Goal: Task Accomplishment & Management: Use online tool/utility

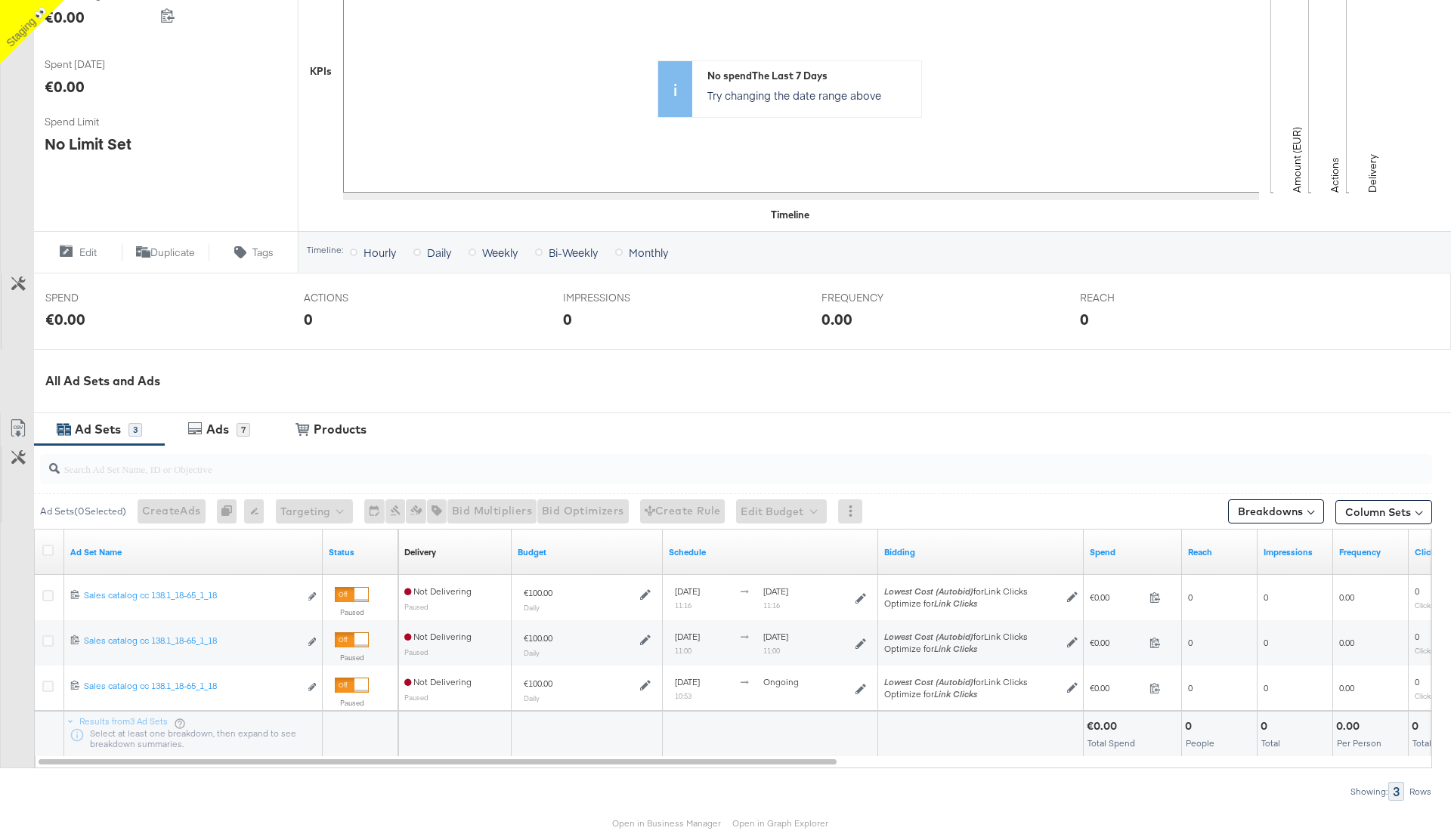
scroll to position [392, 0]
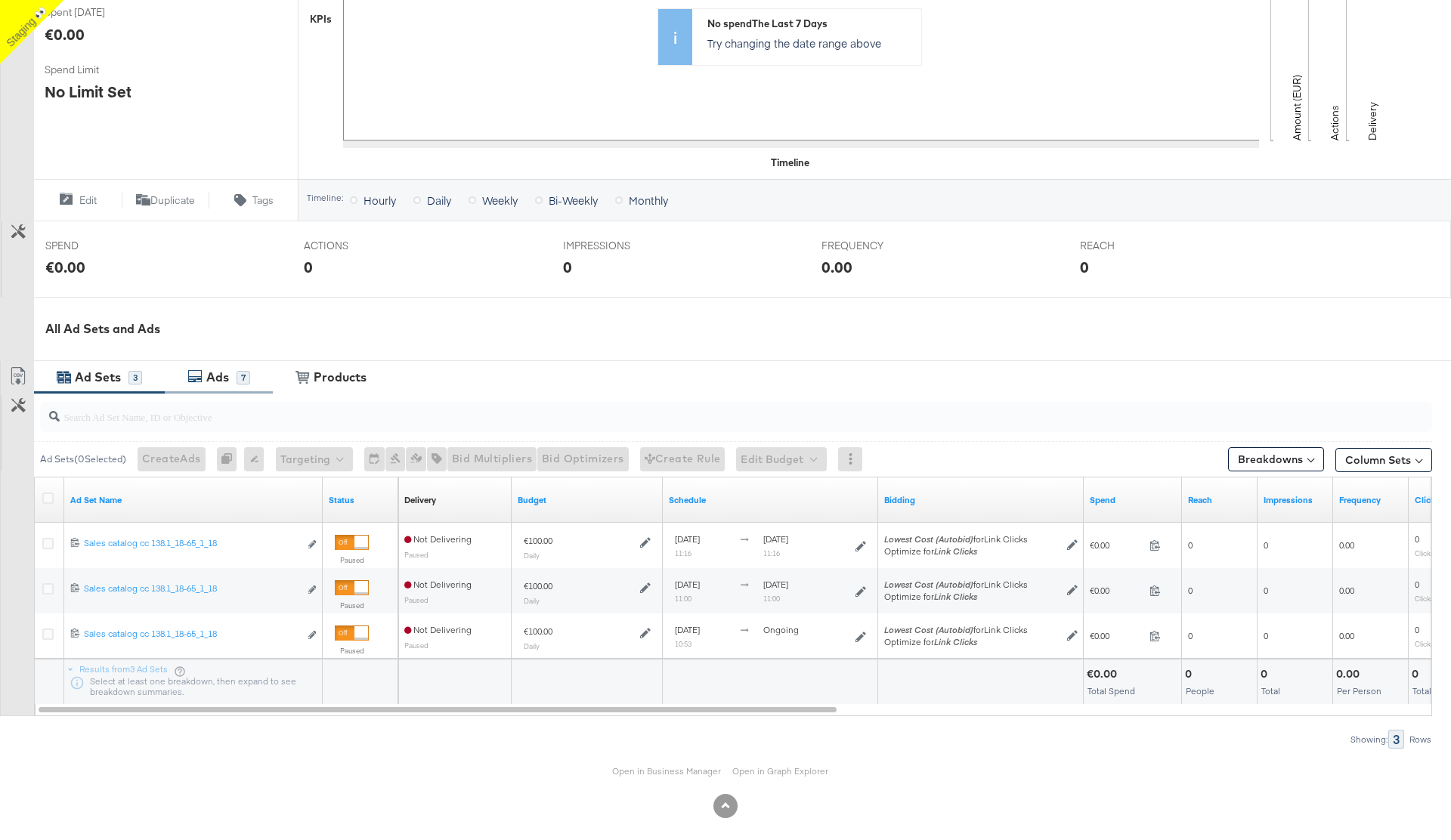
click at [232, 367] on div "Ads 7" at bounding box center [219, 377] width 108 height 32
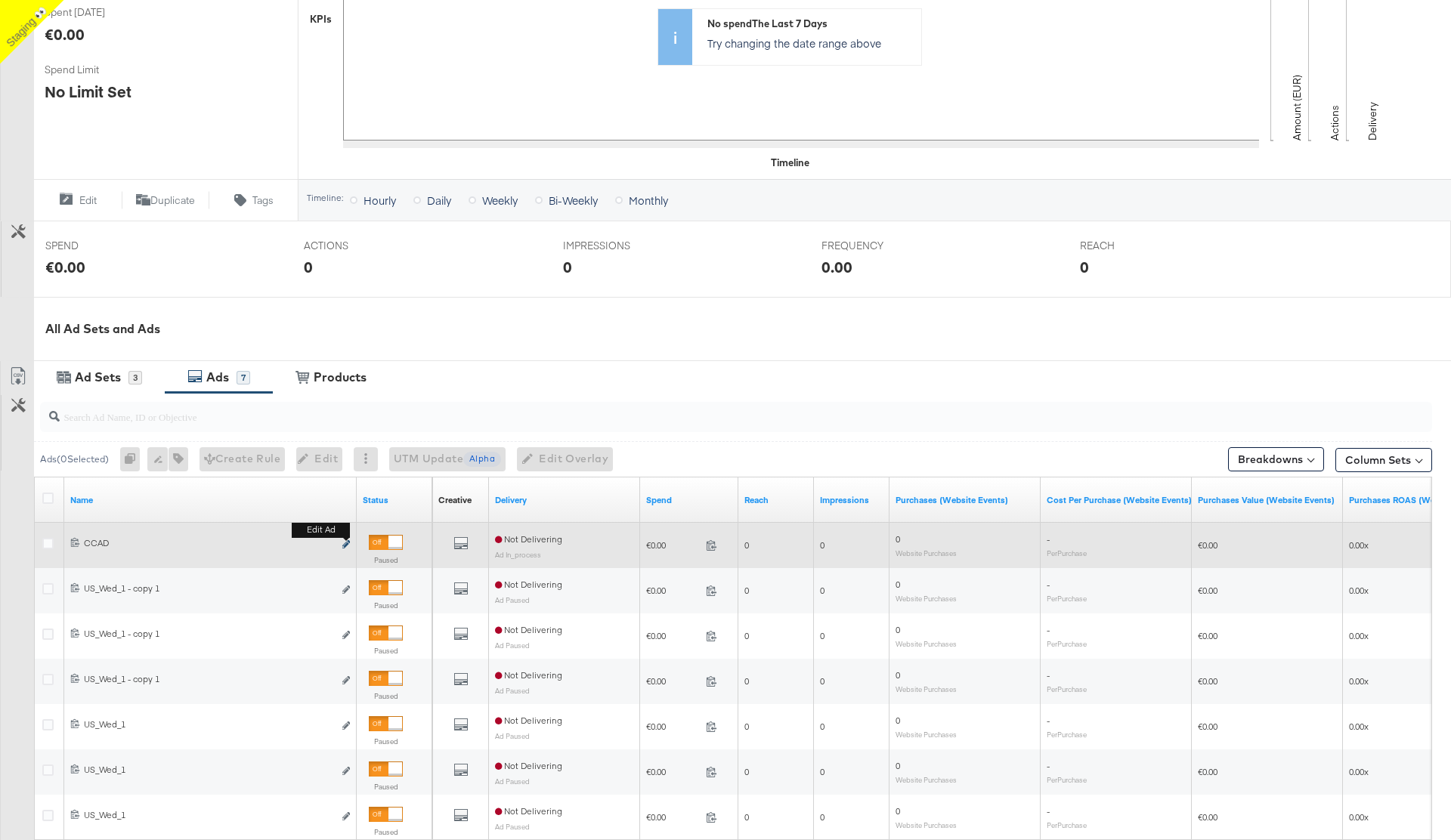
click at [343, 538] on b "Edit ad" at bounding box center [320, 531] width 58 height 16
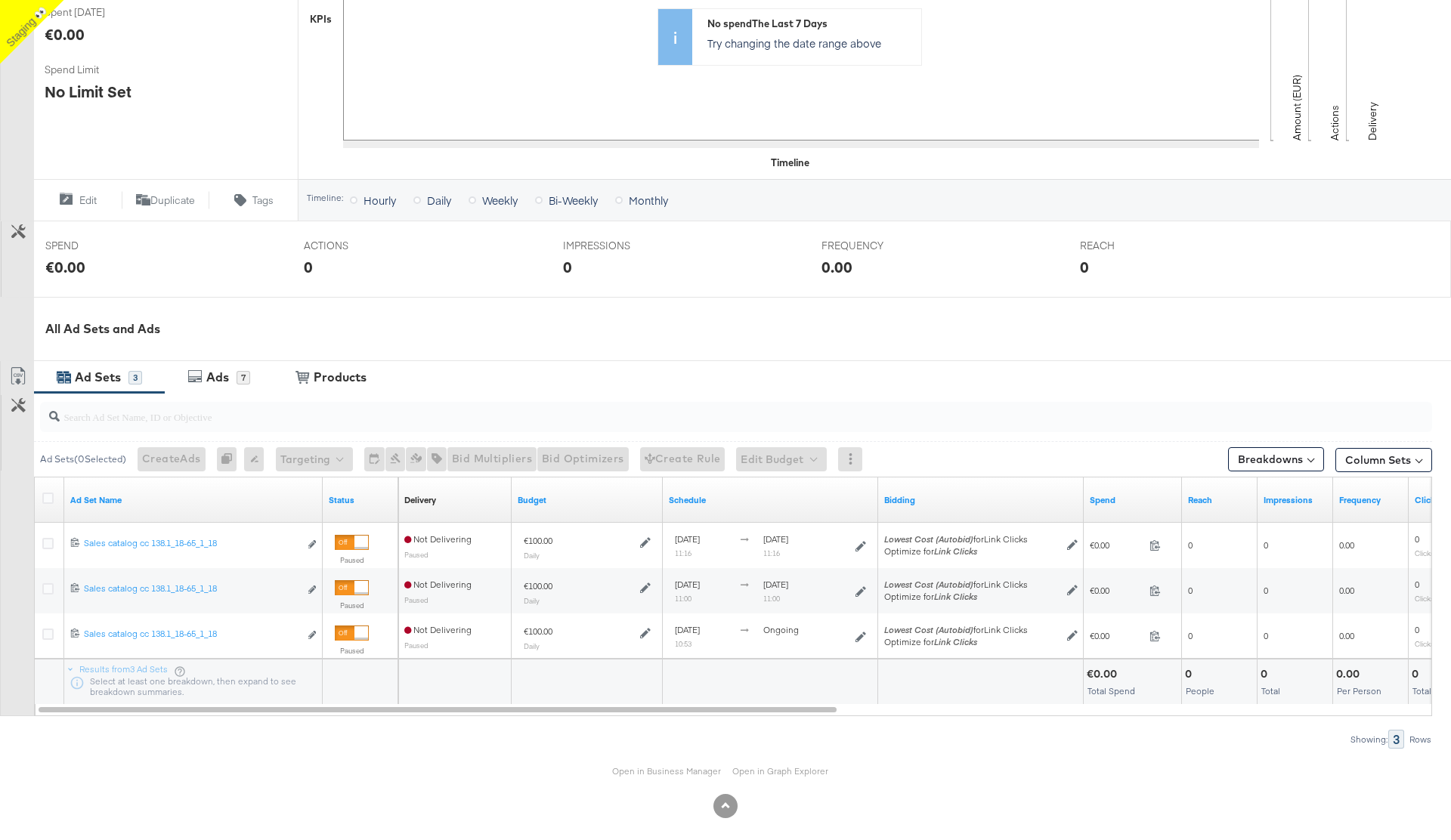
scroll to position [393, 0]
click at [228, 374] on div "Ads" at bounding box center [217, 374] width 23 height 17
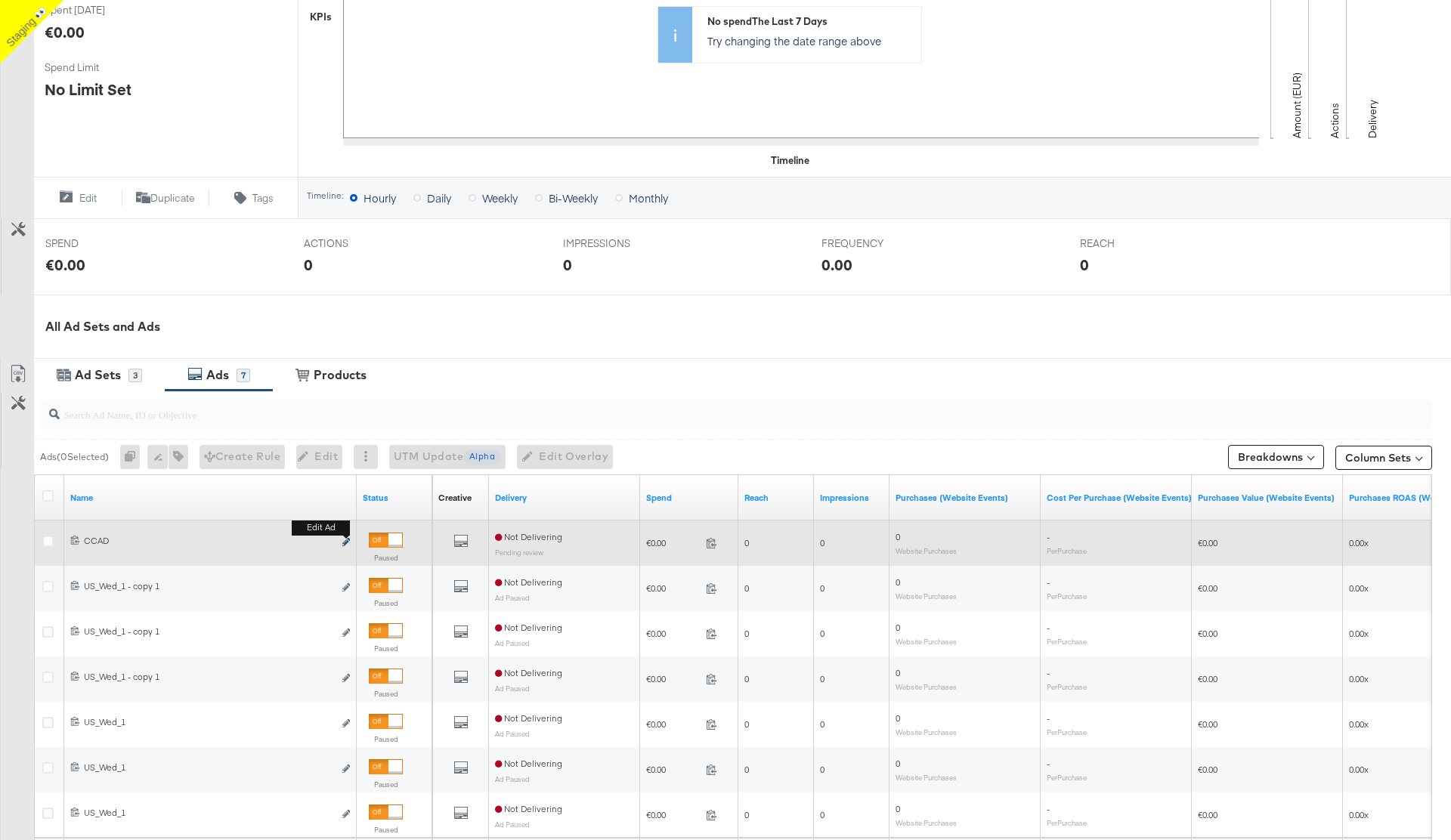
click at [344, 541] on icon "link" at bounding box center [346, 541] width 7 height 8
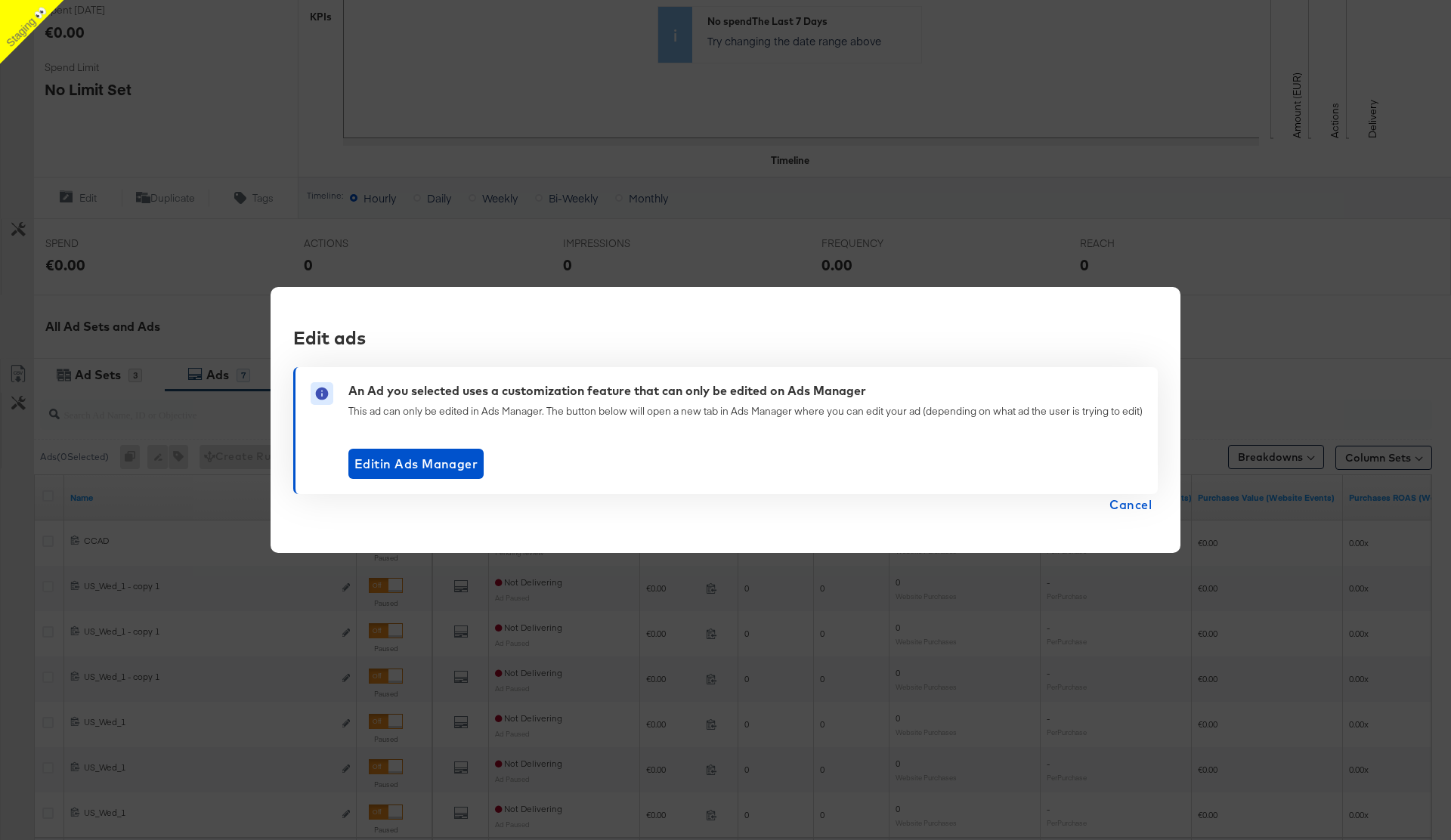
click at [1116, 507] on span "Cancel" at bounding box center [1130, 504] width 42 height 21
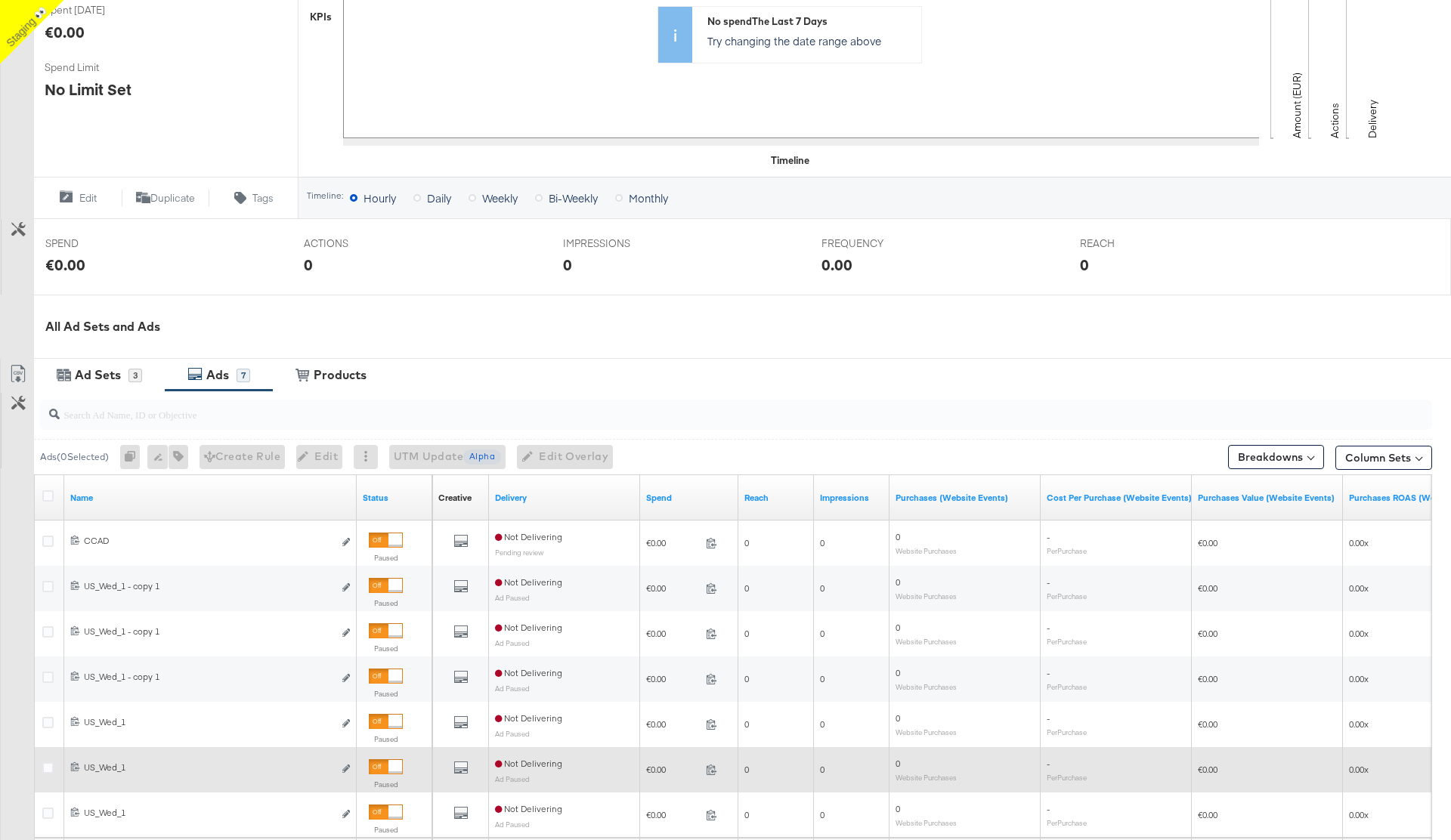
scroll to position [586, 0]
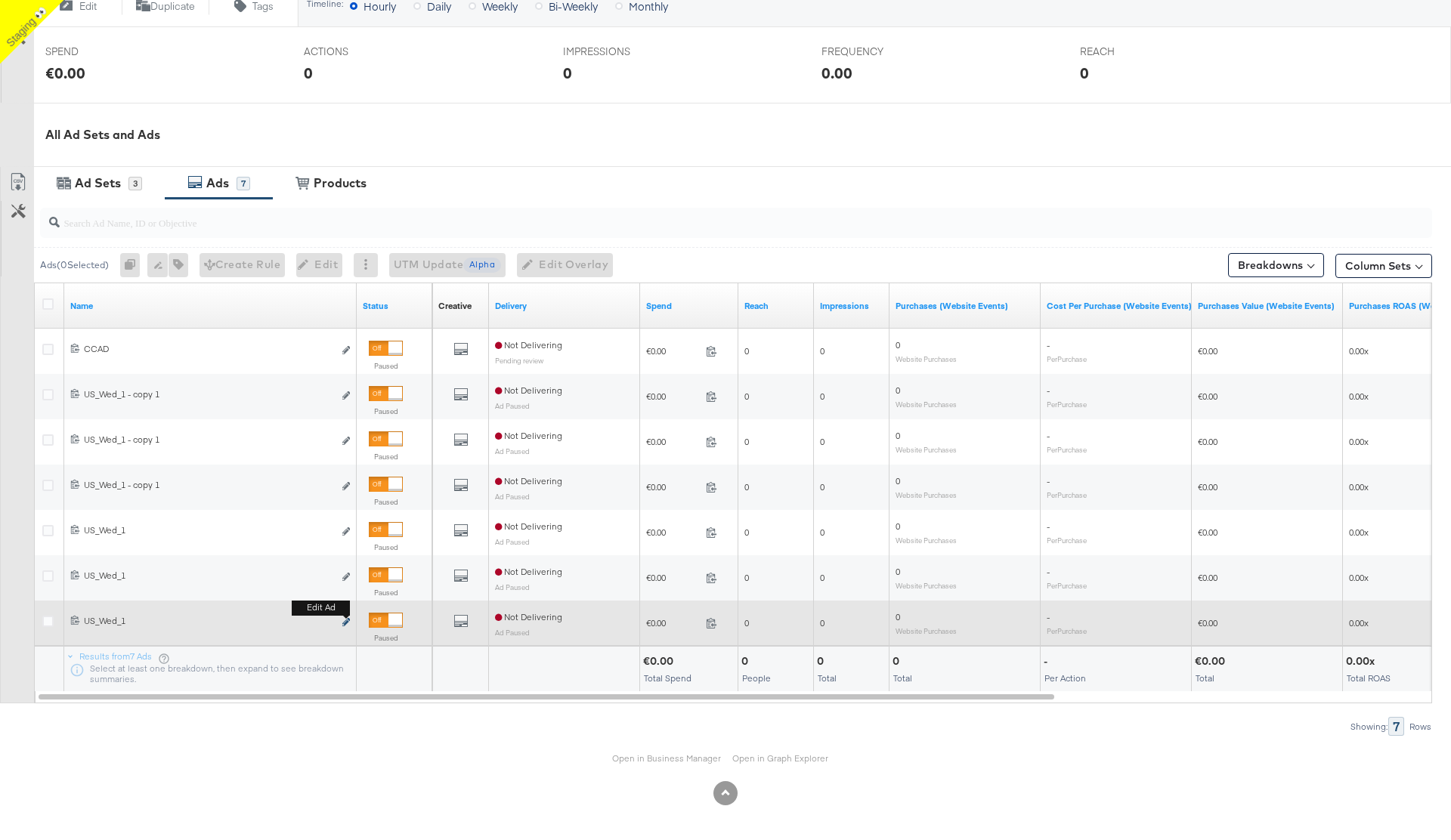
click at [342, 623] on icon "link" at bounding box center [346, 622] width 7 height 8
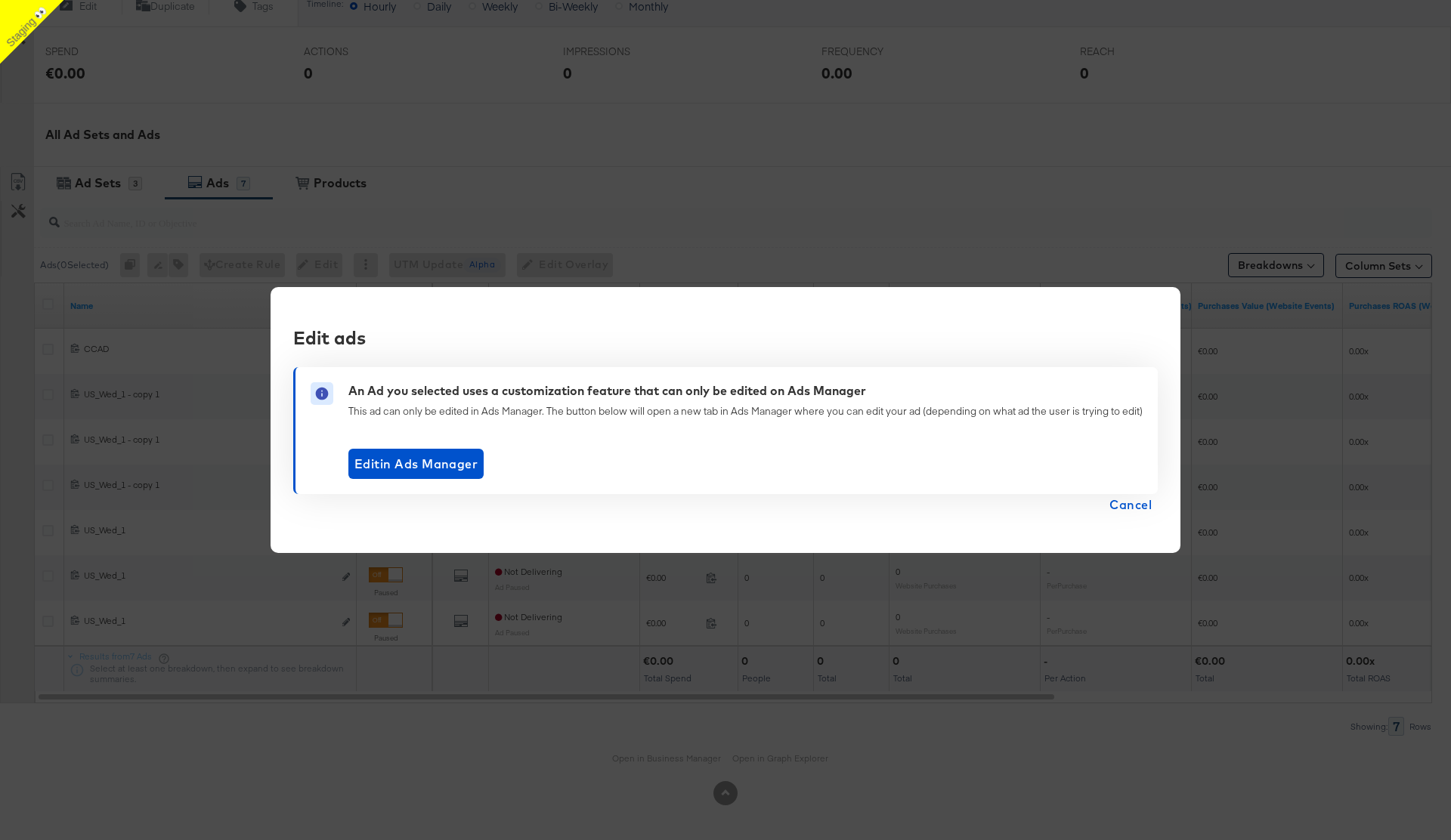
click at [1137, 508] on span "Cancel" at bounding box center [1130, 504] width 42 height 21
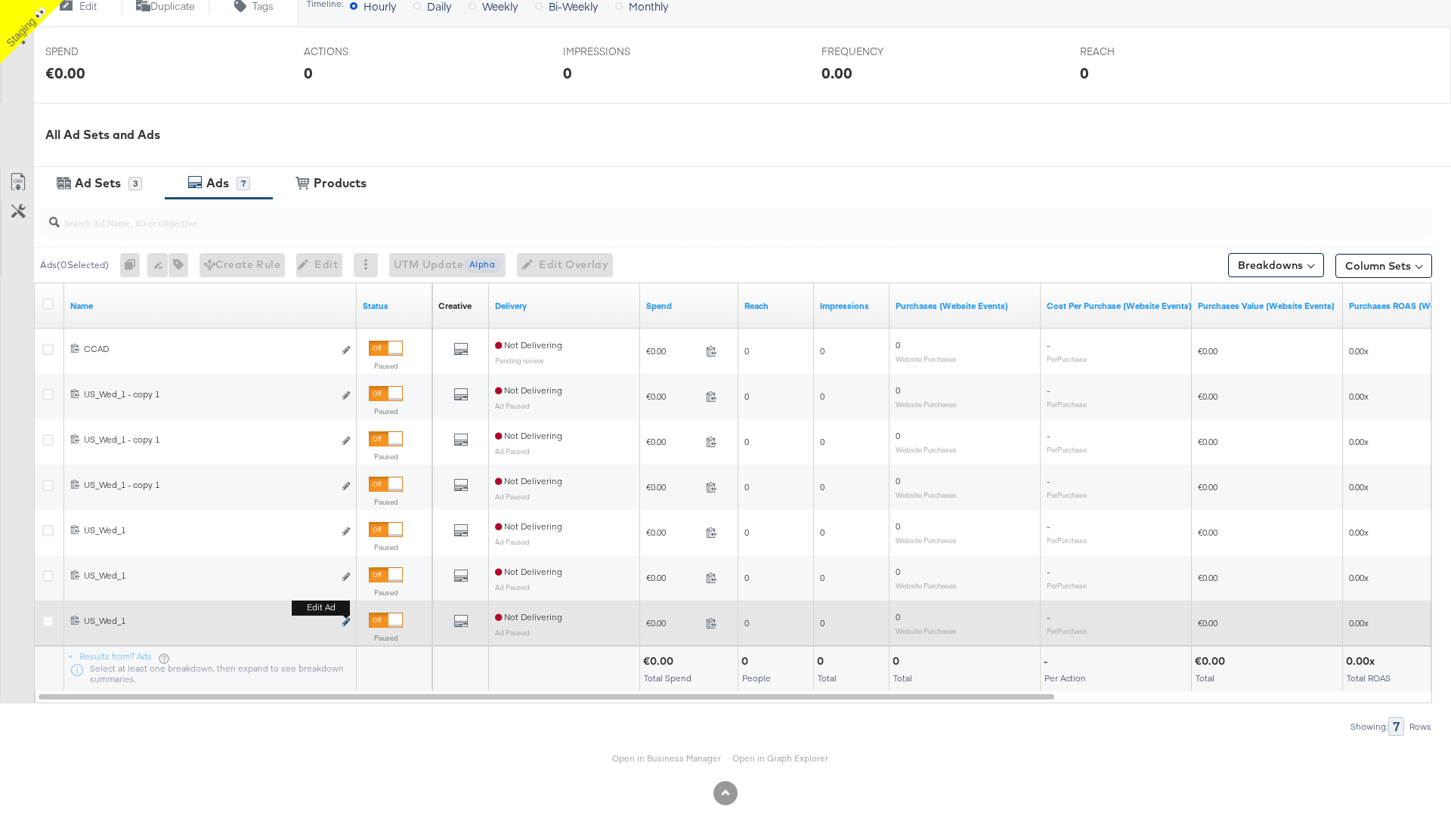
click at [345, 623] on icon "link" at bounding box center [346, 622] width 7 height 8
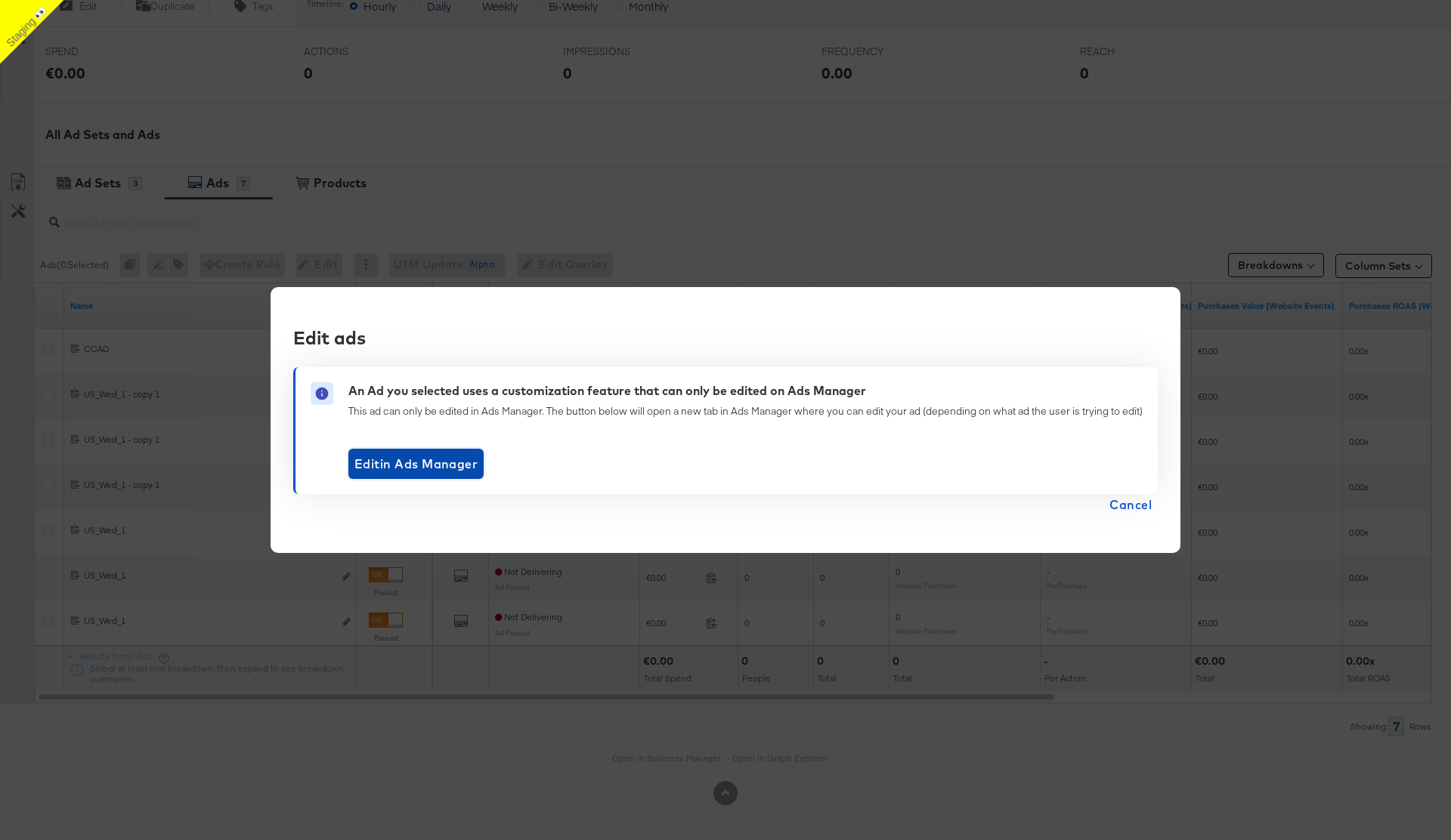
click at [429, 460] on span "Edit in Ads Manager" at bounding box center [416, 463] width 123 height 21
click at [1132, 503] on span "Cancel" at bounding box center [1130, 504] width 42 height 21
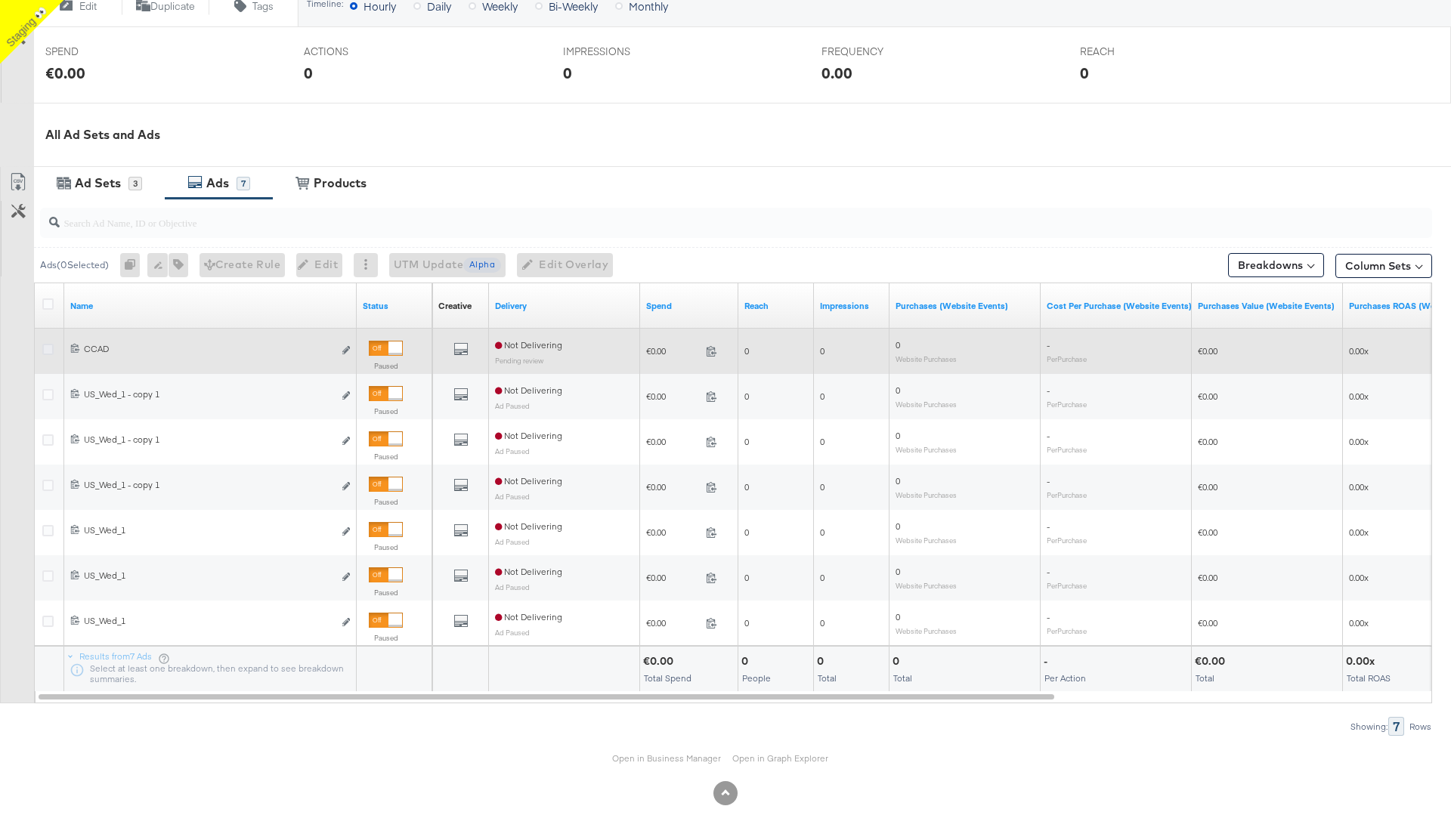
click at [51, 350] on icon at bounding box center [48, 349] width 12 height 12
click at [0, 0] on input "checkbox" at bounding box center [0, 0] width 0 height 0
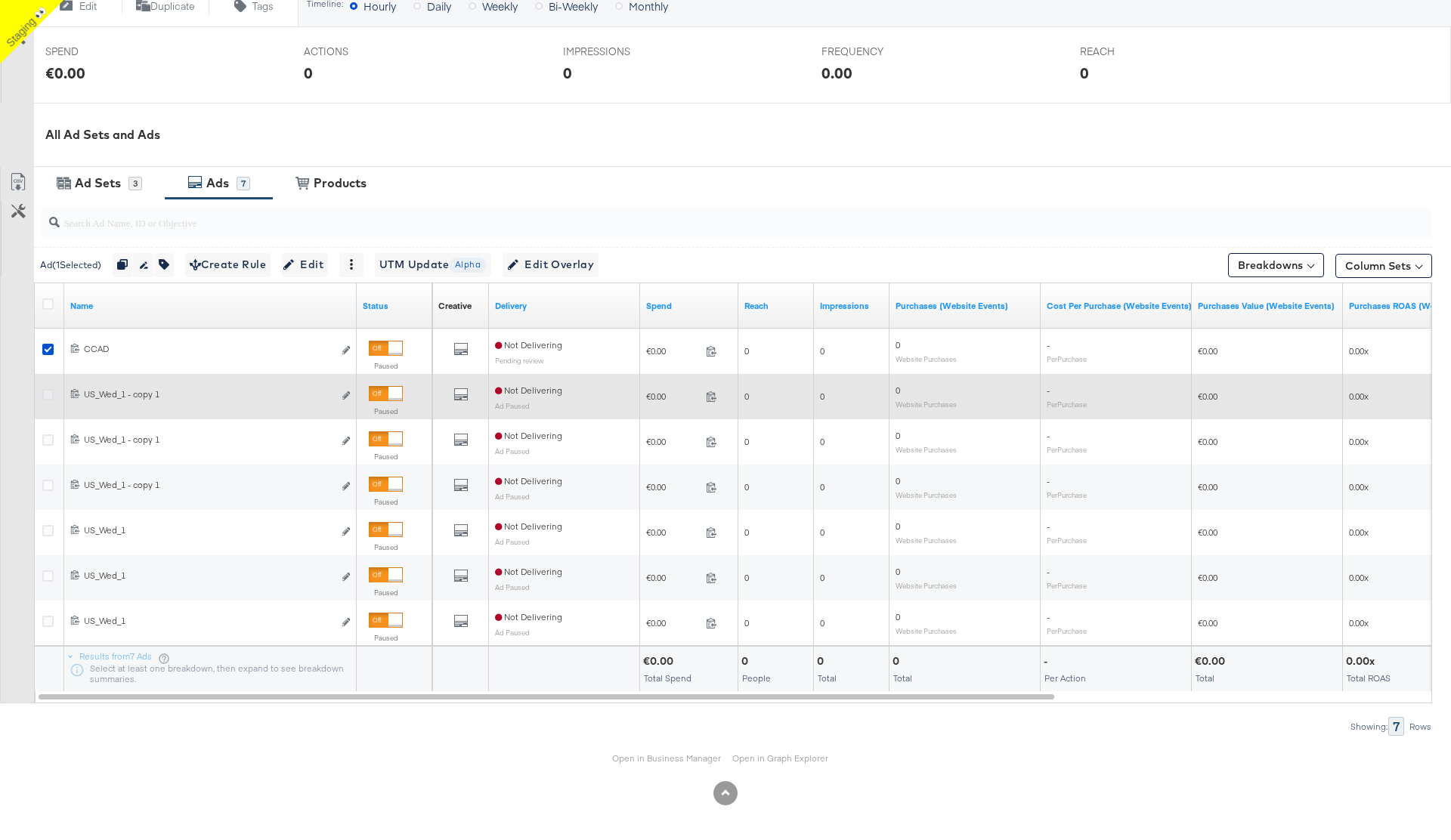
click at [45, 392] on icon at bounding box center [48, 394] width 12 height 12
click at [0, 0] on input "checkbox" at bounding box center [0, 0] width 0 height 0
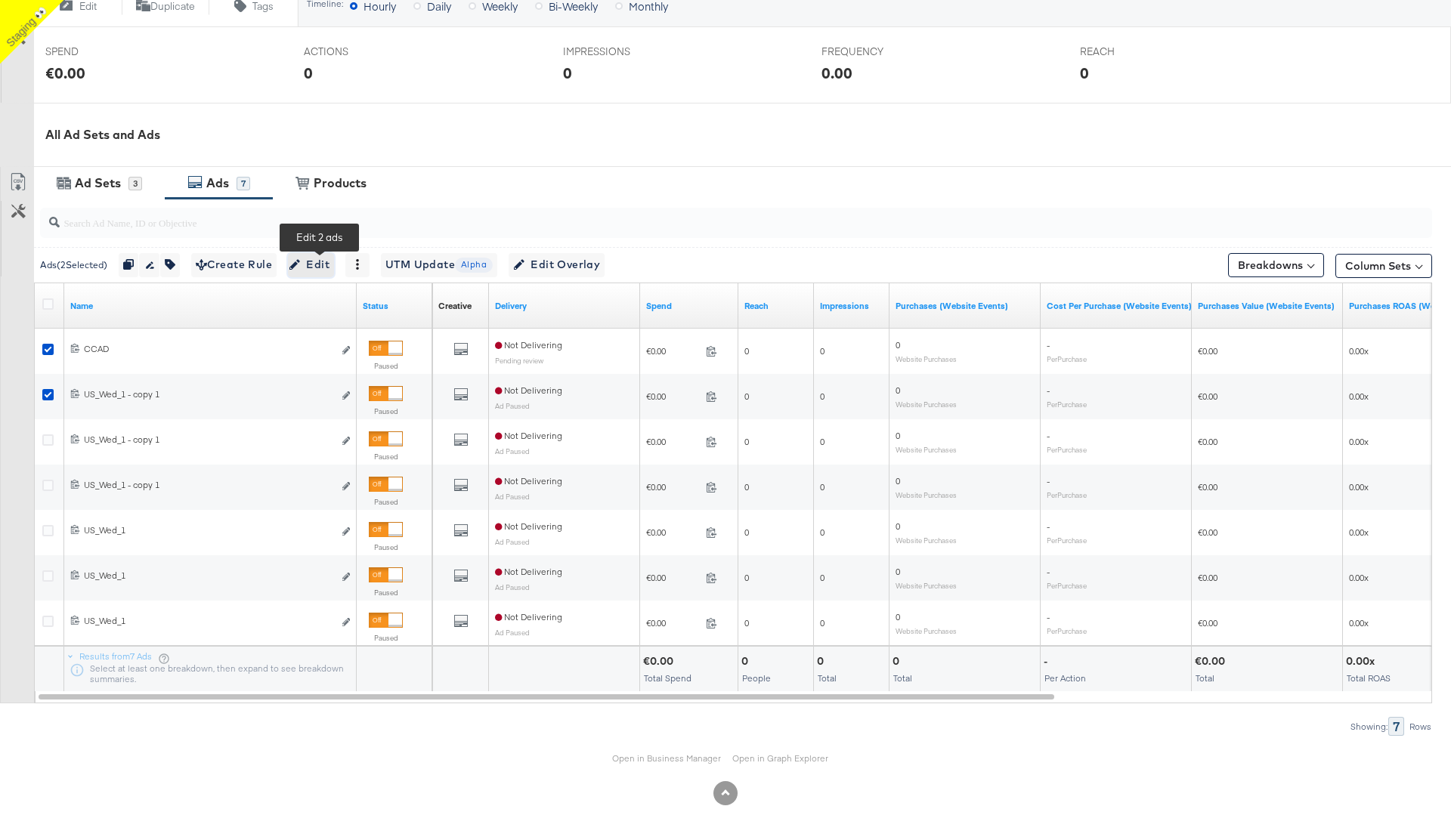
click at [317, 263] on span "Edit" at bounding box center [310, 264] width 37 height 19
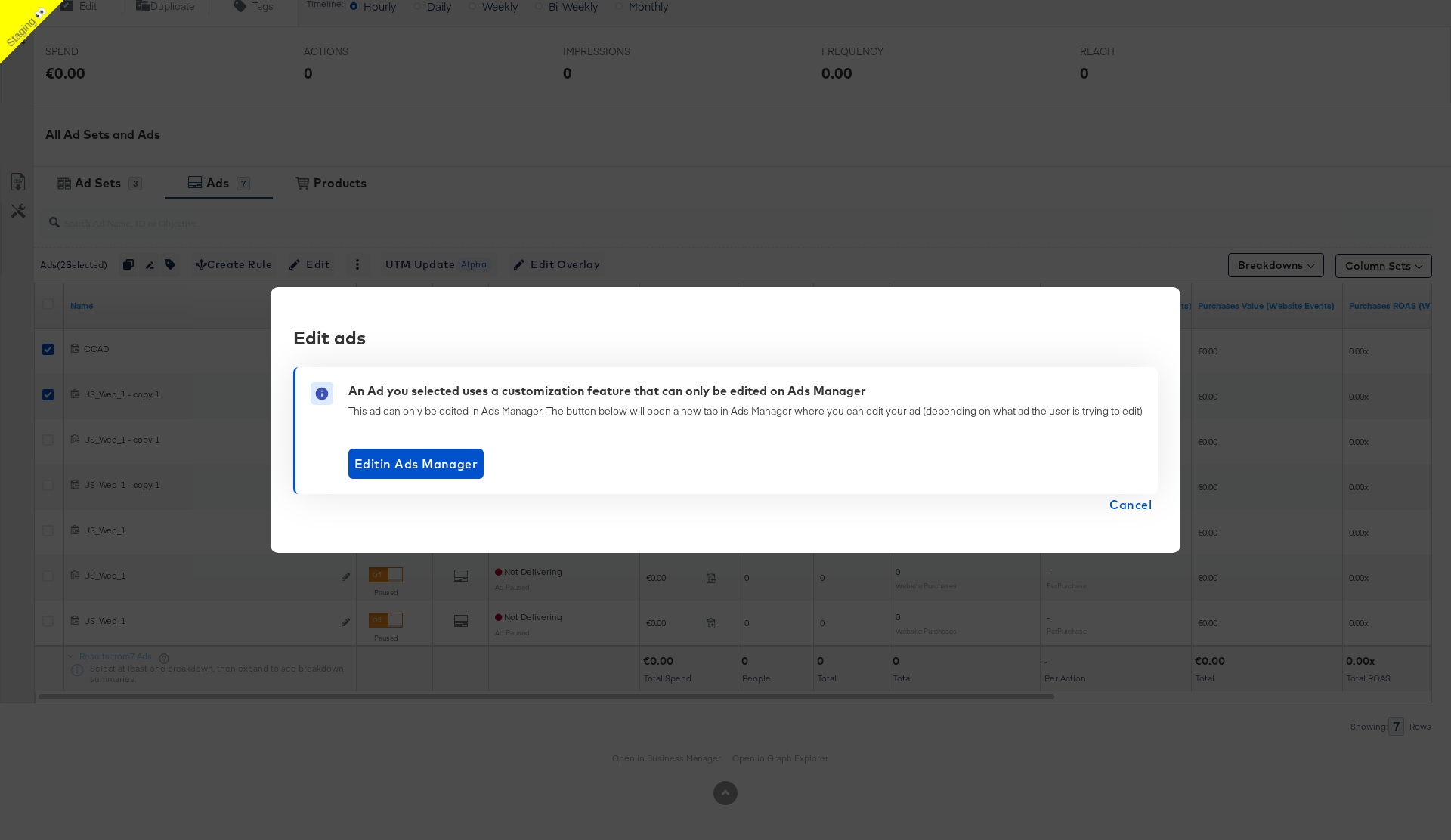
click at [1136, 511] on span "Cancel" at bounding box center [1130, 504] width 42 height 21
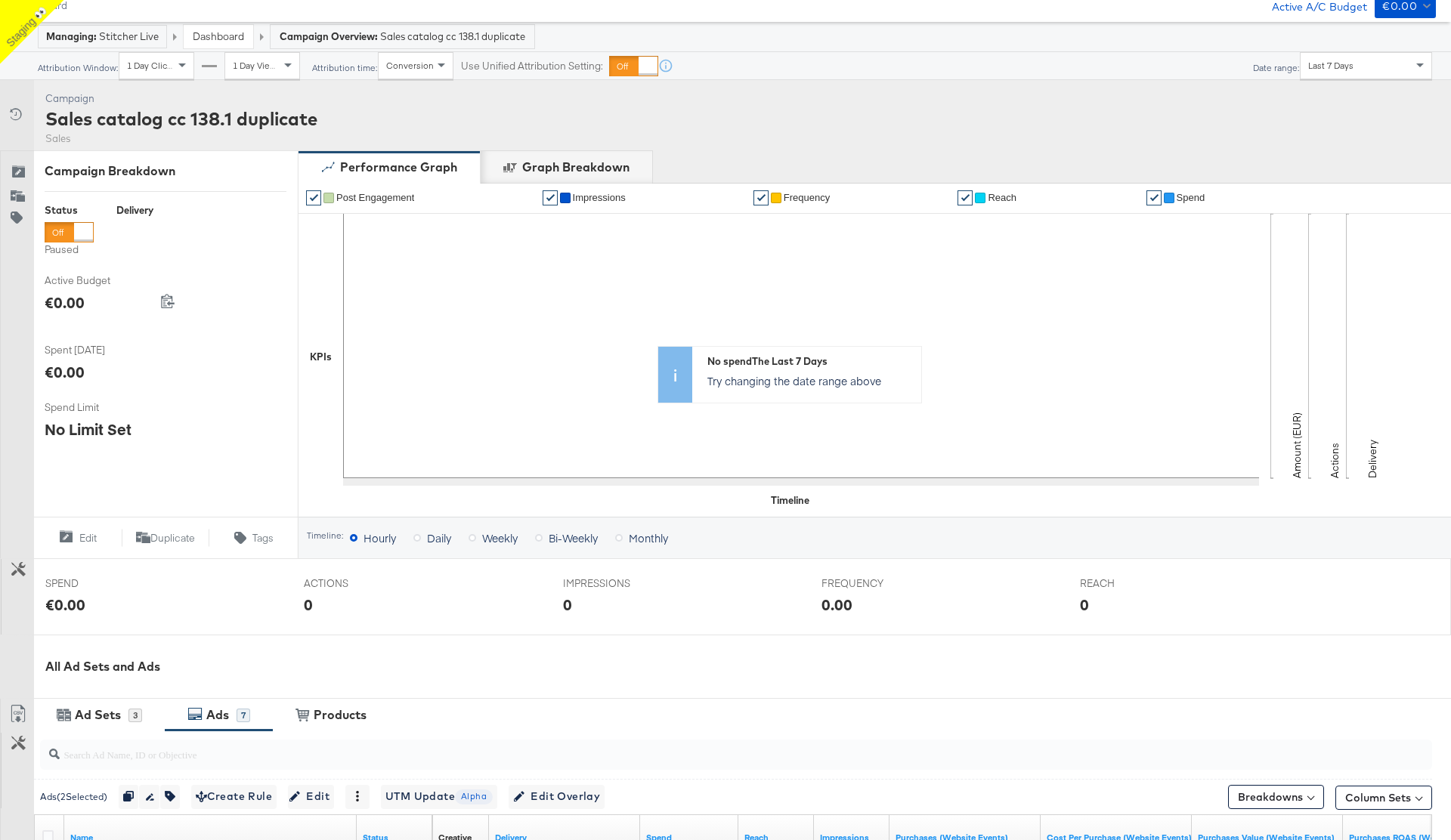
scroll to position [0, 0]
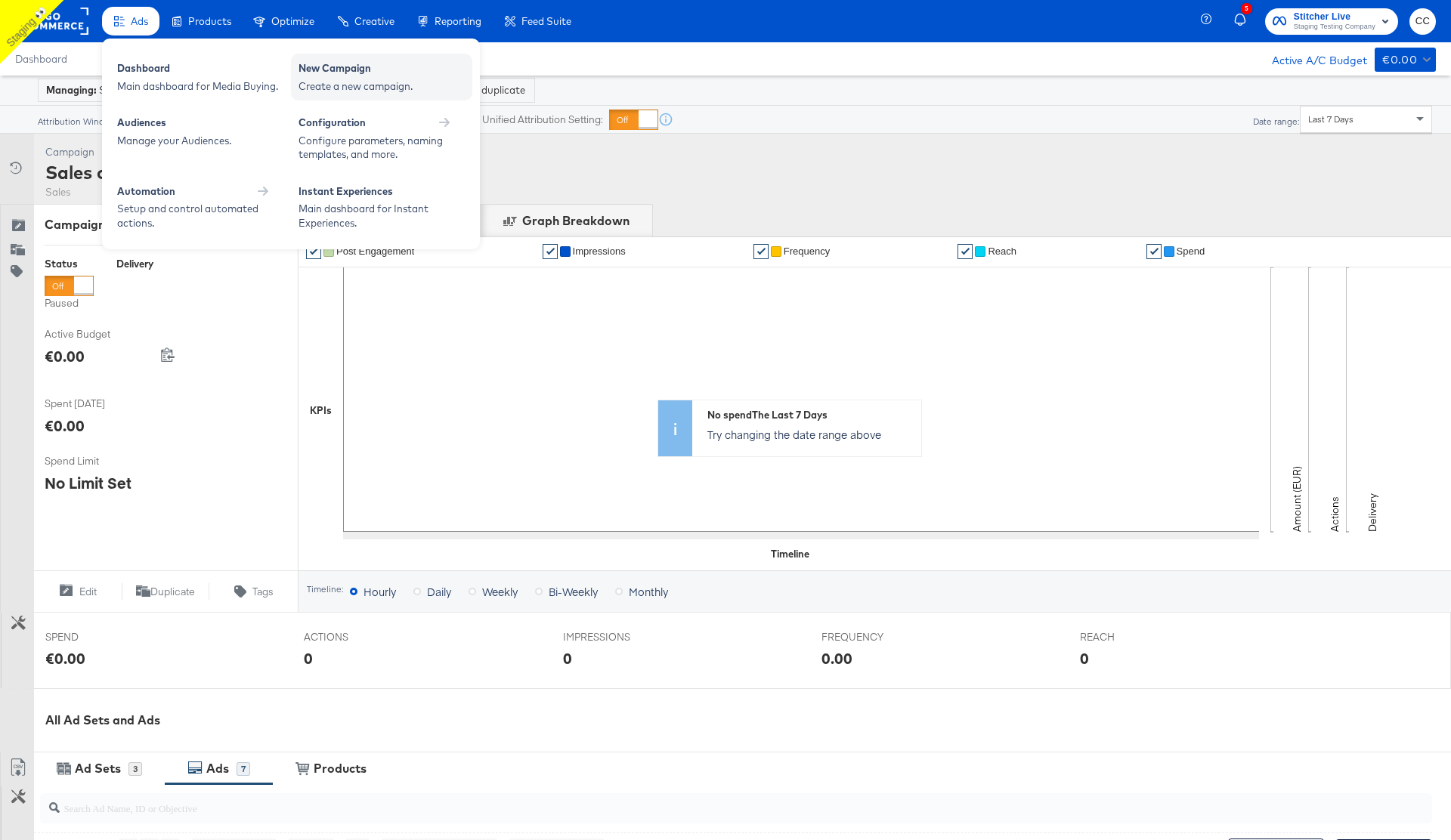
click at [378, 76] on div "New Campaign" at bounding box center [382, 70] width 166 height 18
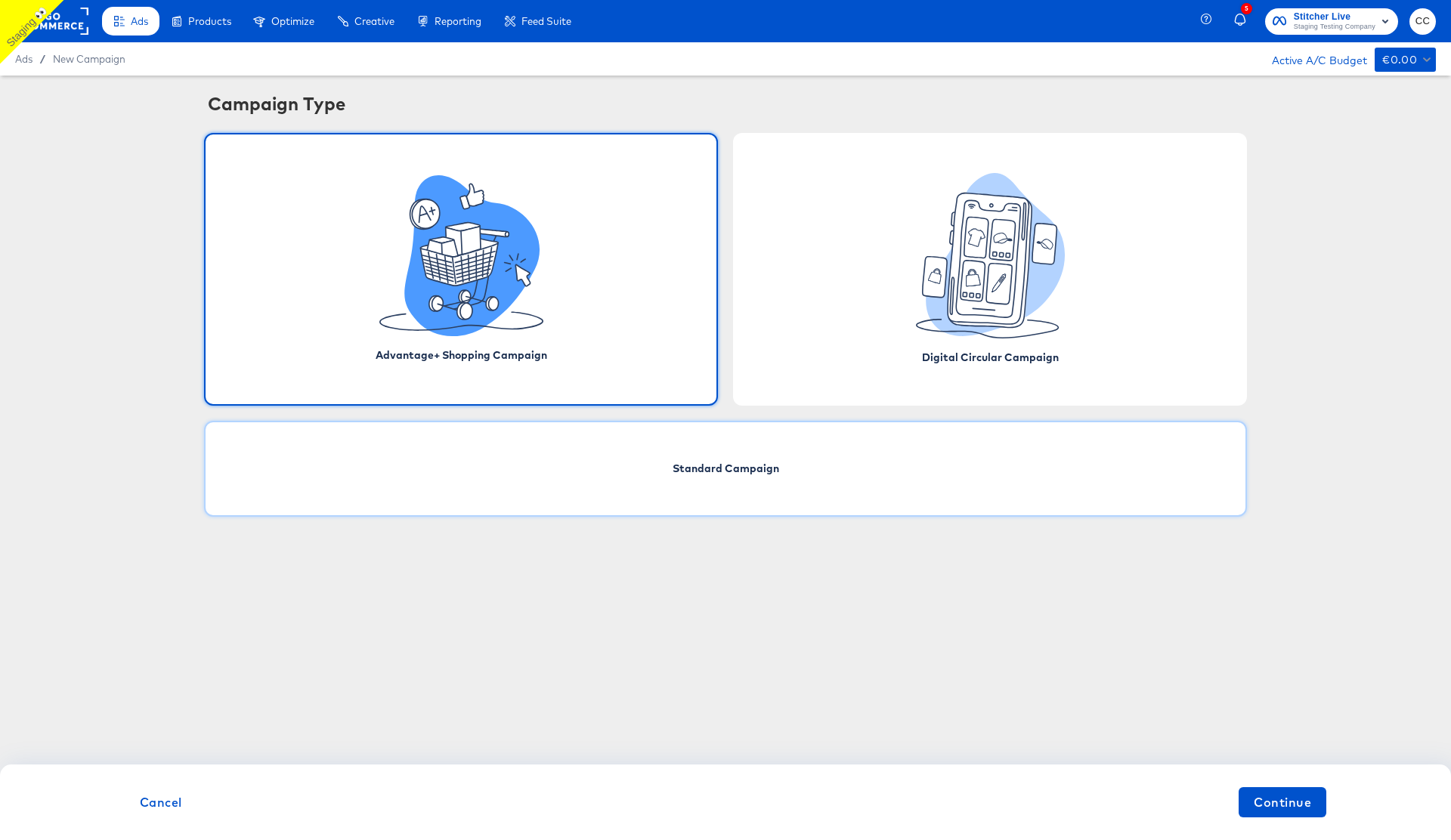
click at [765, 487] on div "Standard Campaign" at bounding box center [725, 468] width 1042 height 96
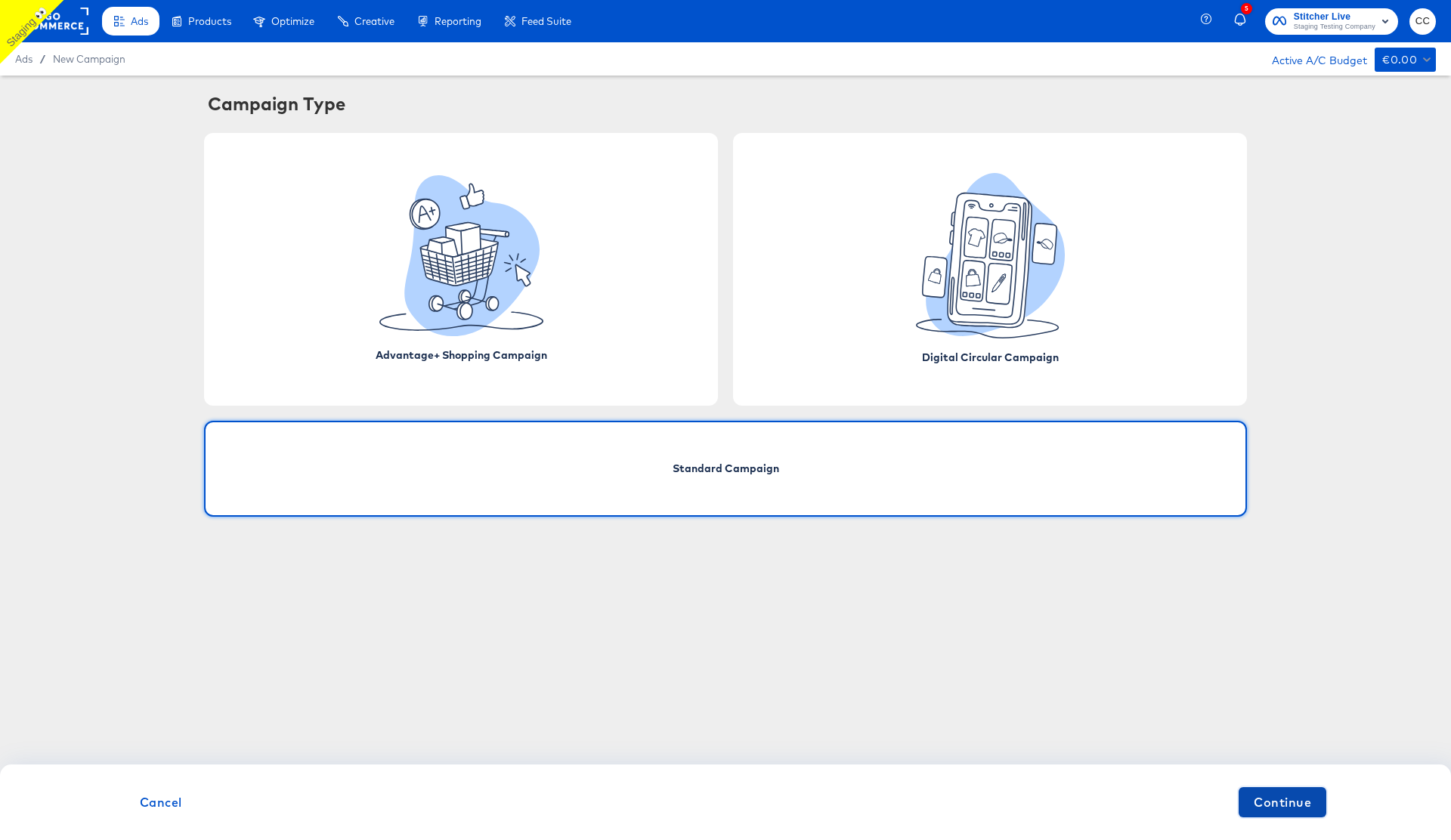
click at [1314, 805] on button "Continue" at bounding box center [1281, 801] width 88 height 30
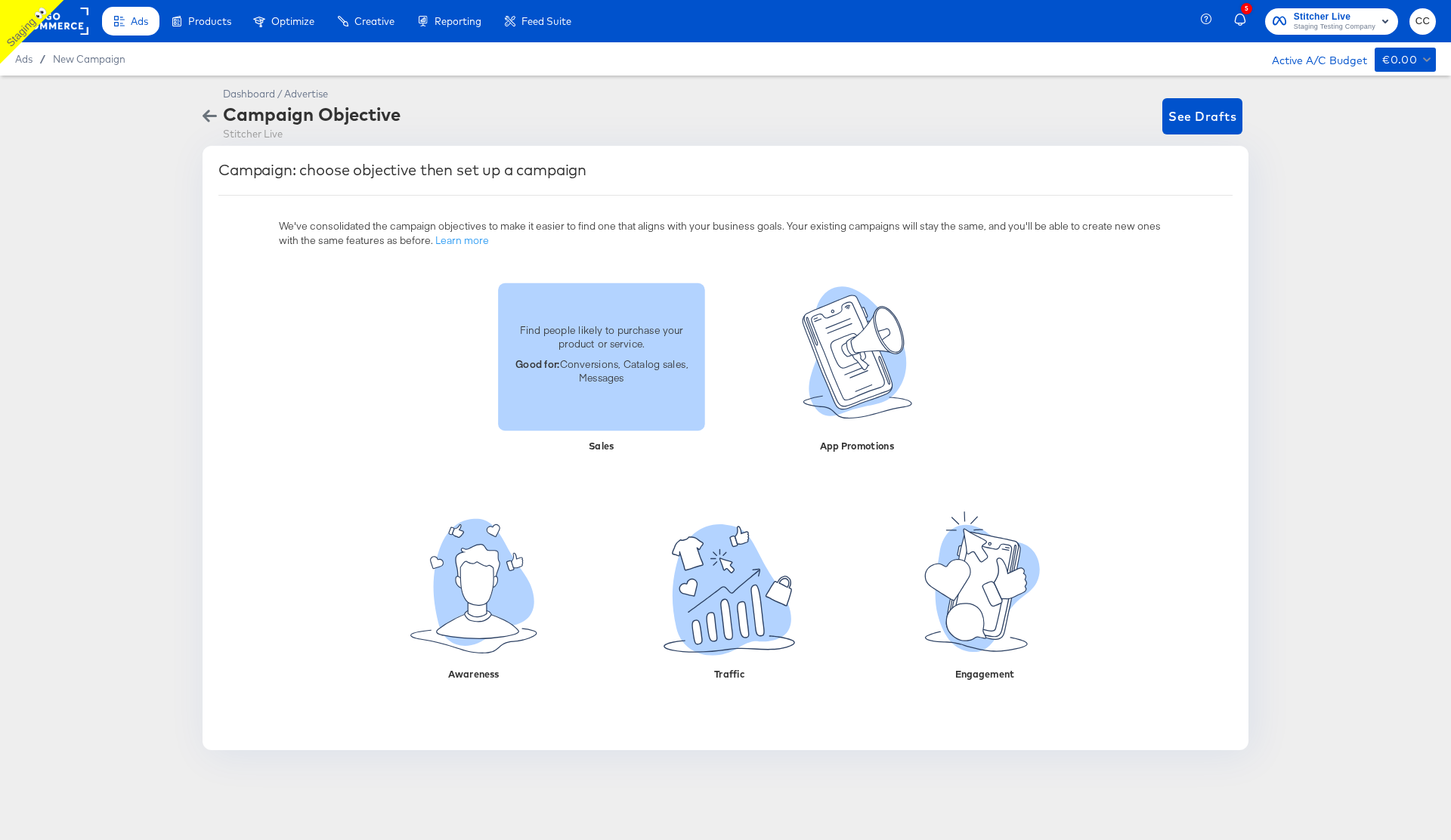
click at [616, 374] on p "Good for: Conversions, Catalog sales, Messages" at bounding box center [601, 370] width 189 height 28
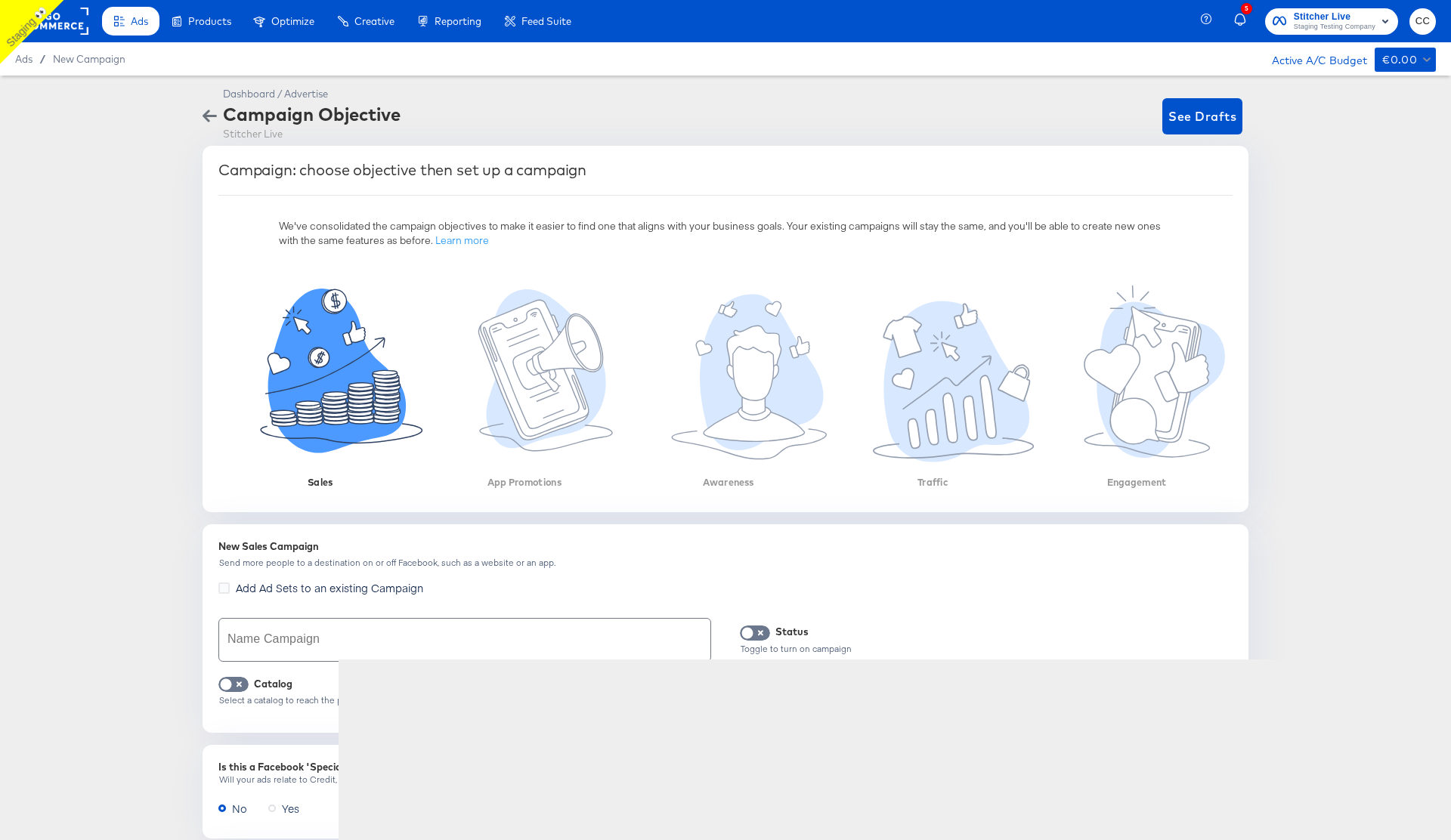
scroll to position [211, 0]
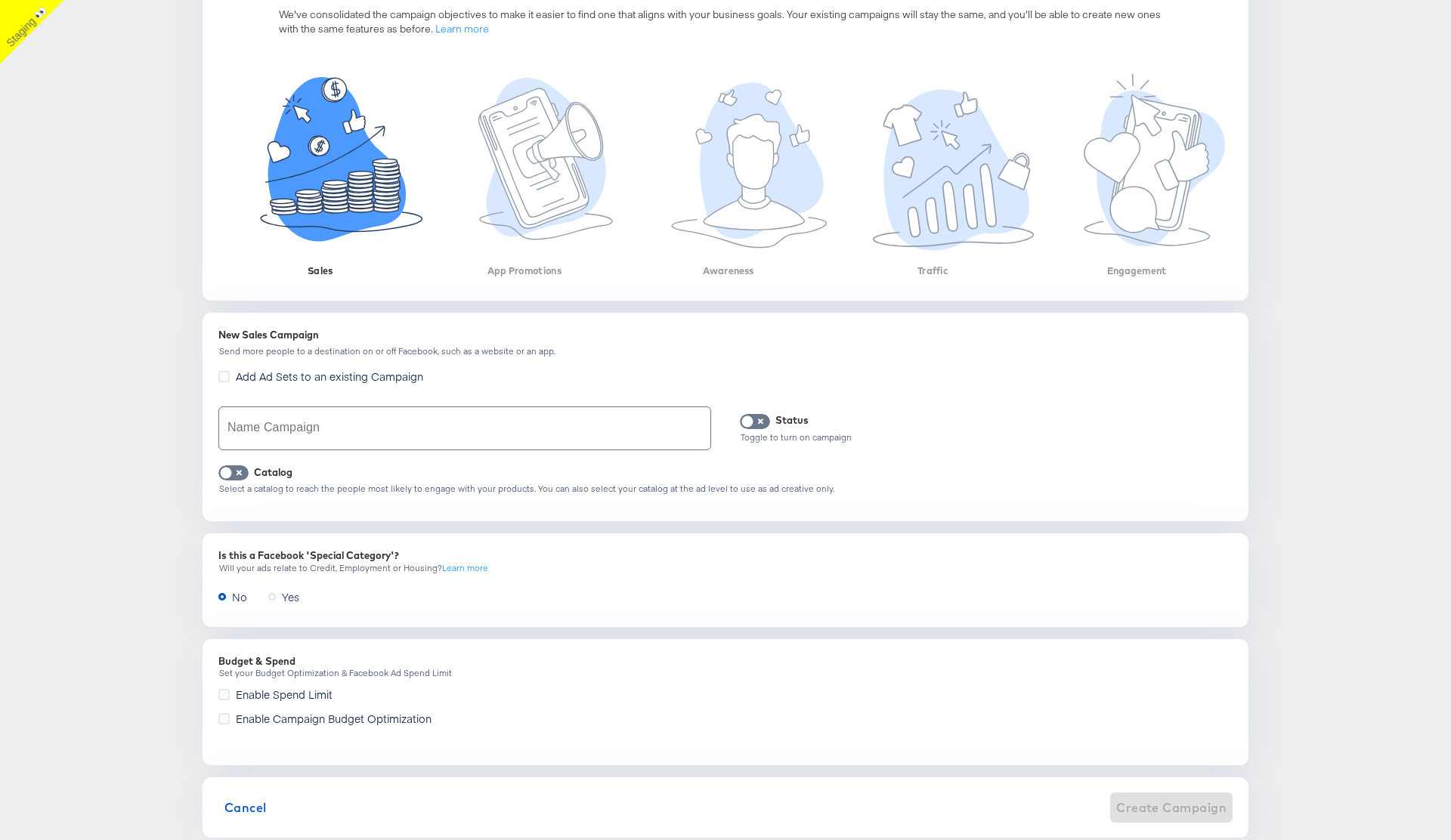
click at [308, 429] on input "text" at bounding box center [465, 428] width 491 height 42
type input "cc sales catalog 138.1 no2"
click at [235, 476] on input "checkbox" at bounding box center [226, 476] width 45 height 15
checkbox input "true"
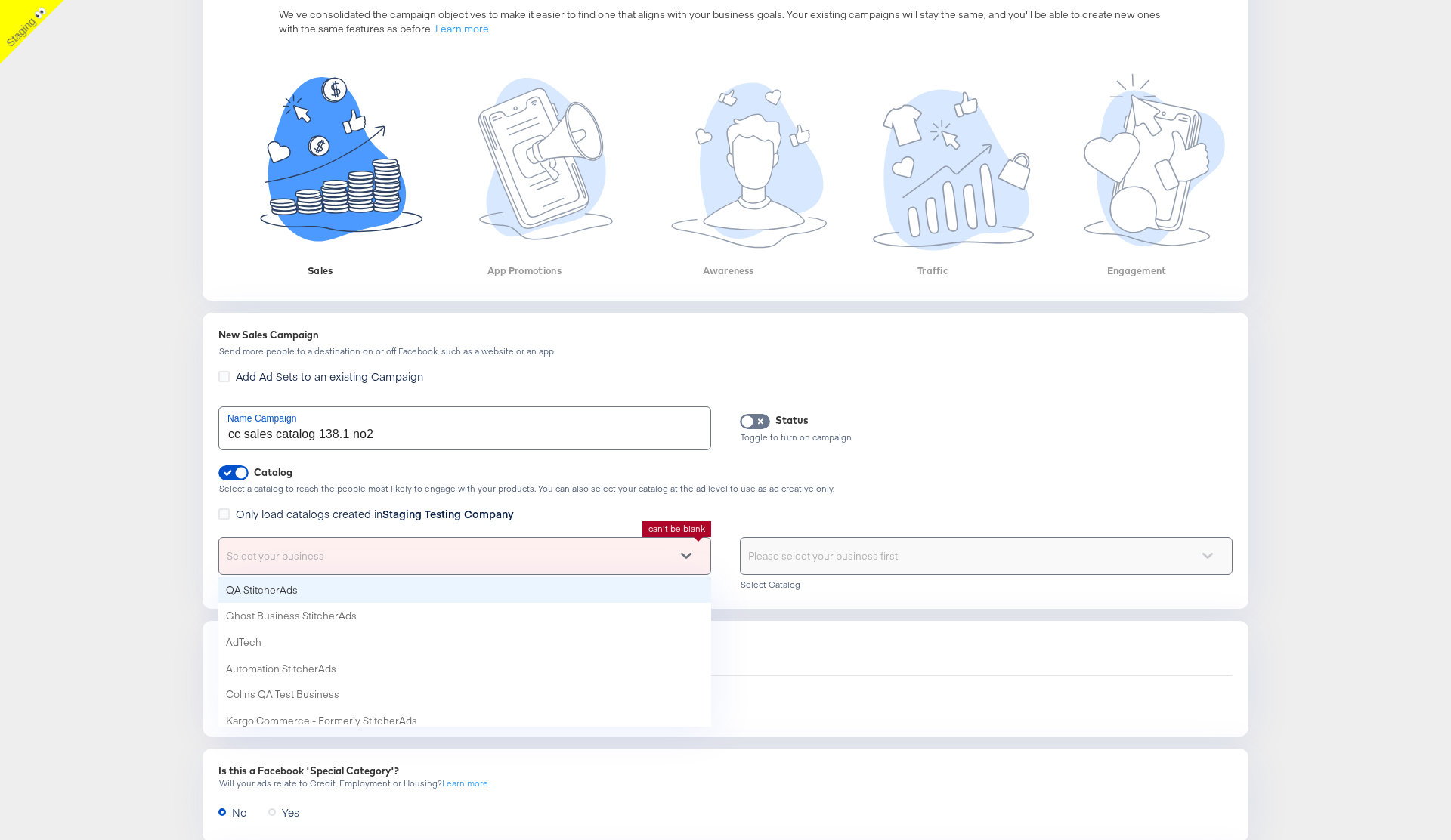
click at [428, 567] on div "Select your business" at bounding box center [465, 556] width 491 height 36
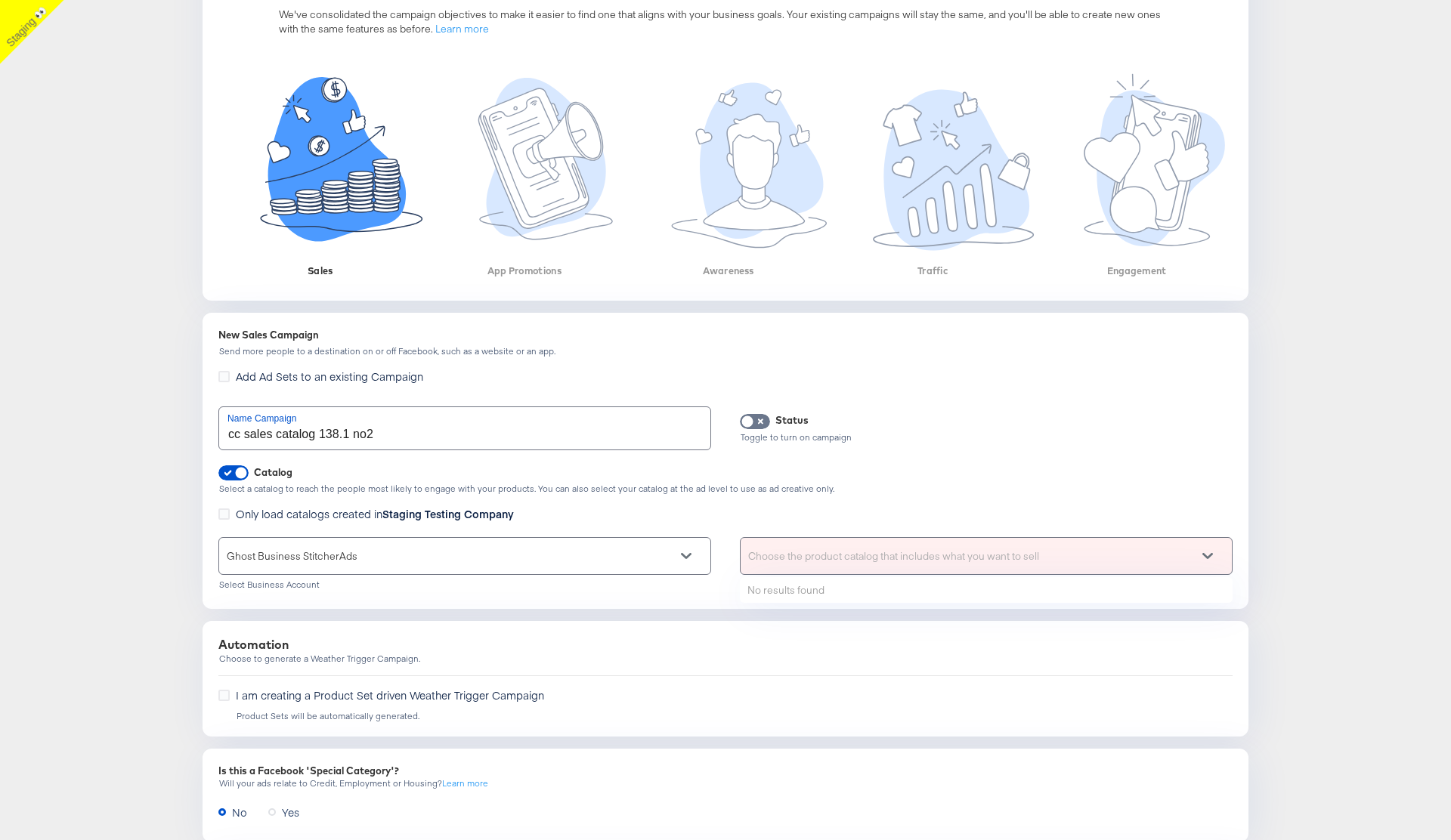
click at [846, 568] on div "Choose the product catalog that includes what you want to sell" at bounding box center [986, 556] width 491 height 36
type input "cc"
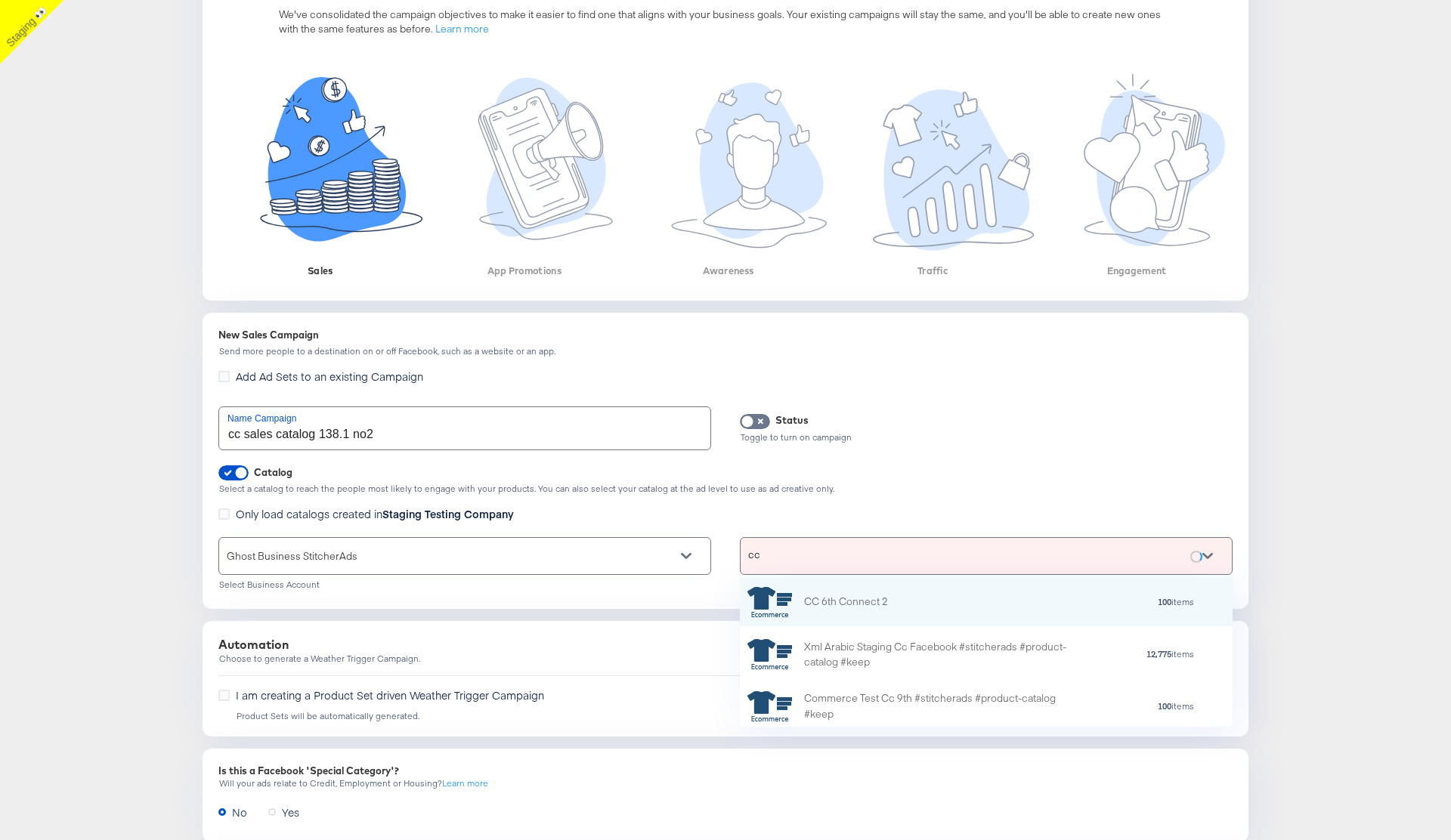
scroll to position [150, 493]
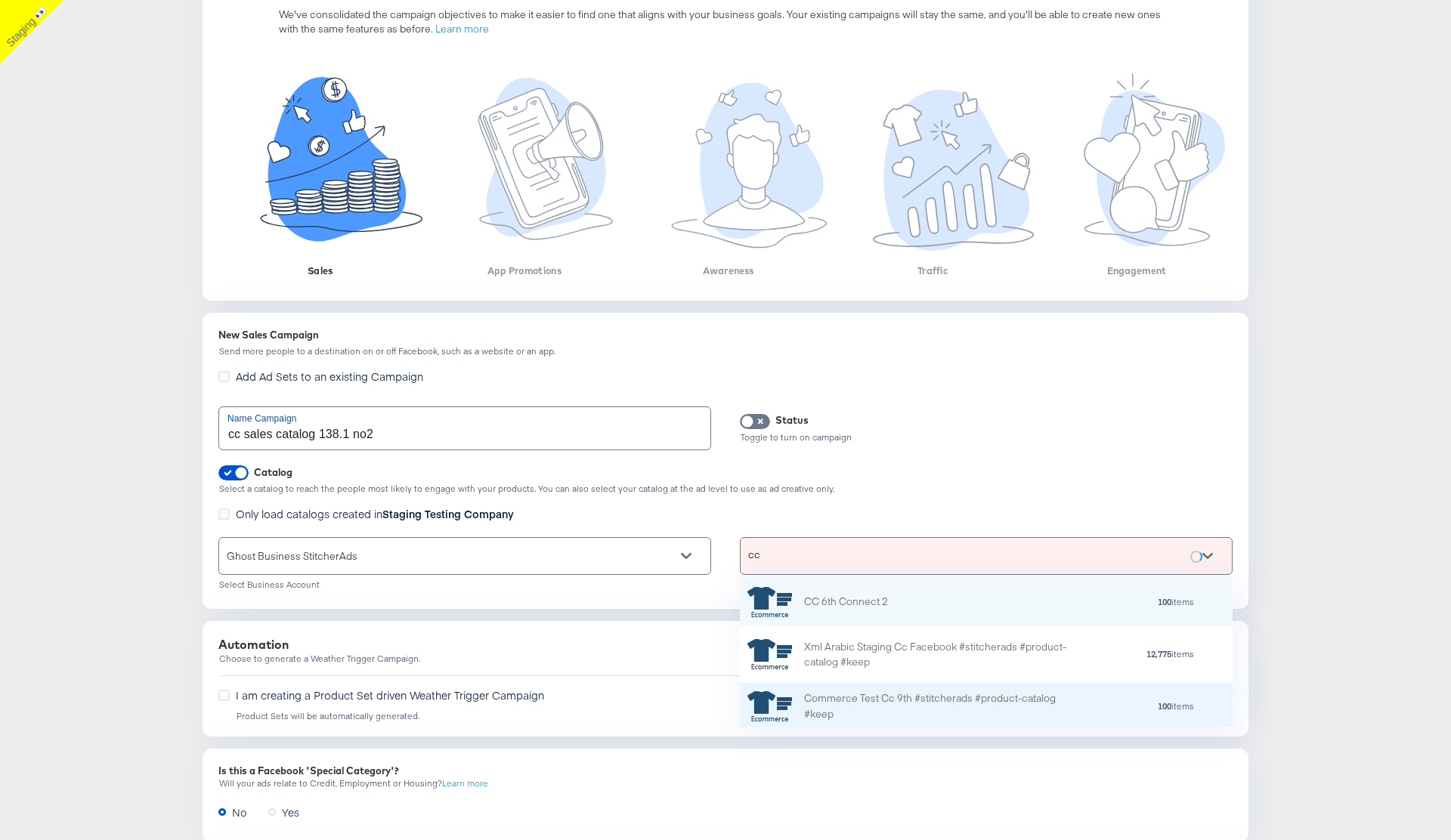
click at [855, 689] on div "Commerce Test Cc 9th #stitcherads #product-catalog #keep 100 items" at bounding box center [986, 706] width 493 height 47
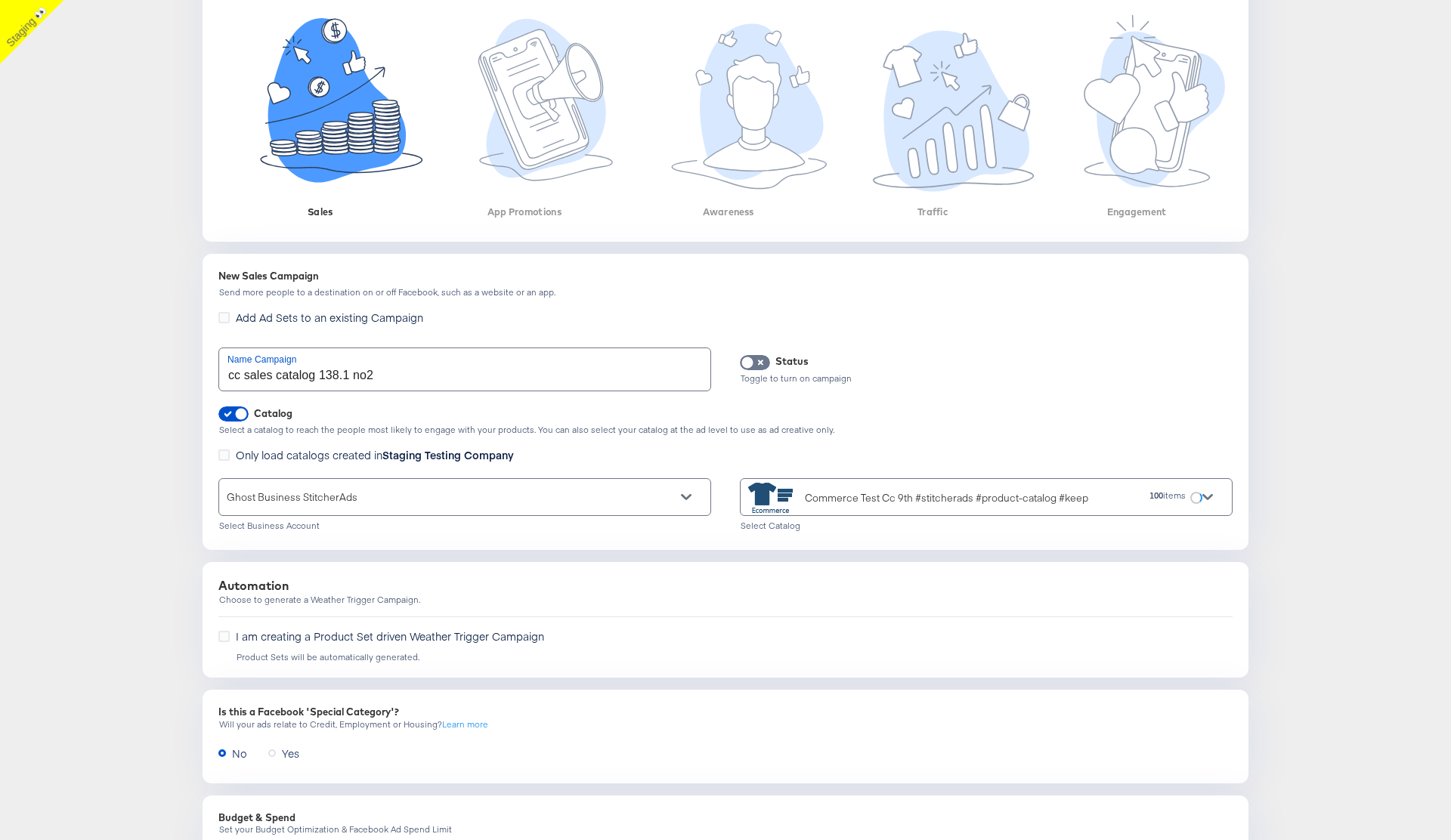
scroll to position [462, 0]
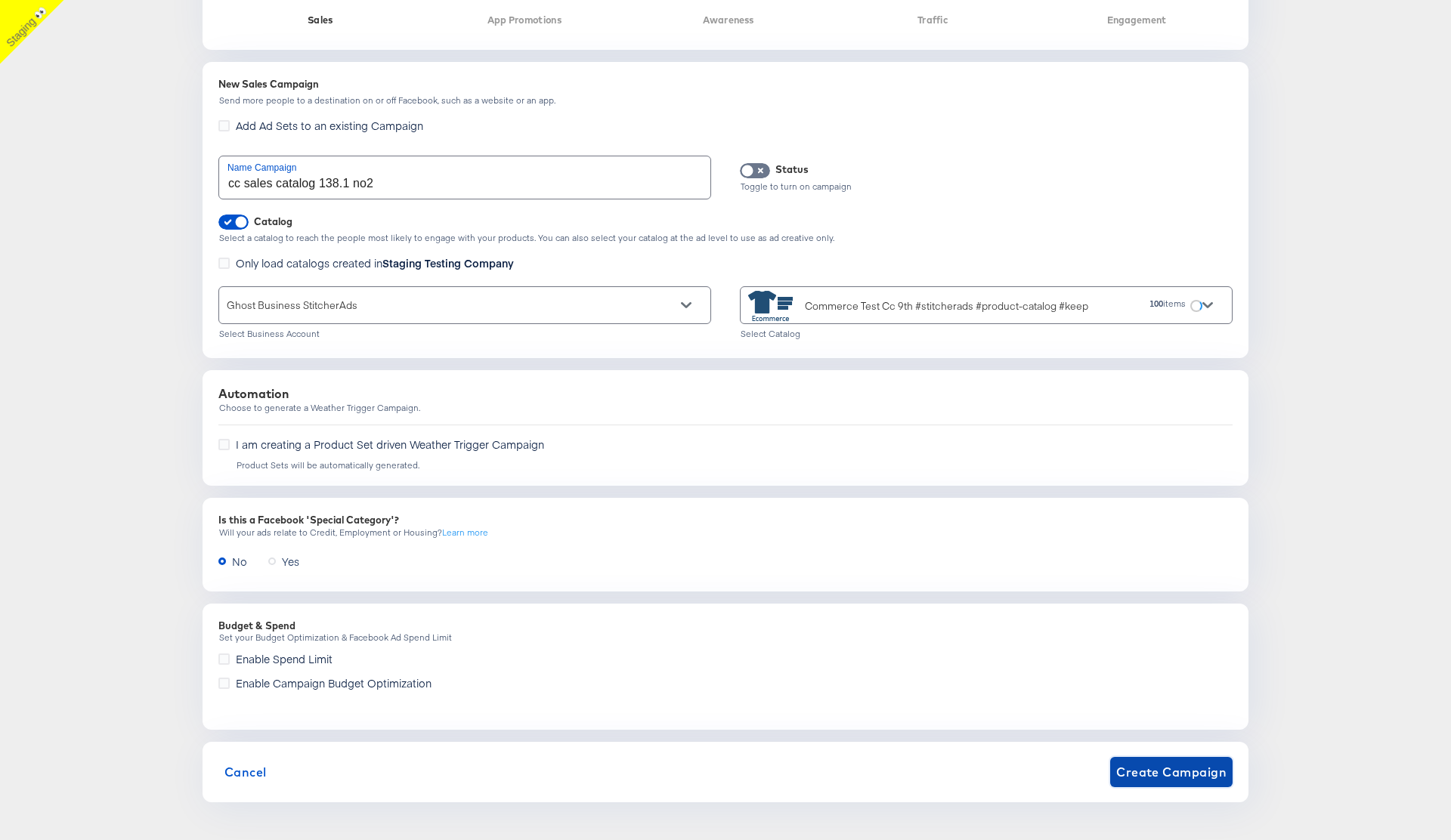
click at [1176, 771] on span "Create Campaign" at bounding box center [1171, 771] width 110 height 21
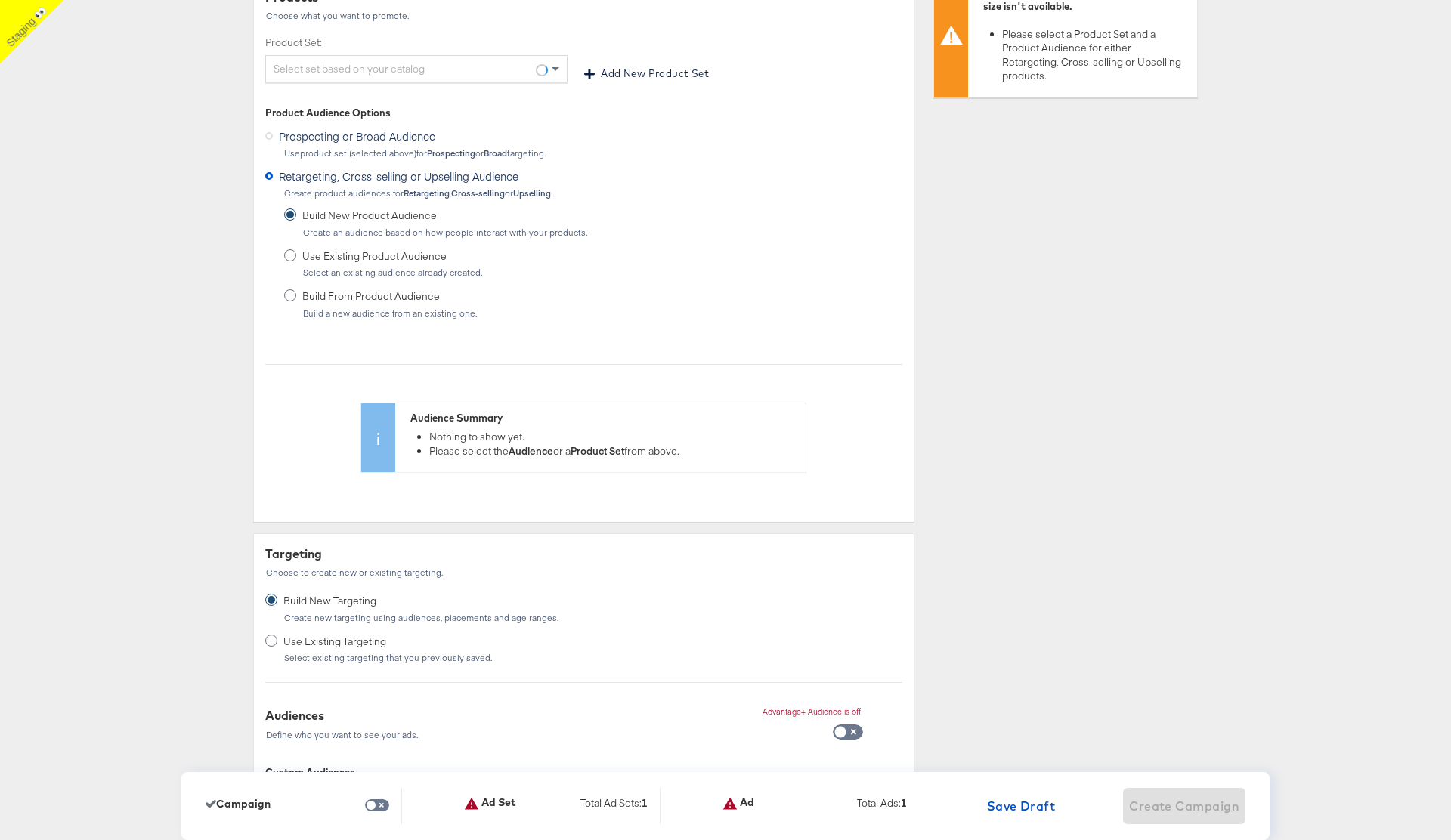
scroll to position [0, 0]
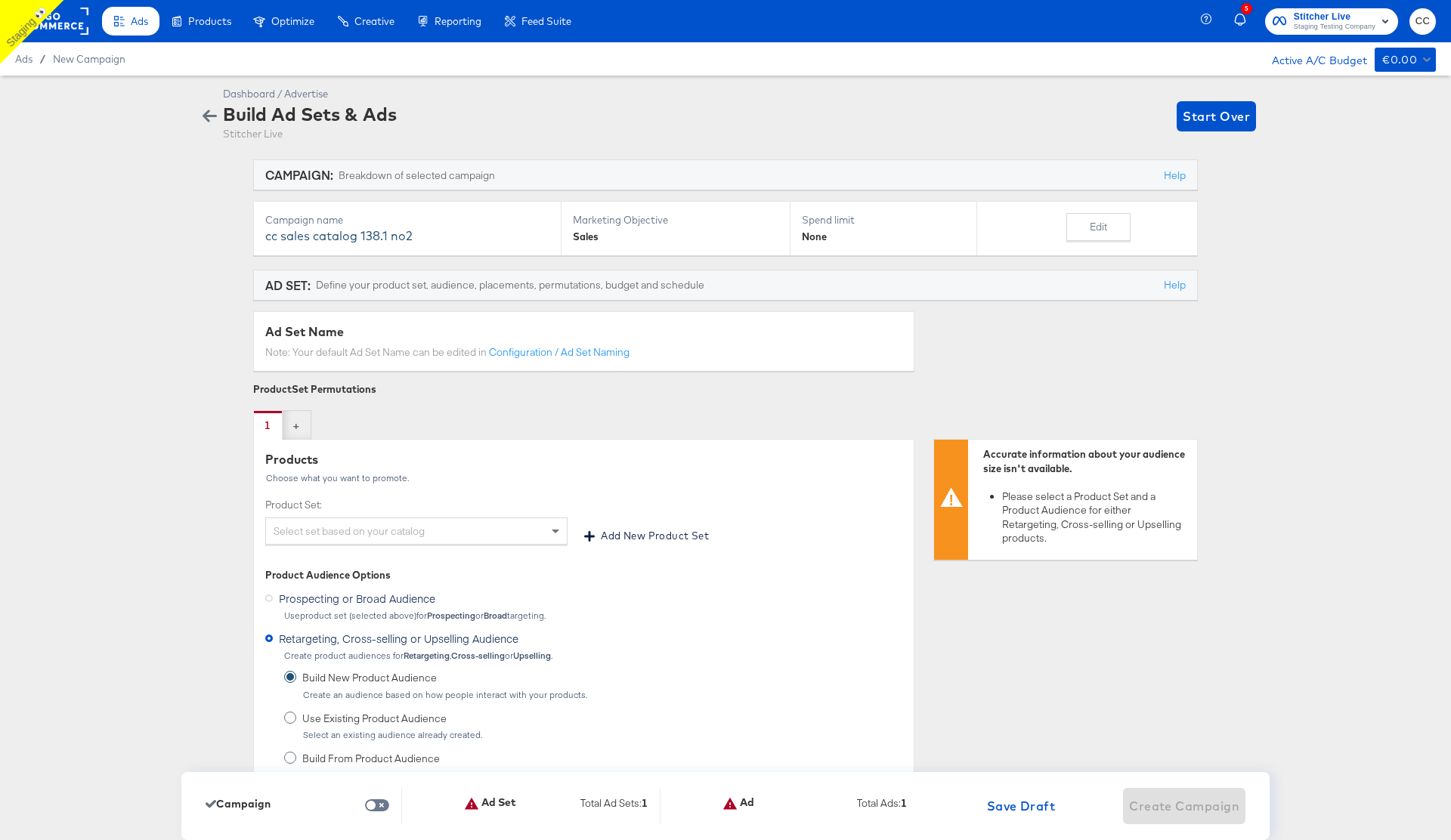
click at [488, 526] on div "Select set based on your catalog" at bounding box center [416, 531] width 300 height 25
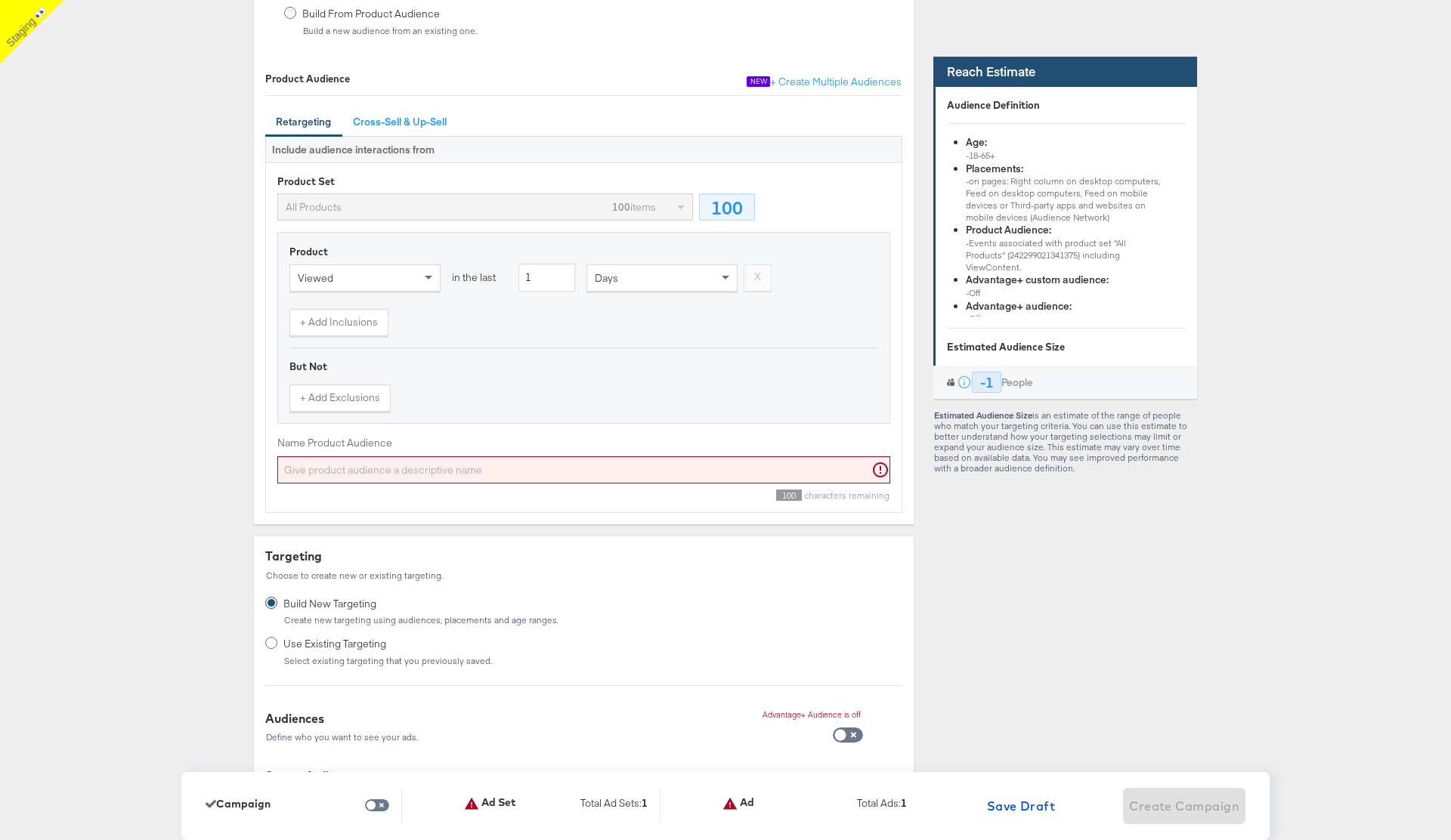
scroll to position [748, 0]
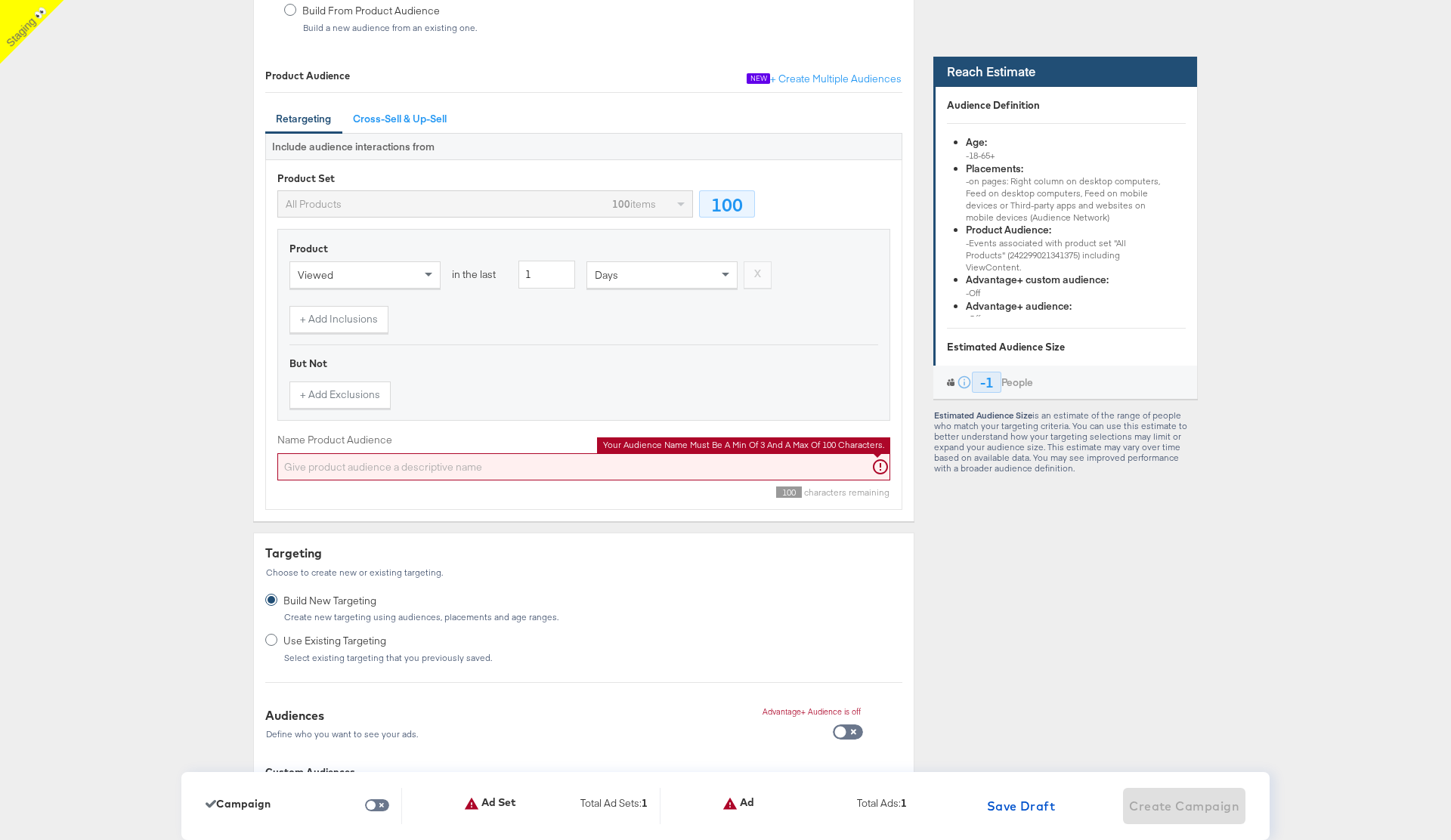
click at [479, 473] on input "Name Product Audience" at bounding box center [583, 466] width 613 height 28
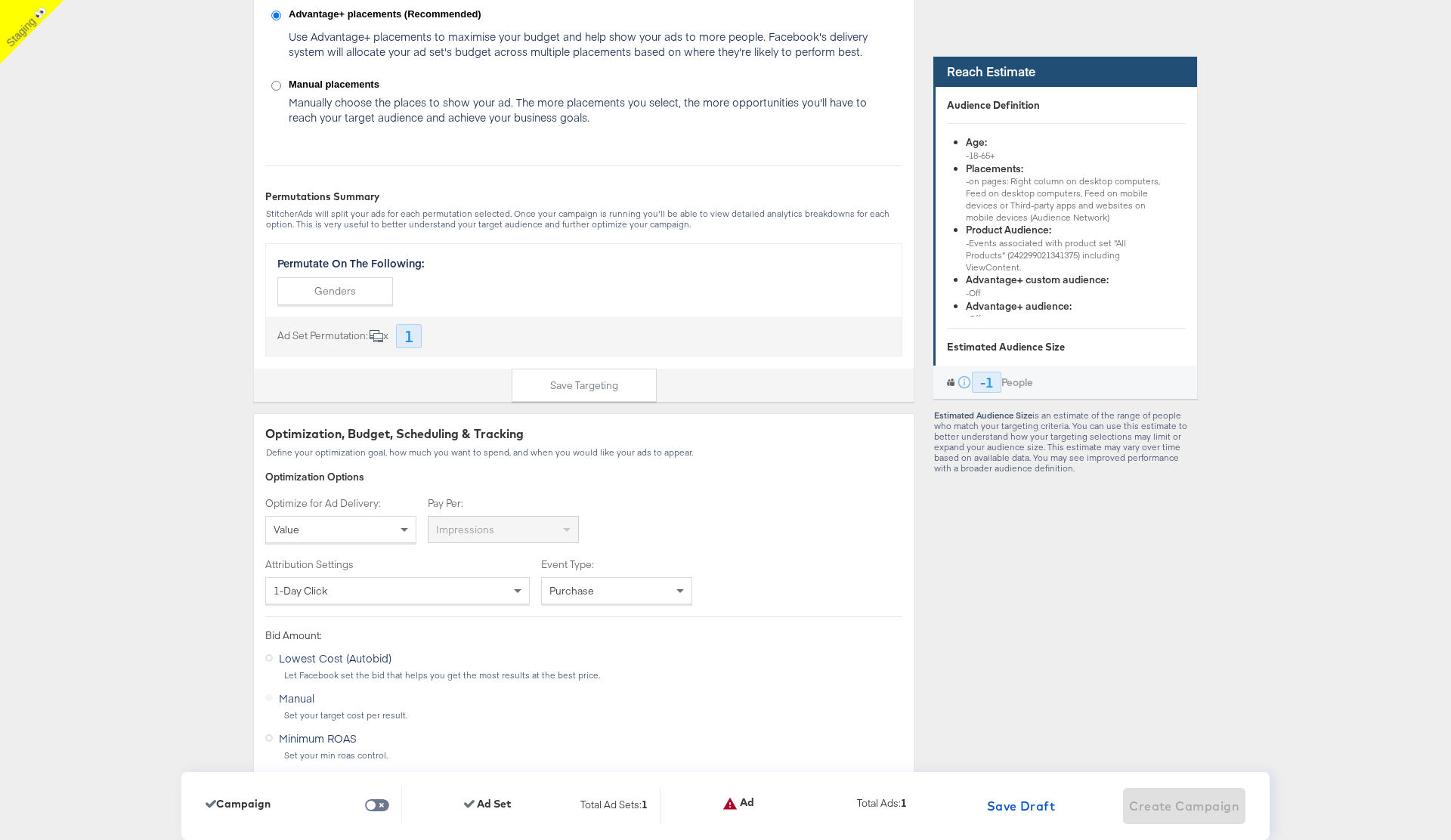
scroll to position [2490, 0]
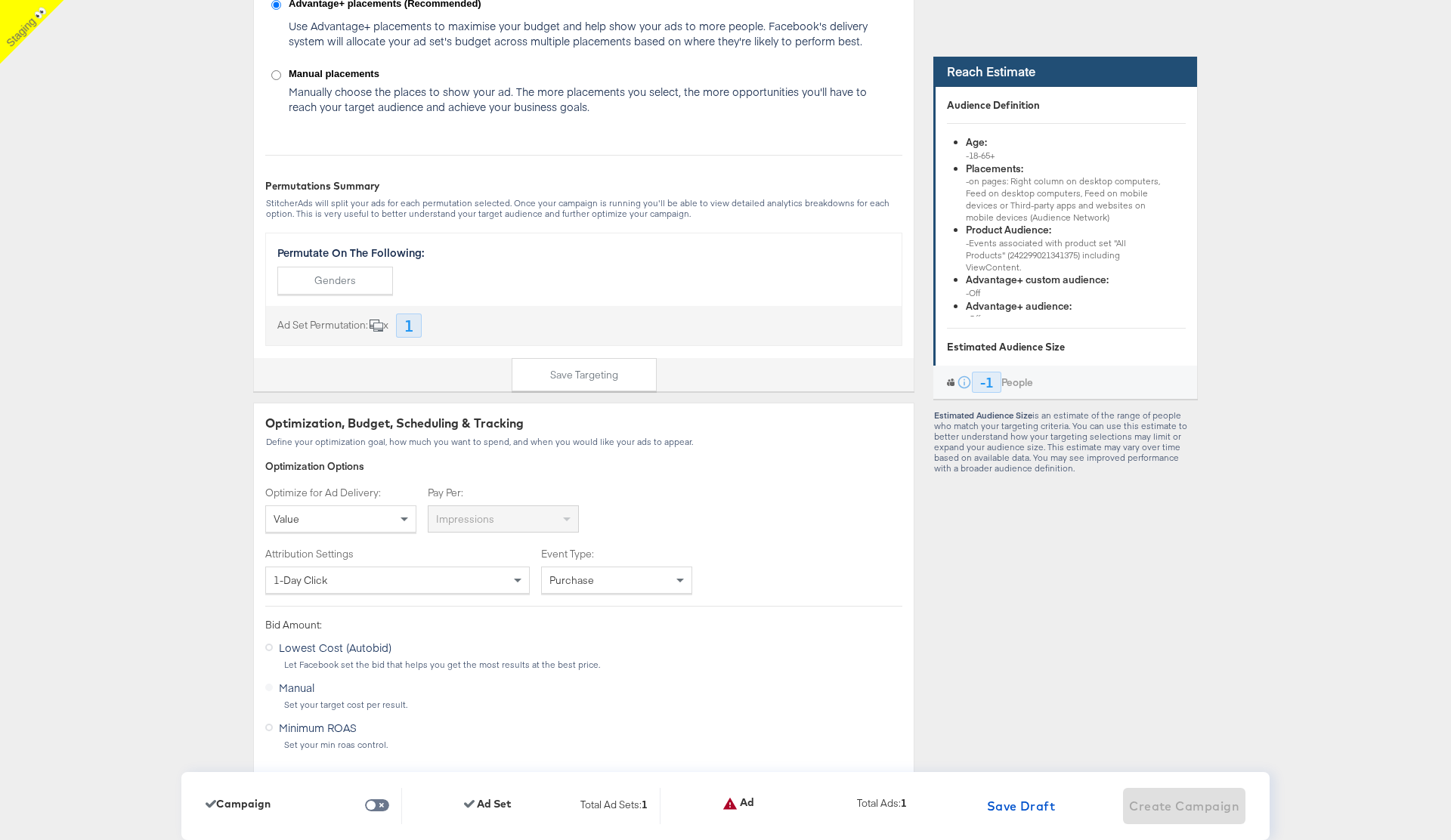
type input "e5srger"
click at [369, 517] on div "Value" at bounding box center [341, 519] width 150 height 25
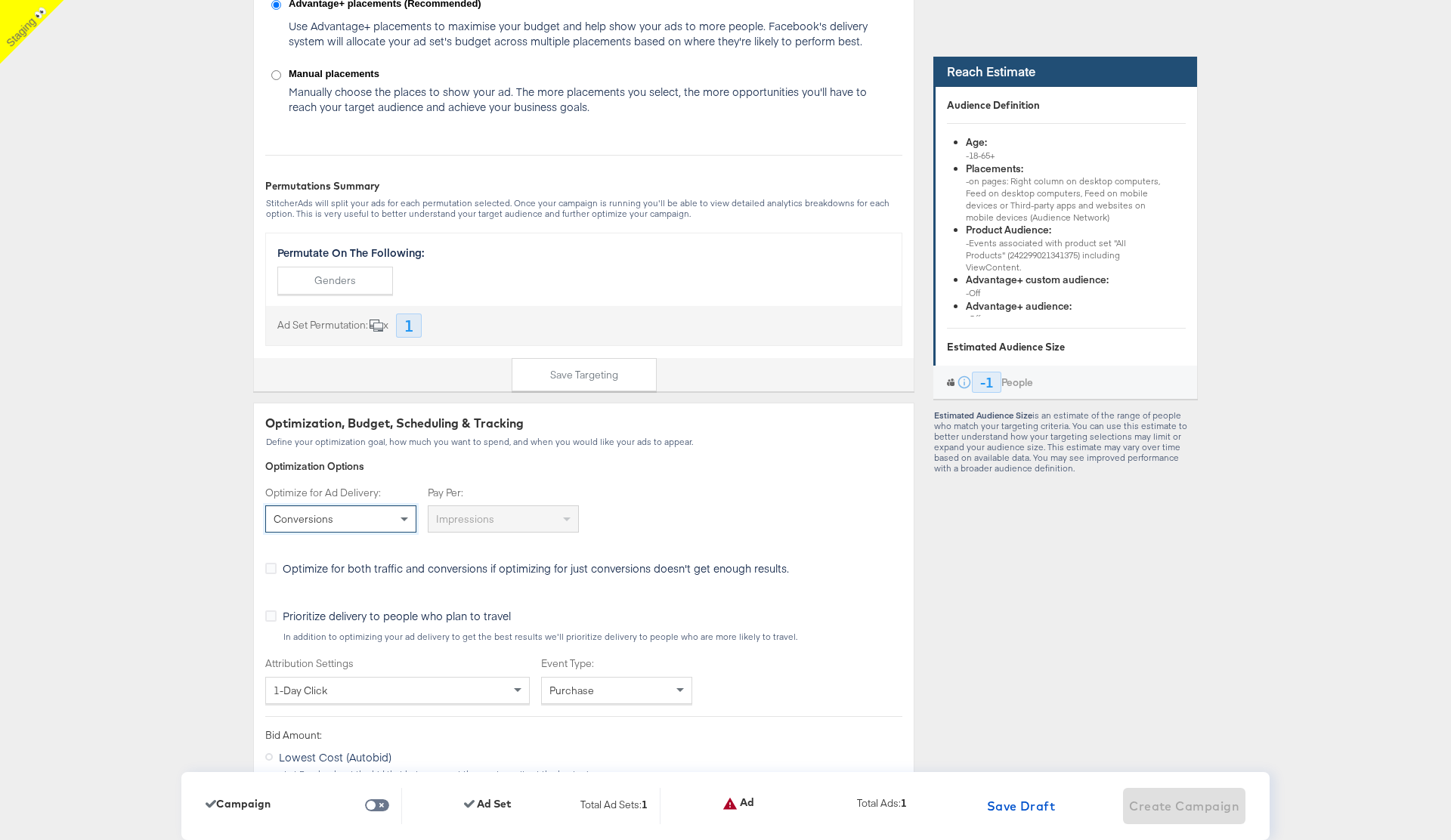
click at [369, 527] on div "Conversions" at bounding box center [341, 519] width 150 height 25
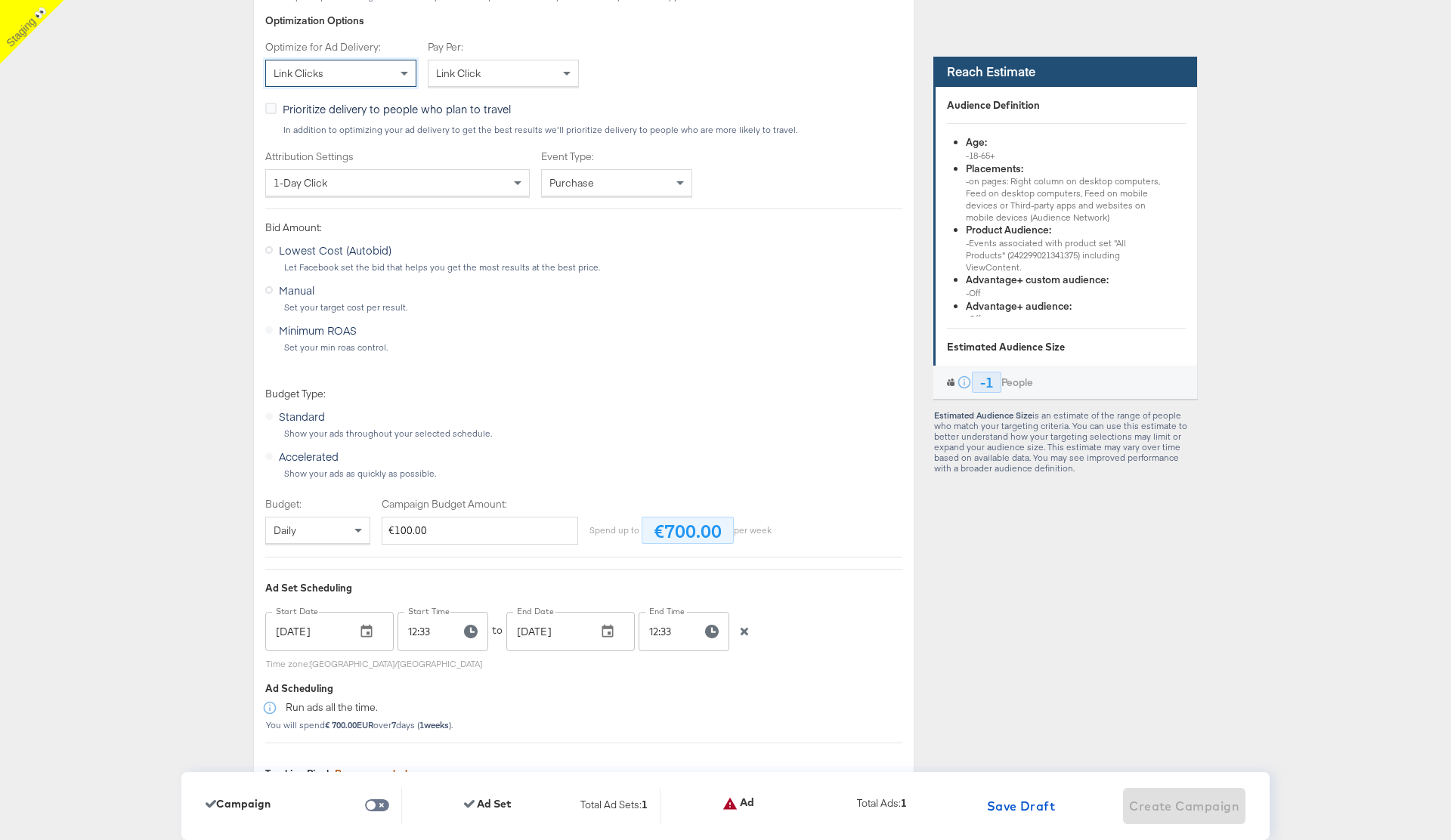
scroll to position [3038, 0]
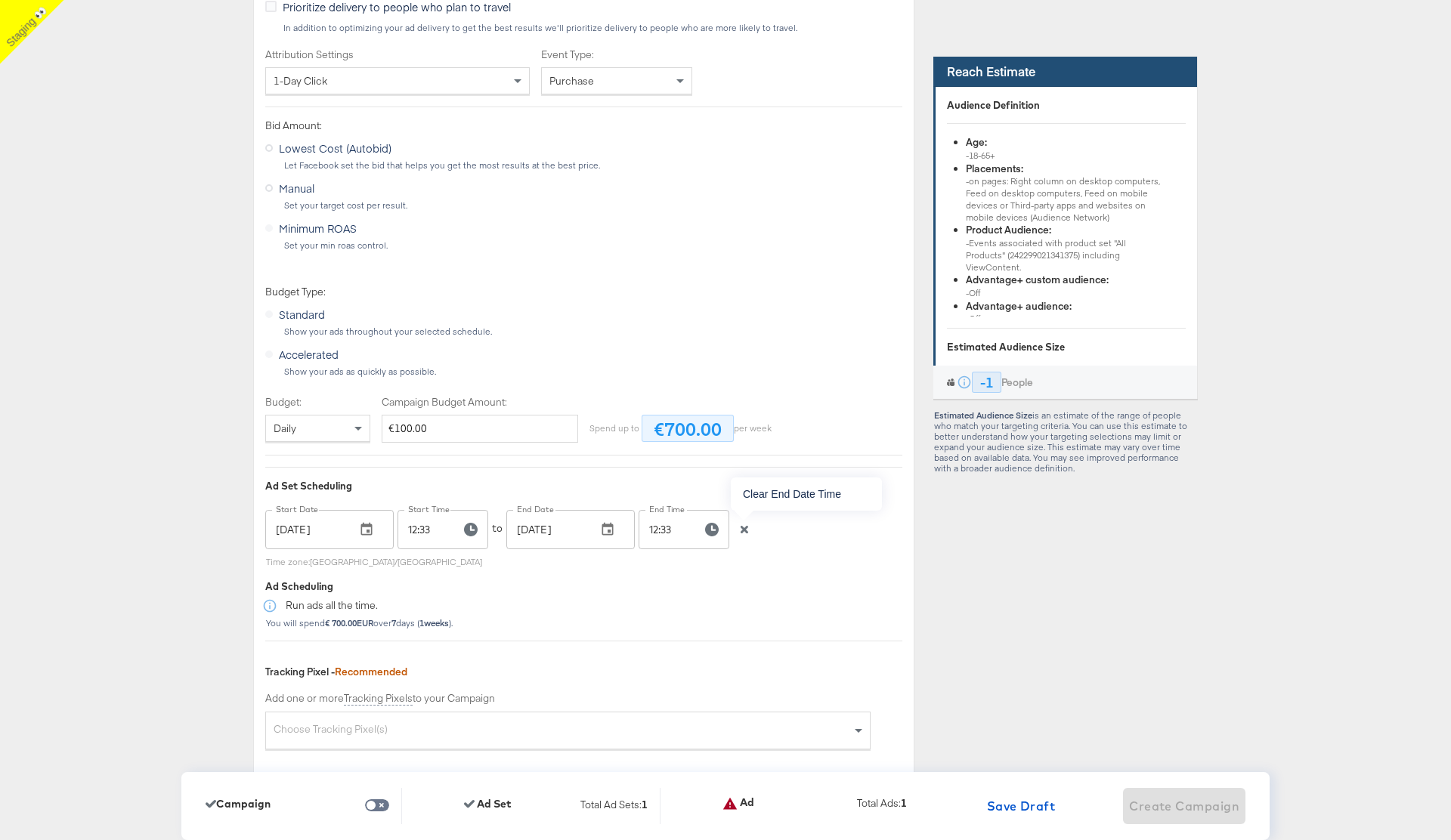
click at [750, 530] on button "button" at bounding box center [744, 530] width 23 height 11
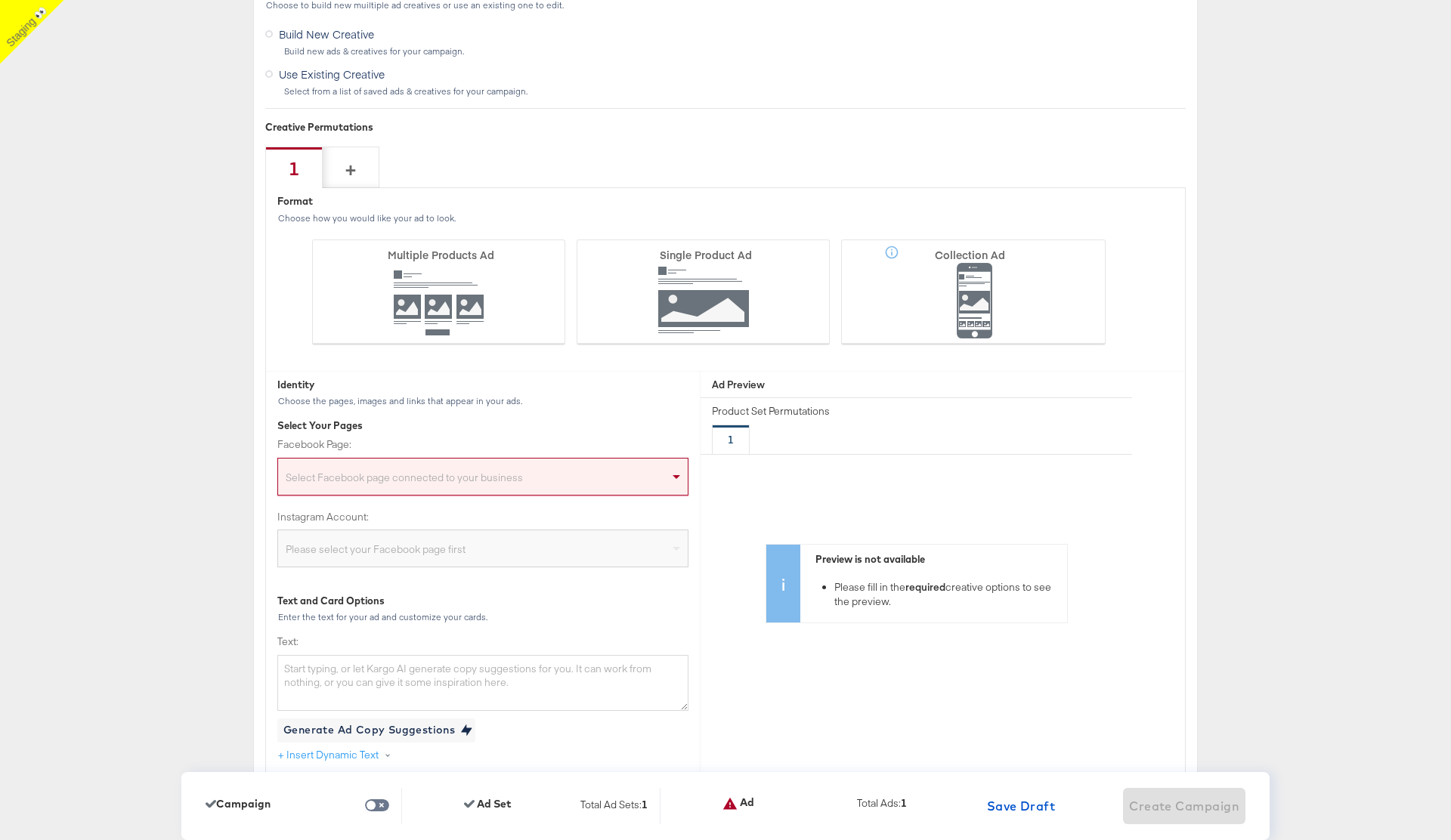
scroll to position [4023, 0]
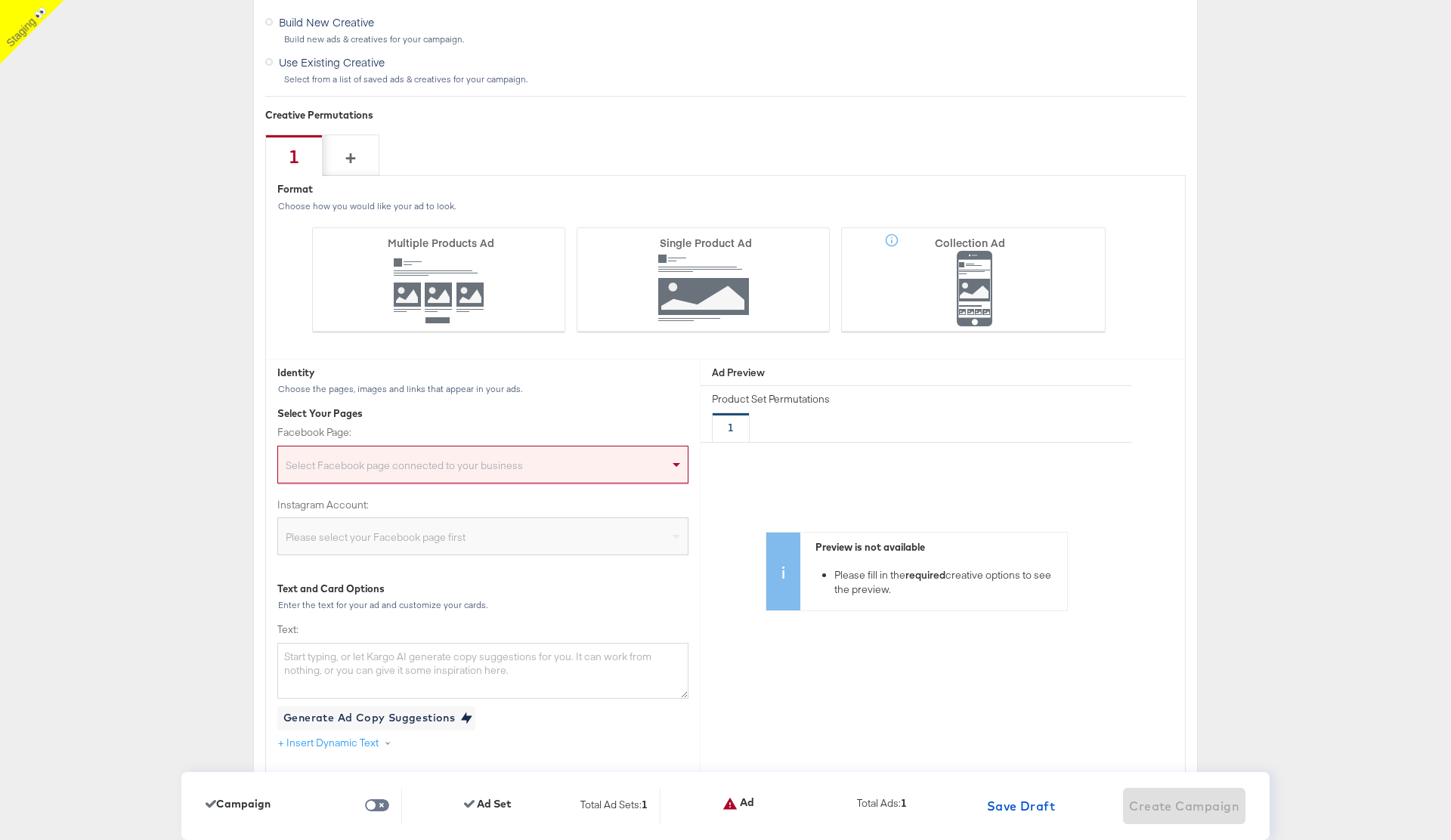
click at [527, 467] on div "Select Facebook page connected to your business" at bounding box center [483, 467] width 410 height 30
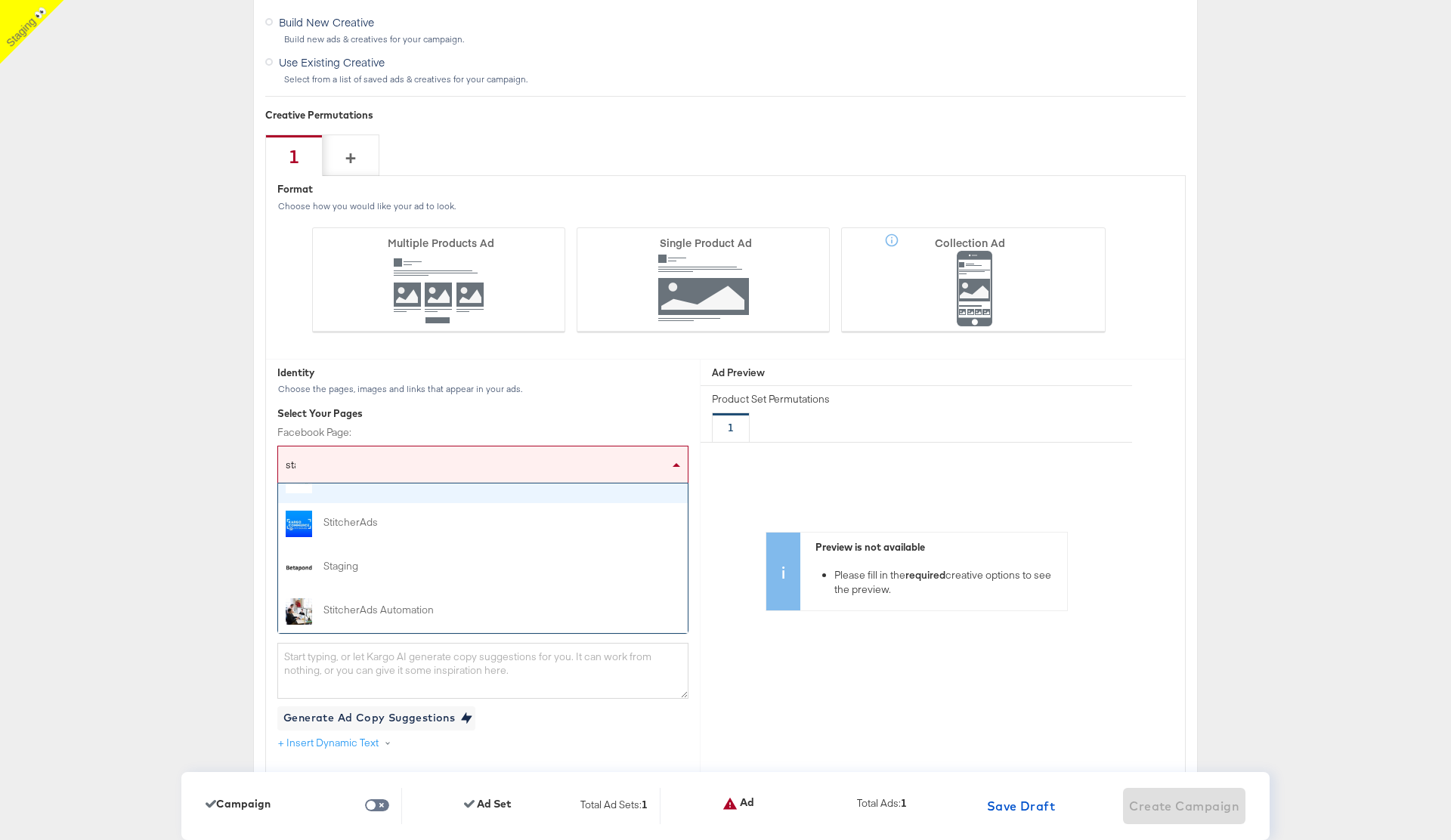
scroll to position [0, 0]
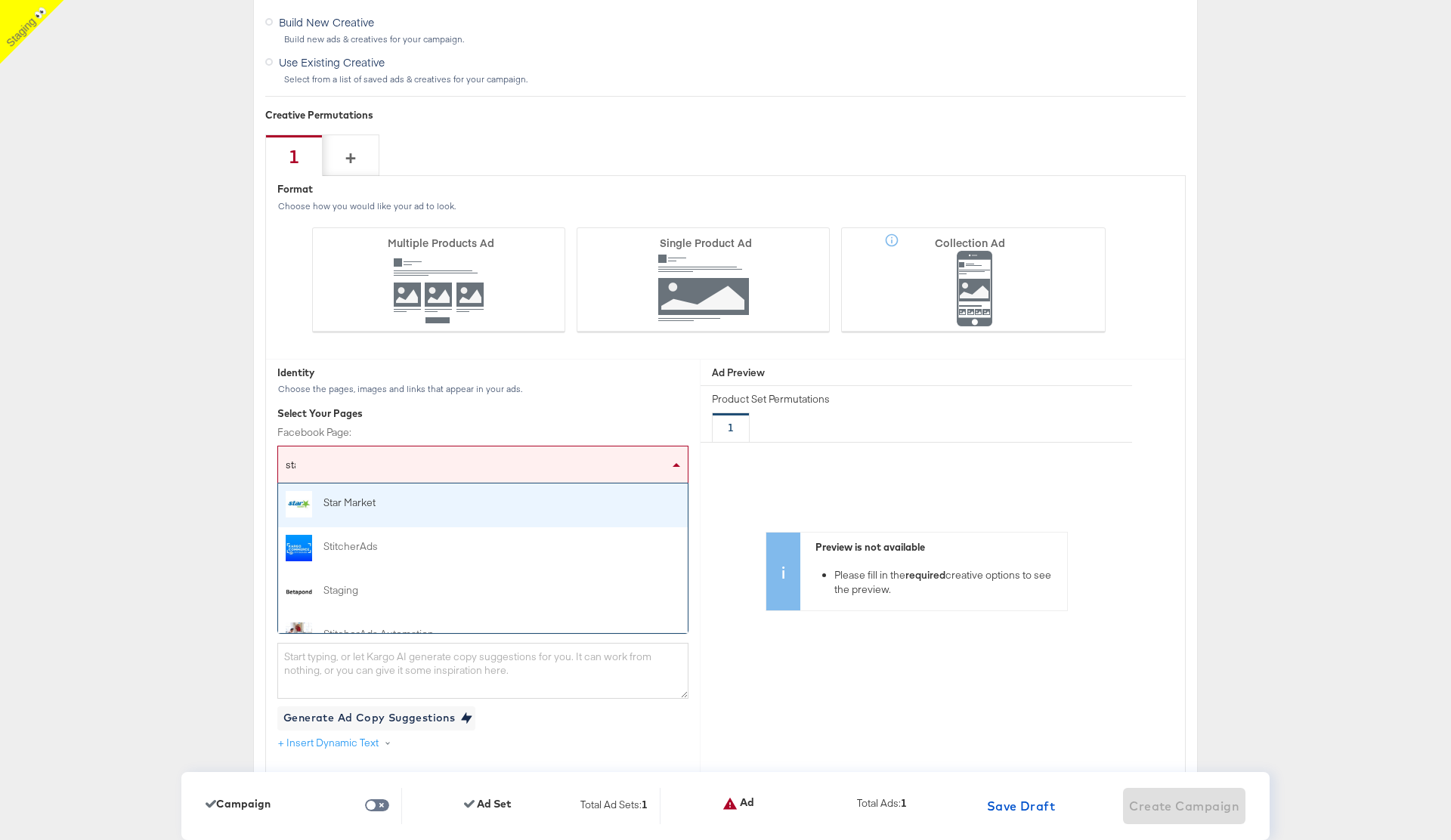
type input "stag"
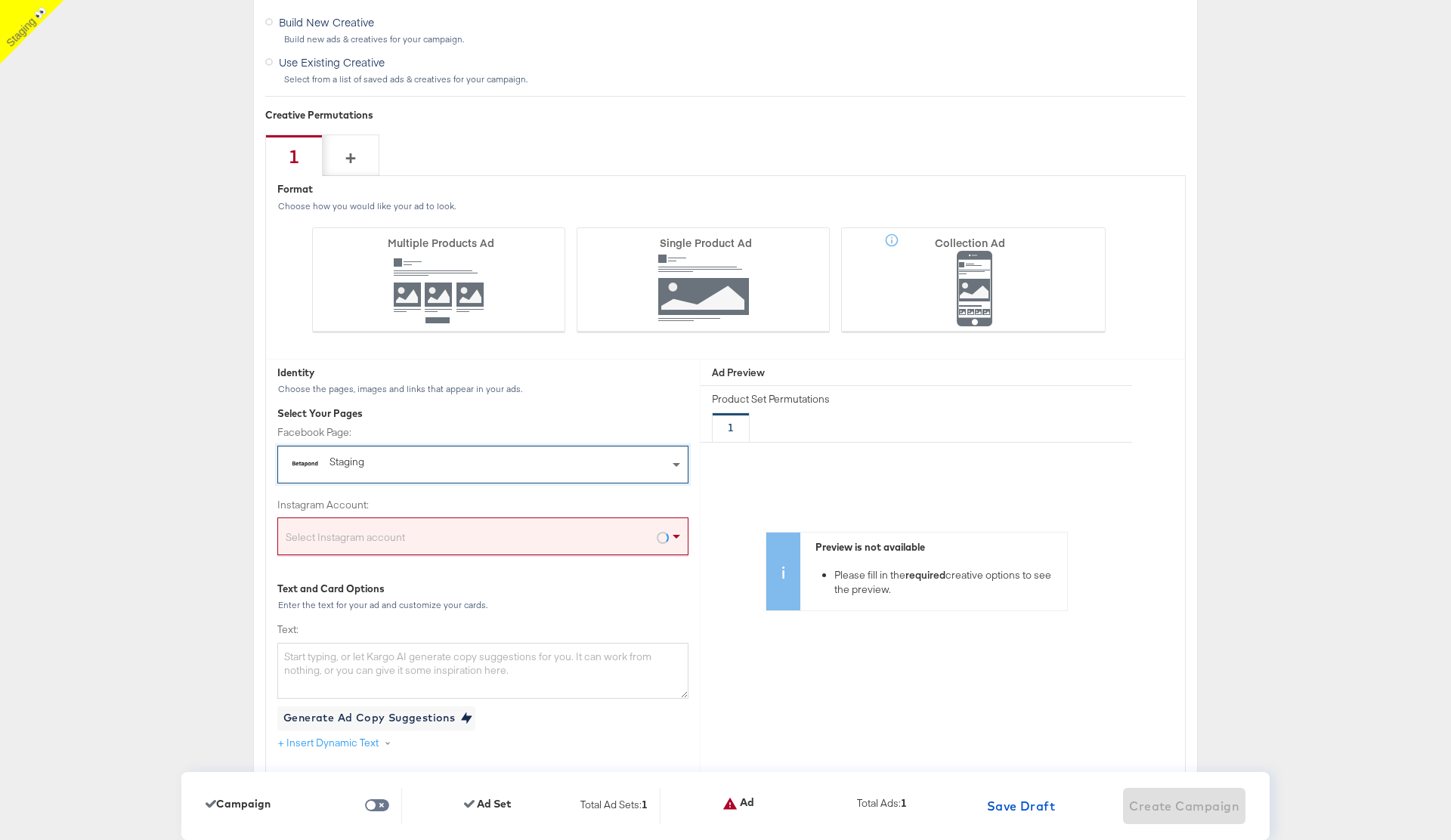
click at [448, 537] on div "Select Instagram account" at bounding box center [483, 539] width 410 height 30
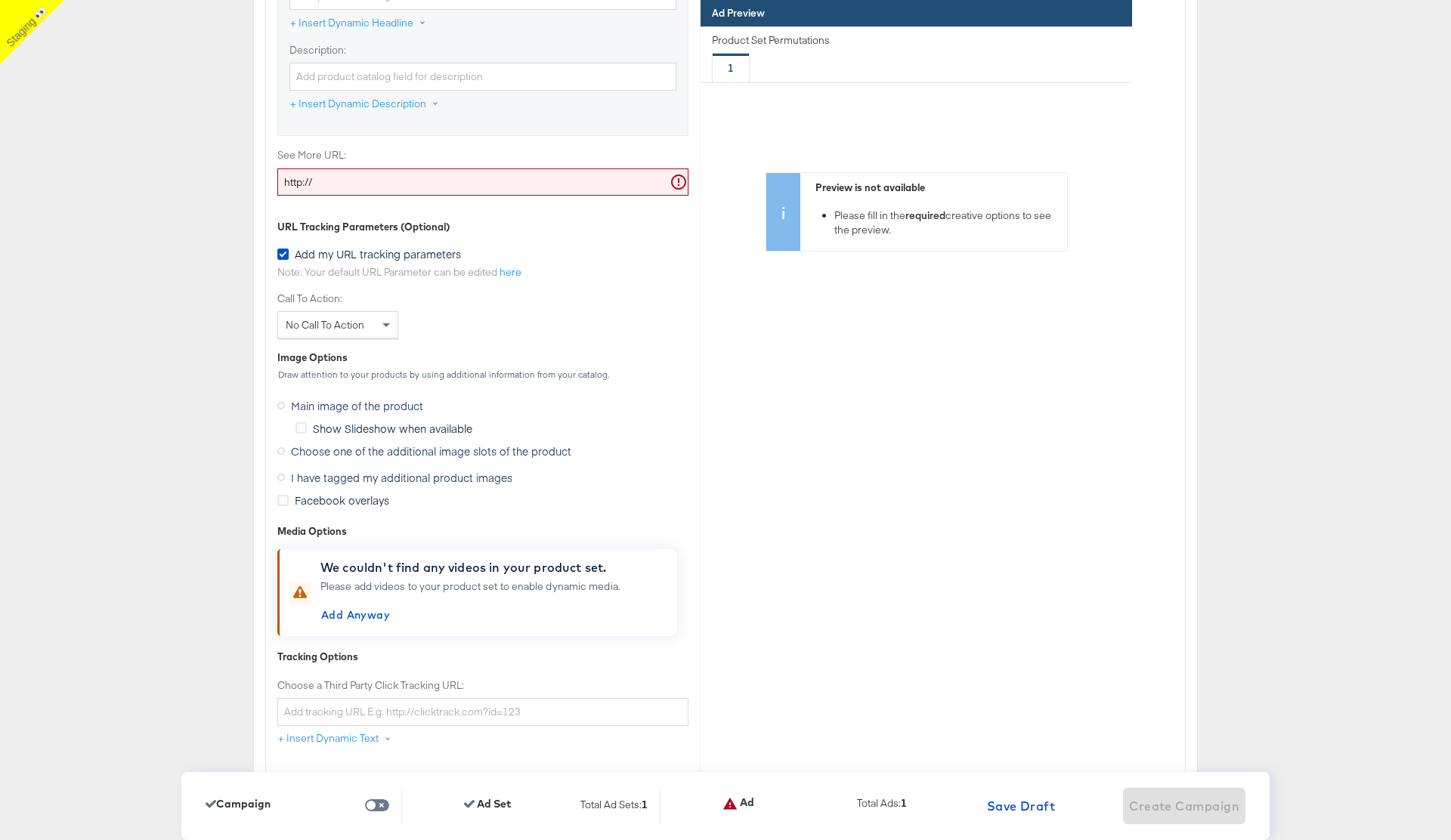
scroll to position [4957, 0]
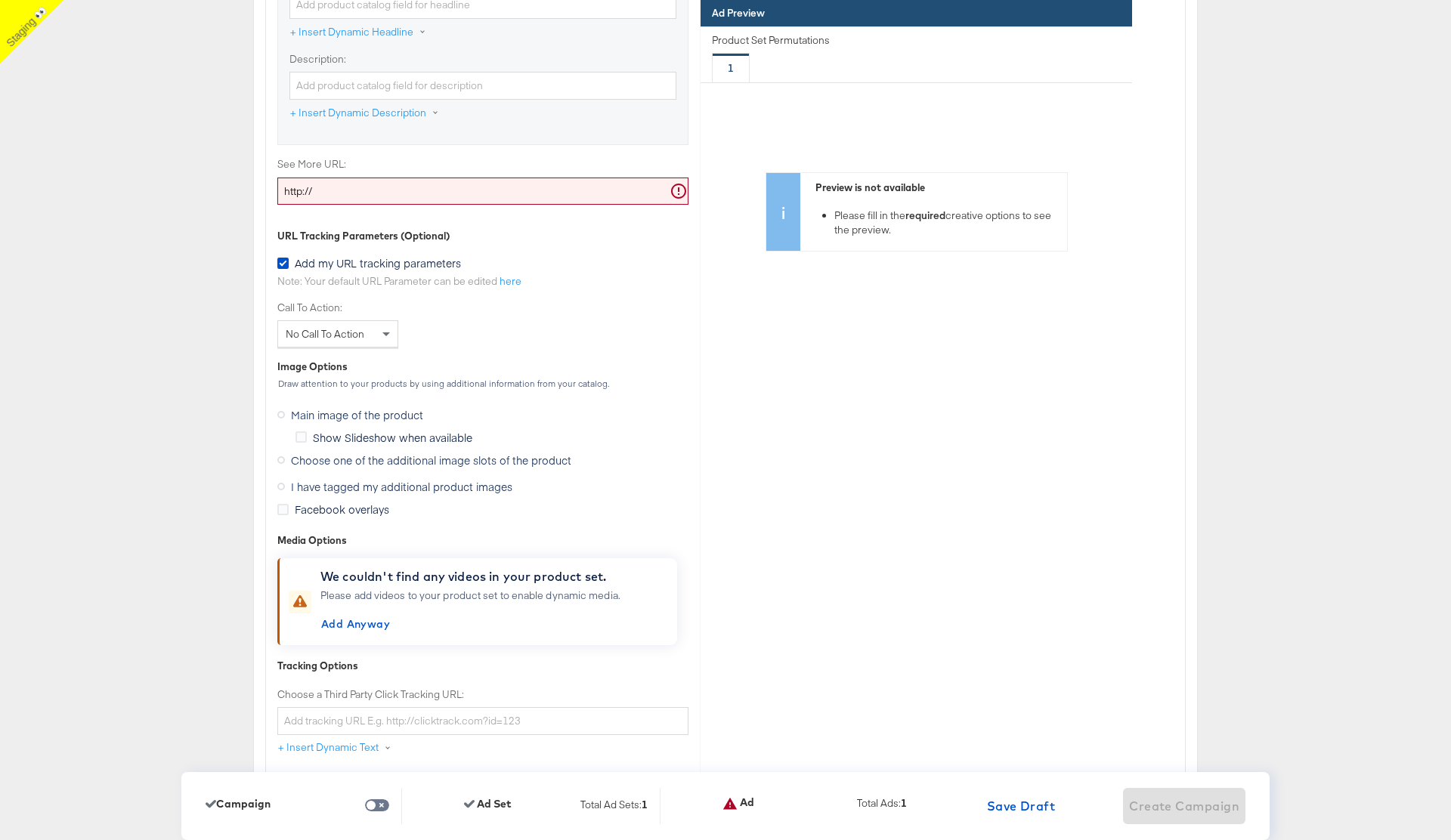
click at [350, 198] on input "http://" at bounding box center [482, 191] width 411 height 28
type input "http://www.kargo.com"
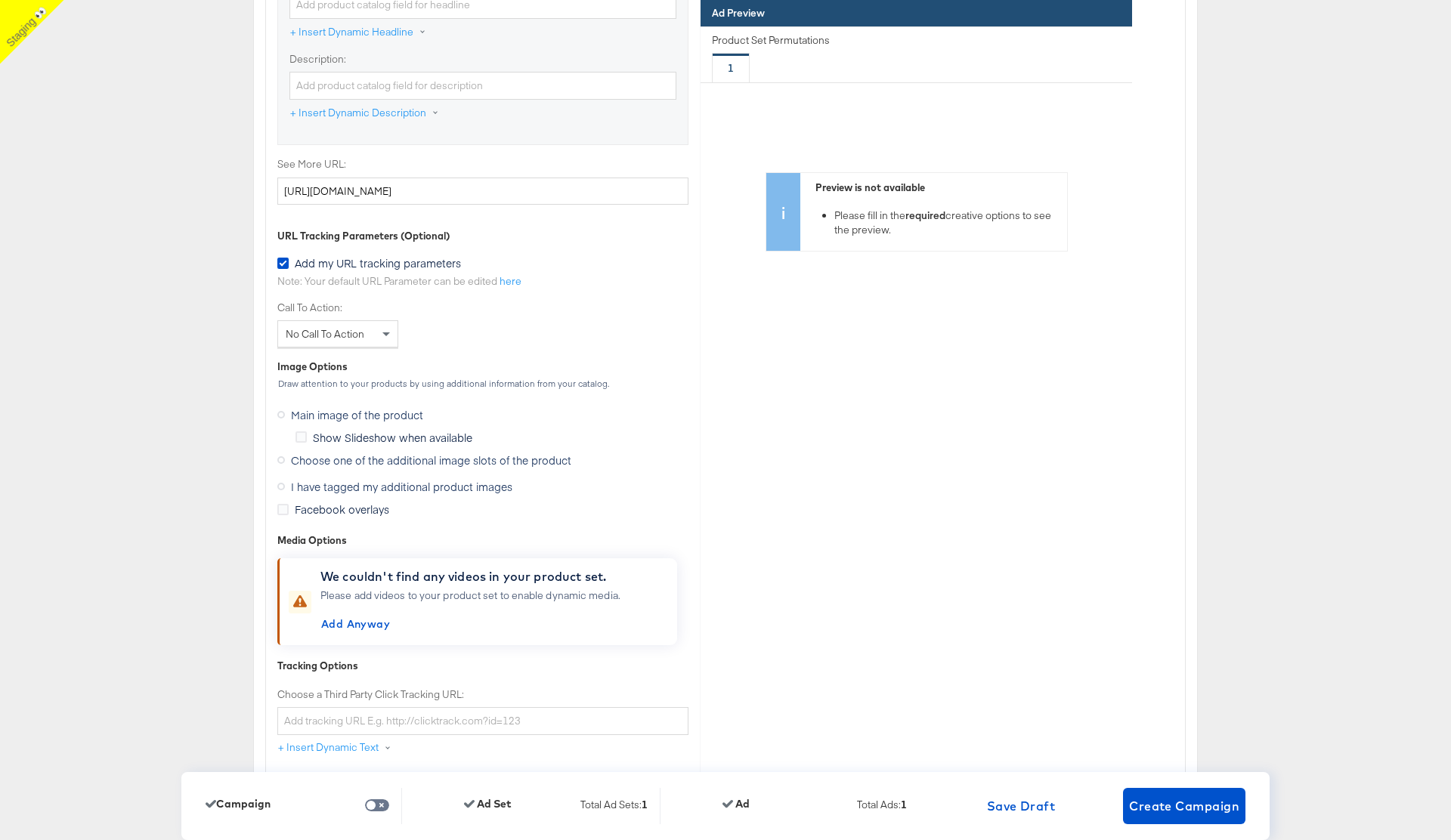
click at [369, 333] on div "No Call To Action" at bounding box center [337, 334] width 119 height 25
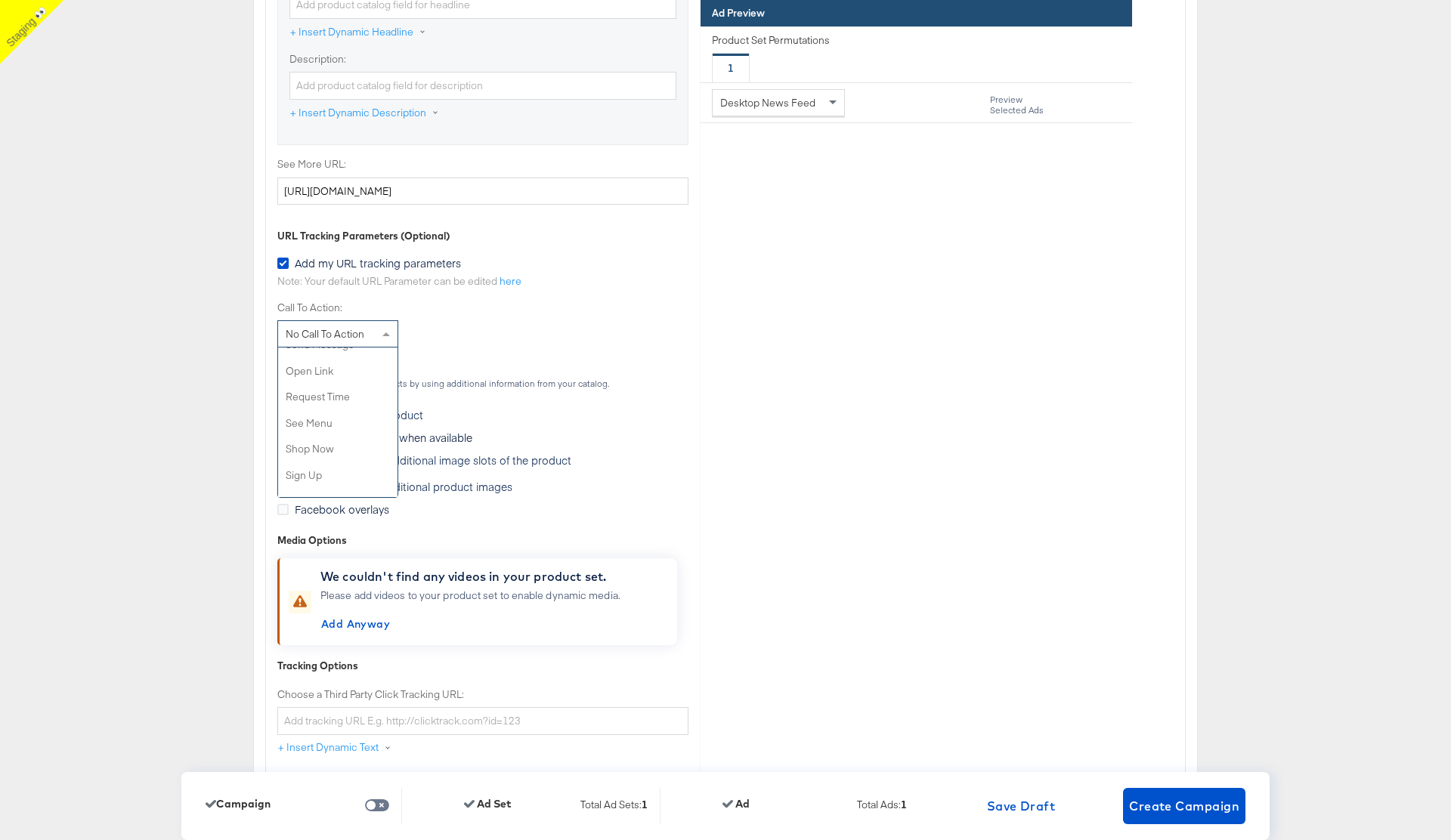
scroll to position [282, 0]
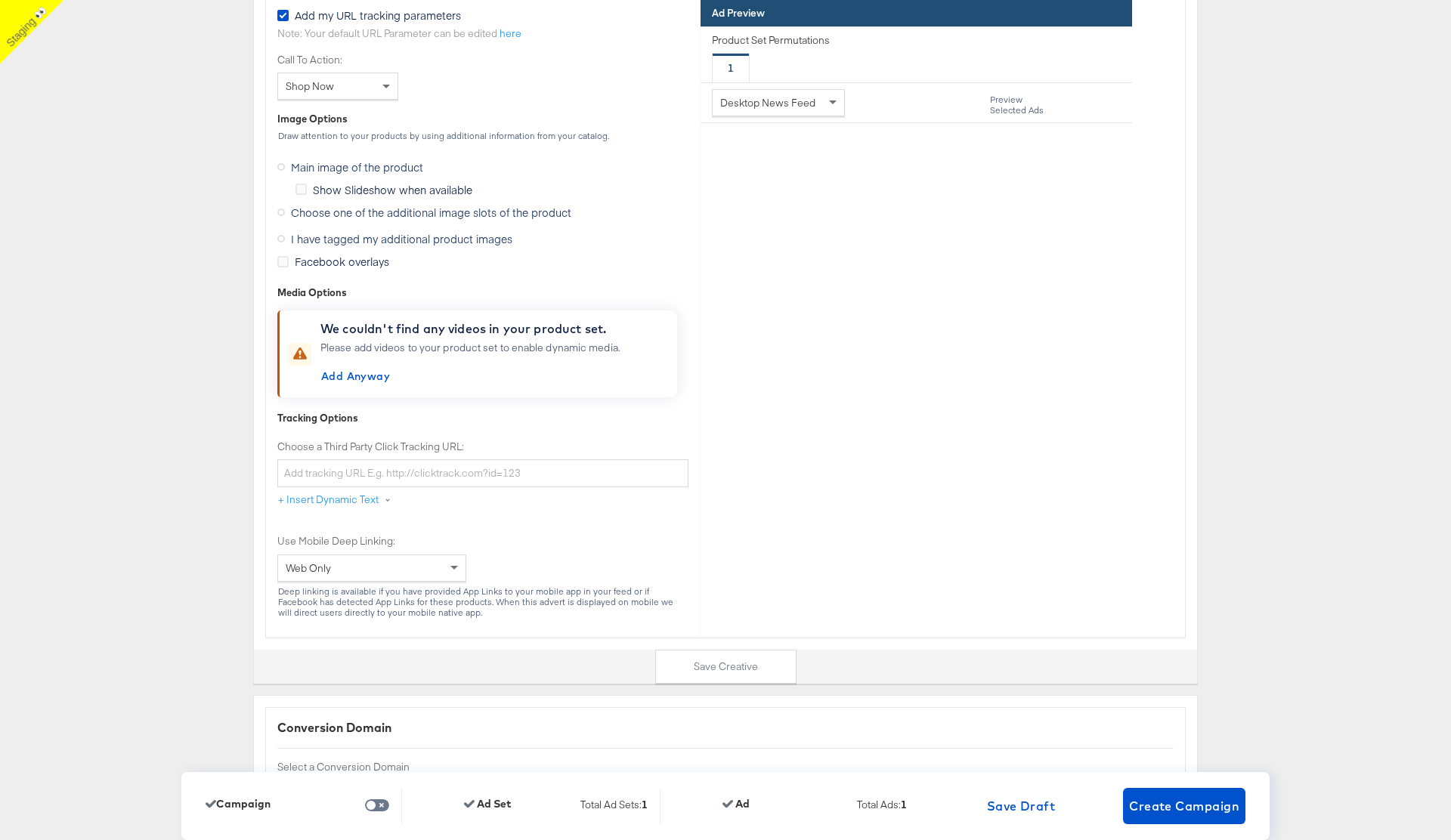
scroll to position [5216, 0]
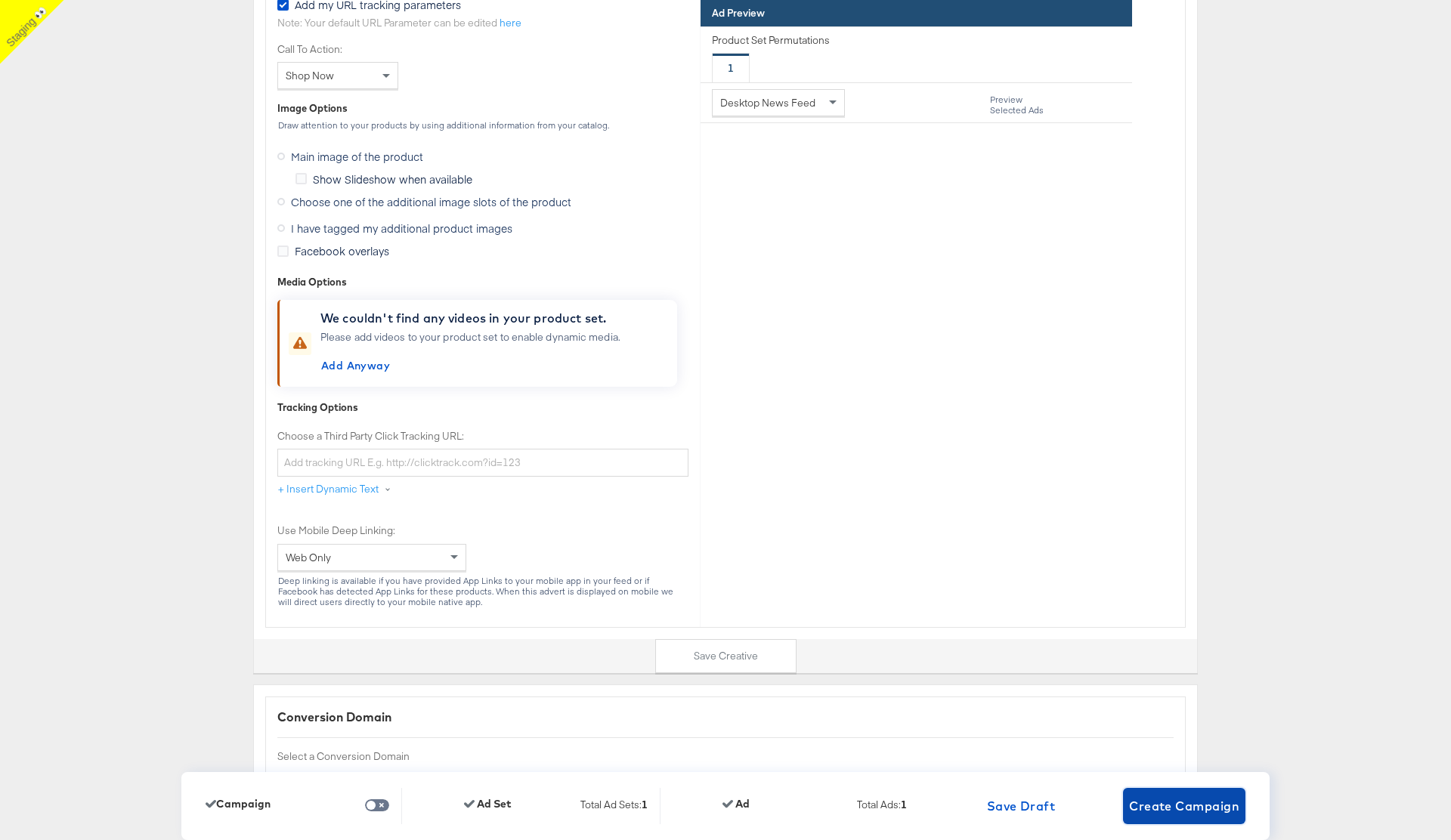
click at [1176, 806] on span "Create Campaign" at bounding box center [1184, 806] width 110 height 21
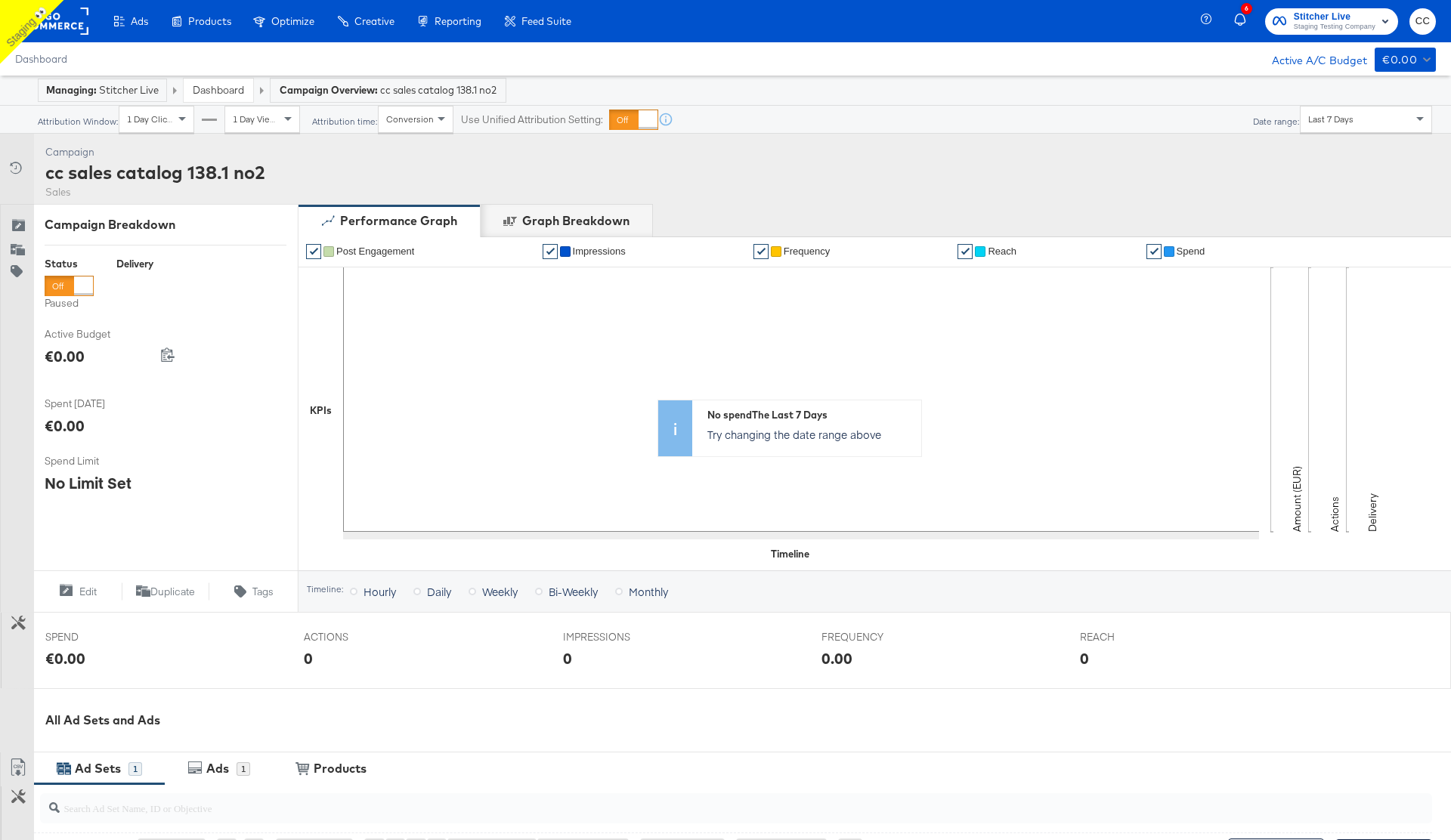
scroll to position [313, 0]
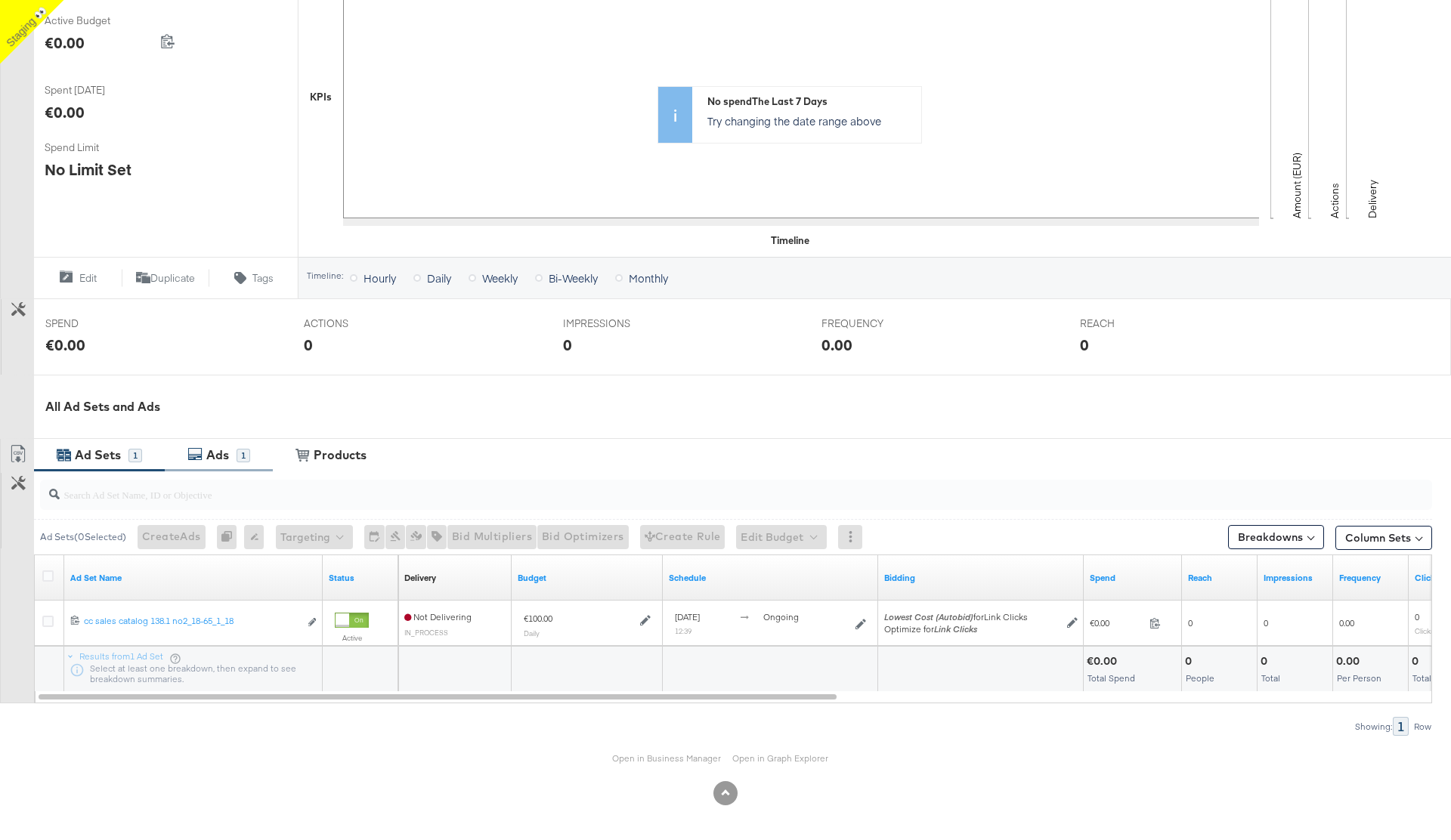
click at [216, 455] on div "Ads" at bounding box center [217, 455] width 23 height 17
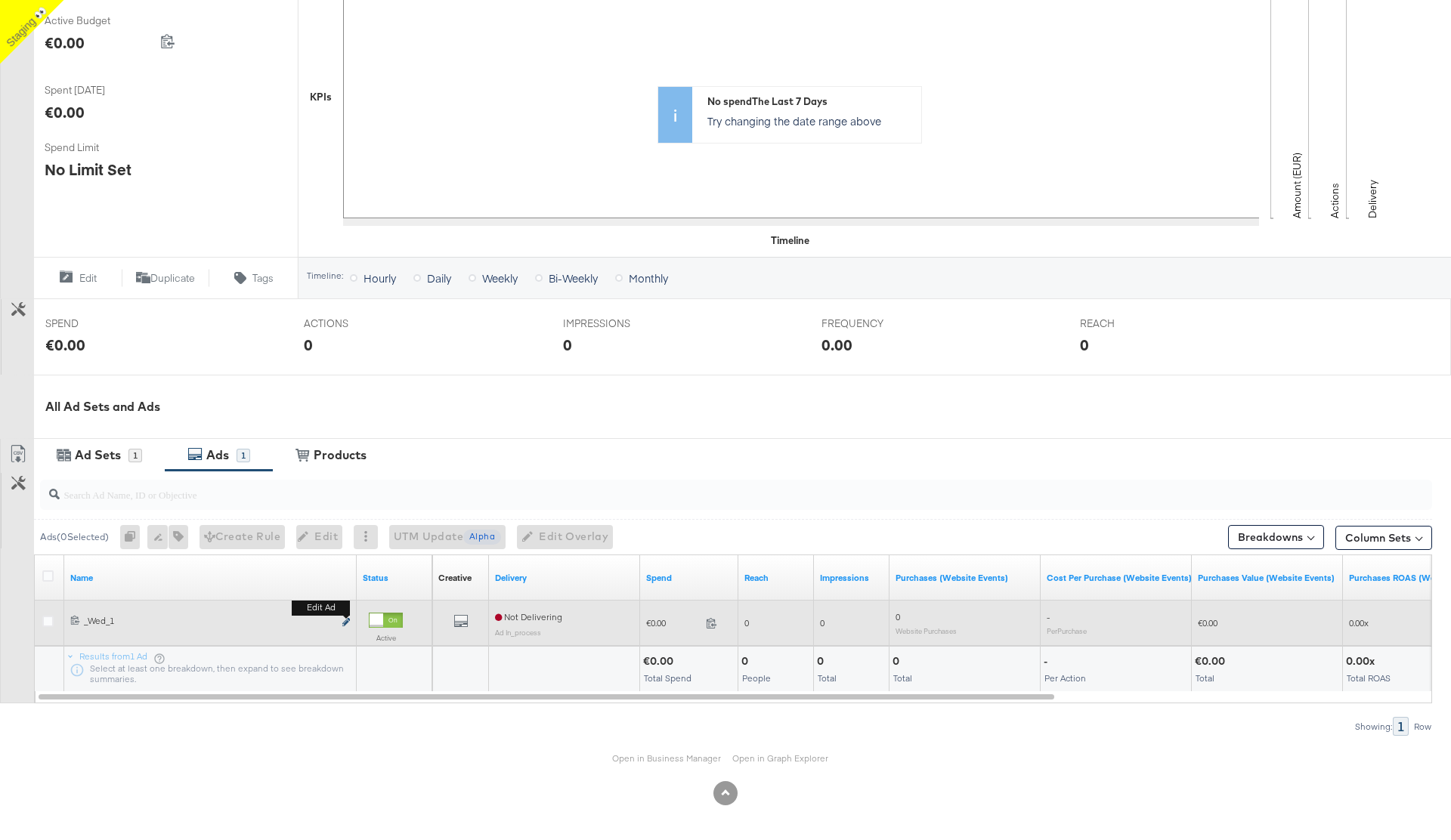
click at [345, 623] on icon "link" at bounding box center [346, 622] width 7 height 8
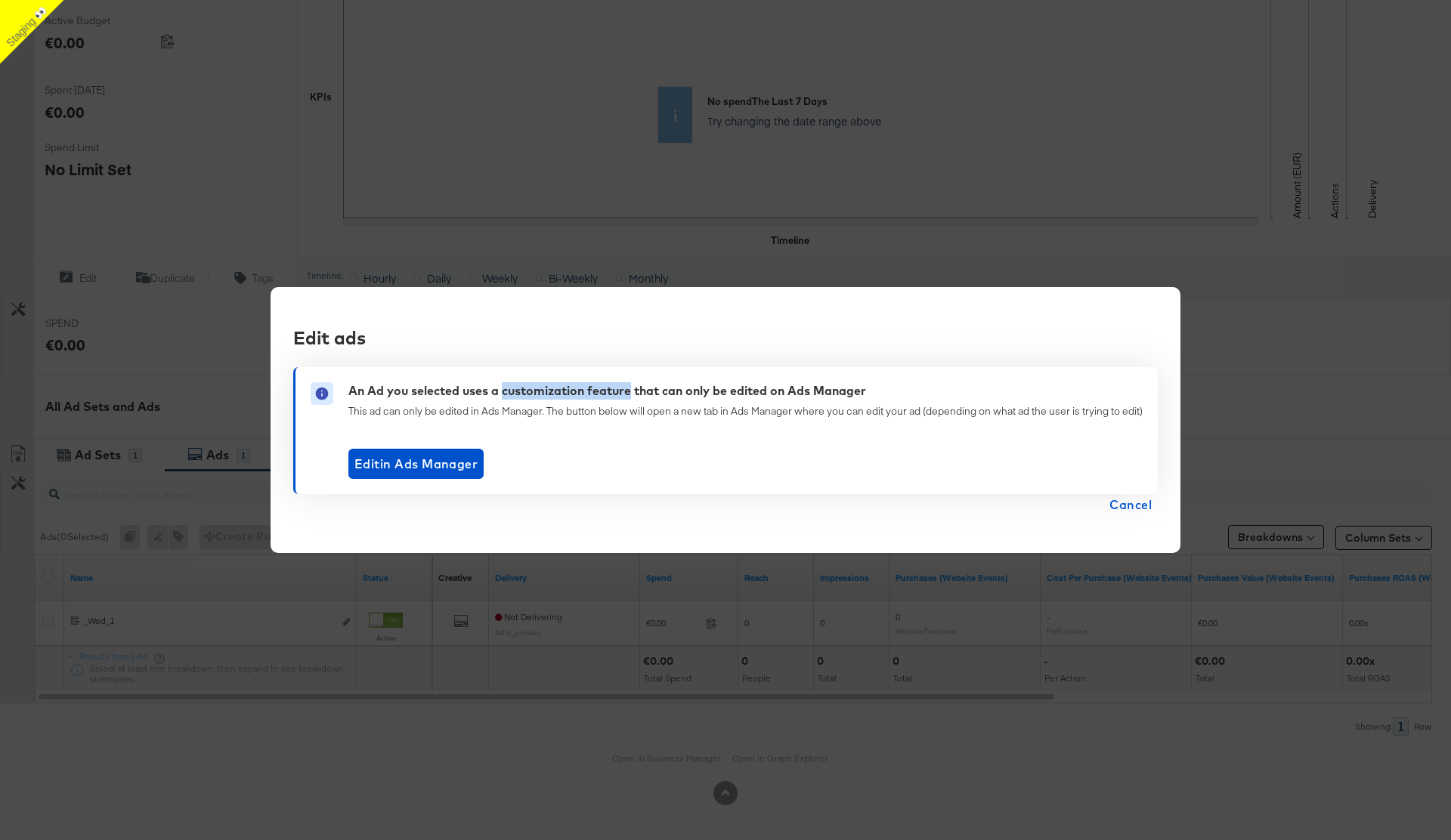
drag, startPoint x: 499, startPoint y: 391, endPoint x: 627, endPoint y: 385, distance: 128.1
click at [627, 385] on div "An Ad you selected uses a customization feature that can only be edited on Ads …" at bounding box center [607, 391] width 518 height 17
copy div "customization feature"
click at [402, 465] on span "Edit in Ads Manager" at bounding box center [416, 463] width 123 height 21
click at [1135, 505] on span "Cancel" at bounding box center [1130, 504] width 42 height 21
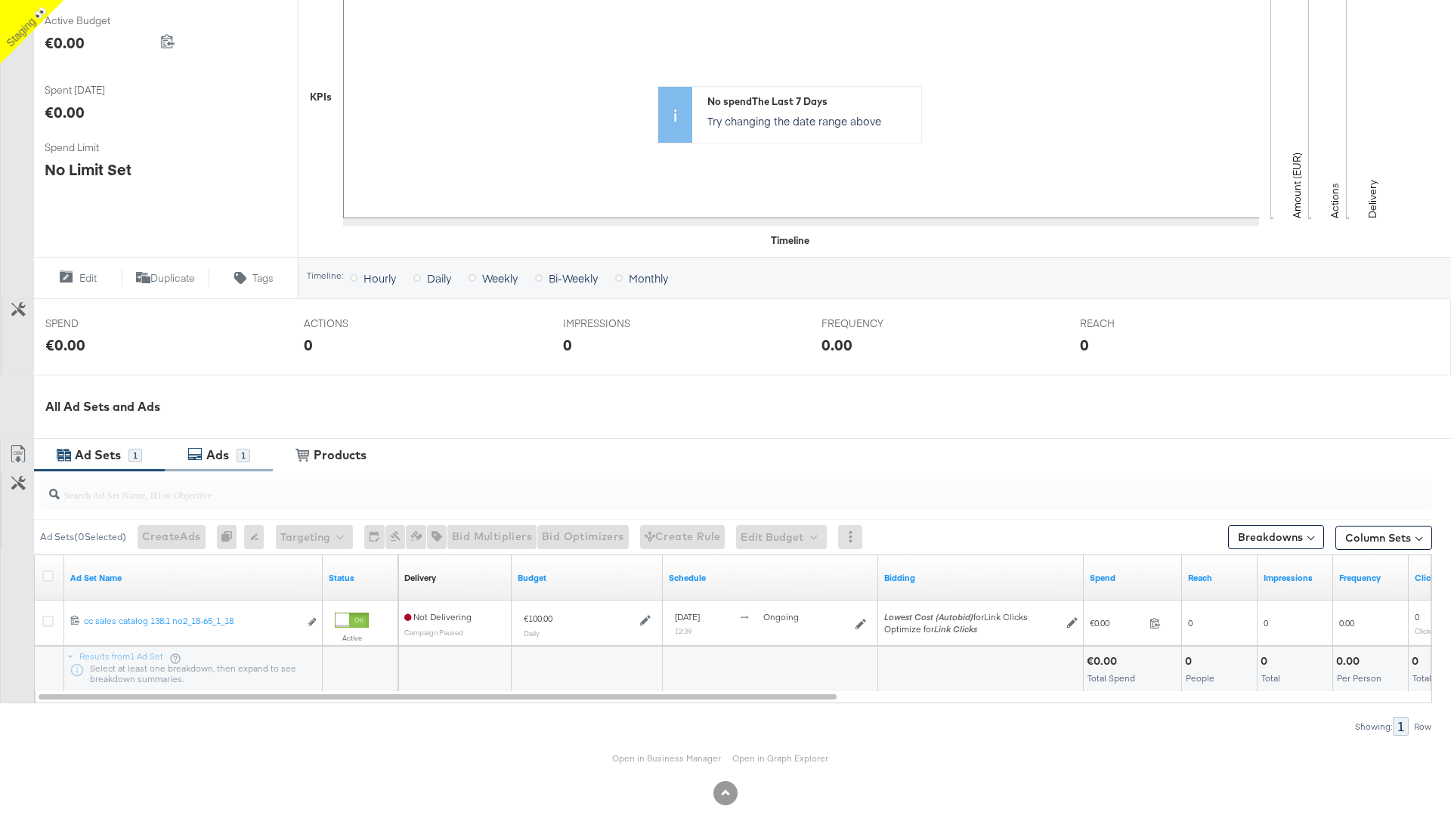
click at [230, 460] on div "Ads" at bounding box center [219, 455] width 34 height 17
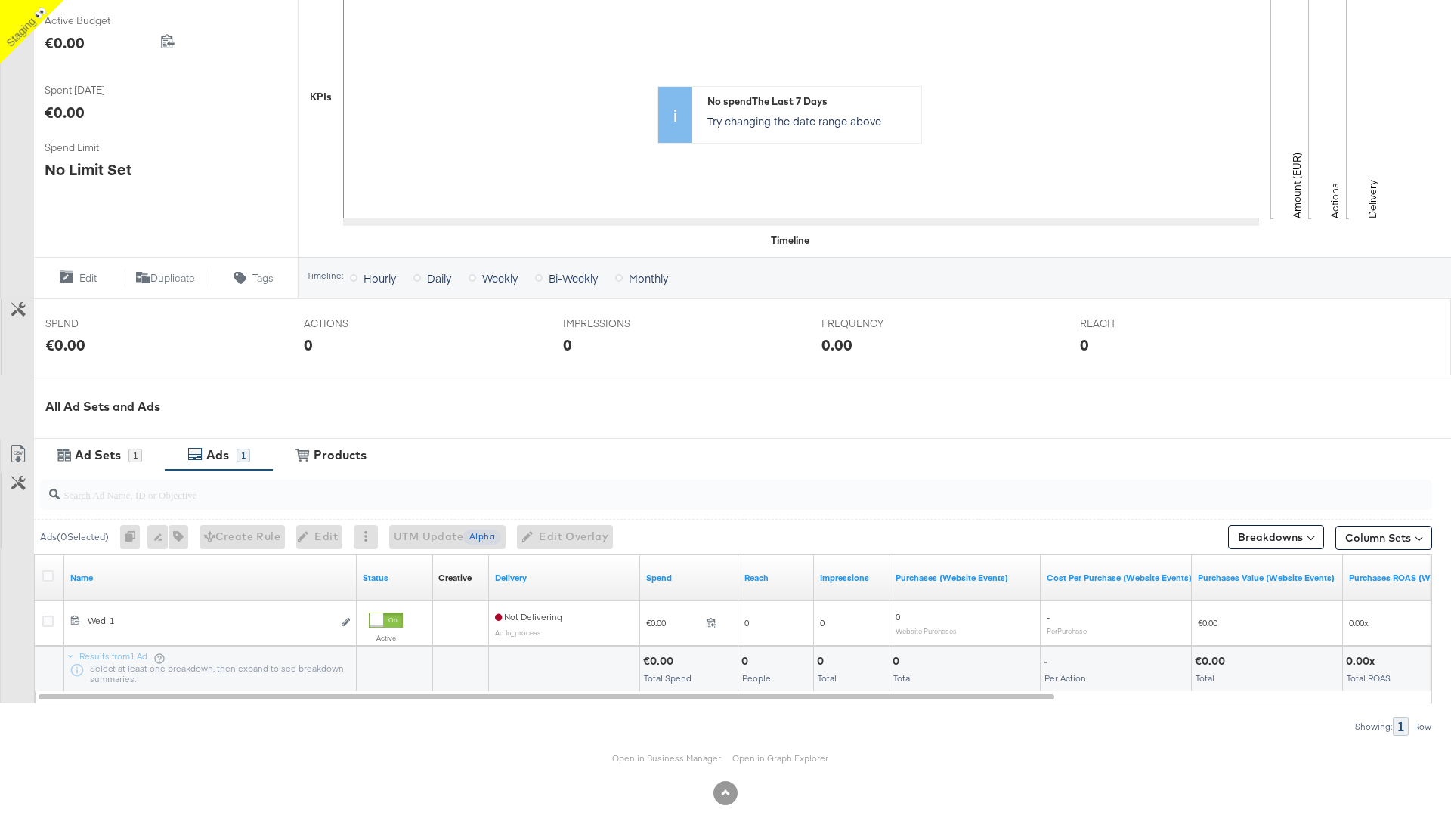
scroll to position [313, 0]
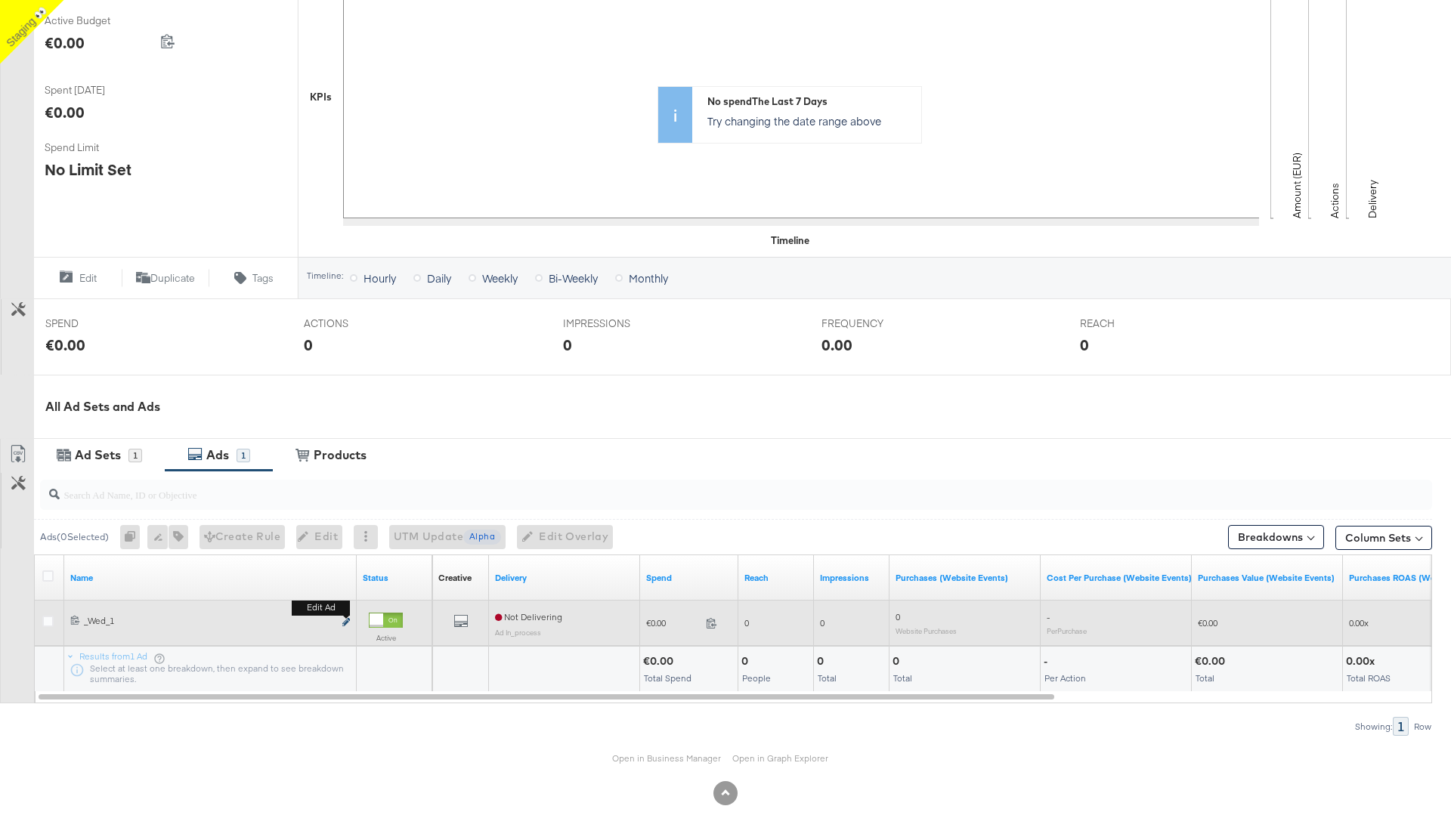
click at [342, 620] on icon "link" at bounding box center [346, 622] width 7 height 8
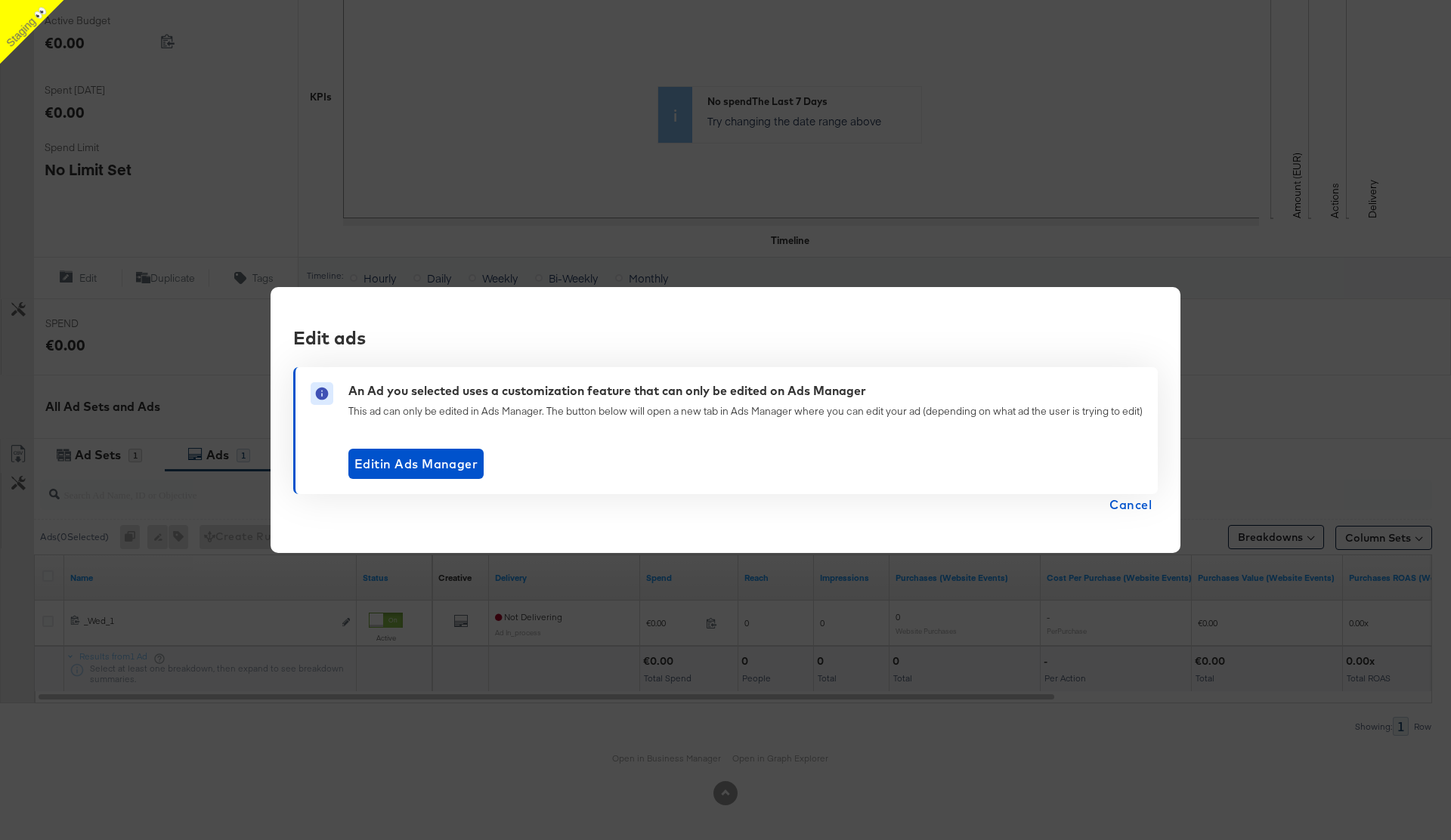
click at [1133, 503] on span "Cancel" at bounding box center [1130, 504] width 42 height 21
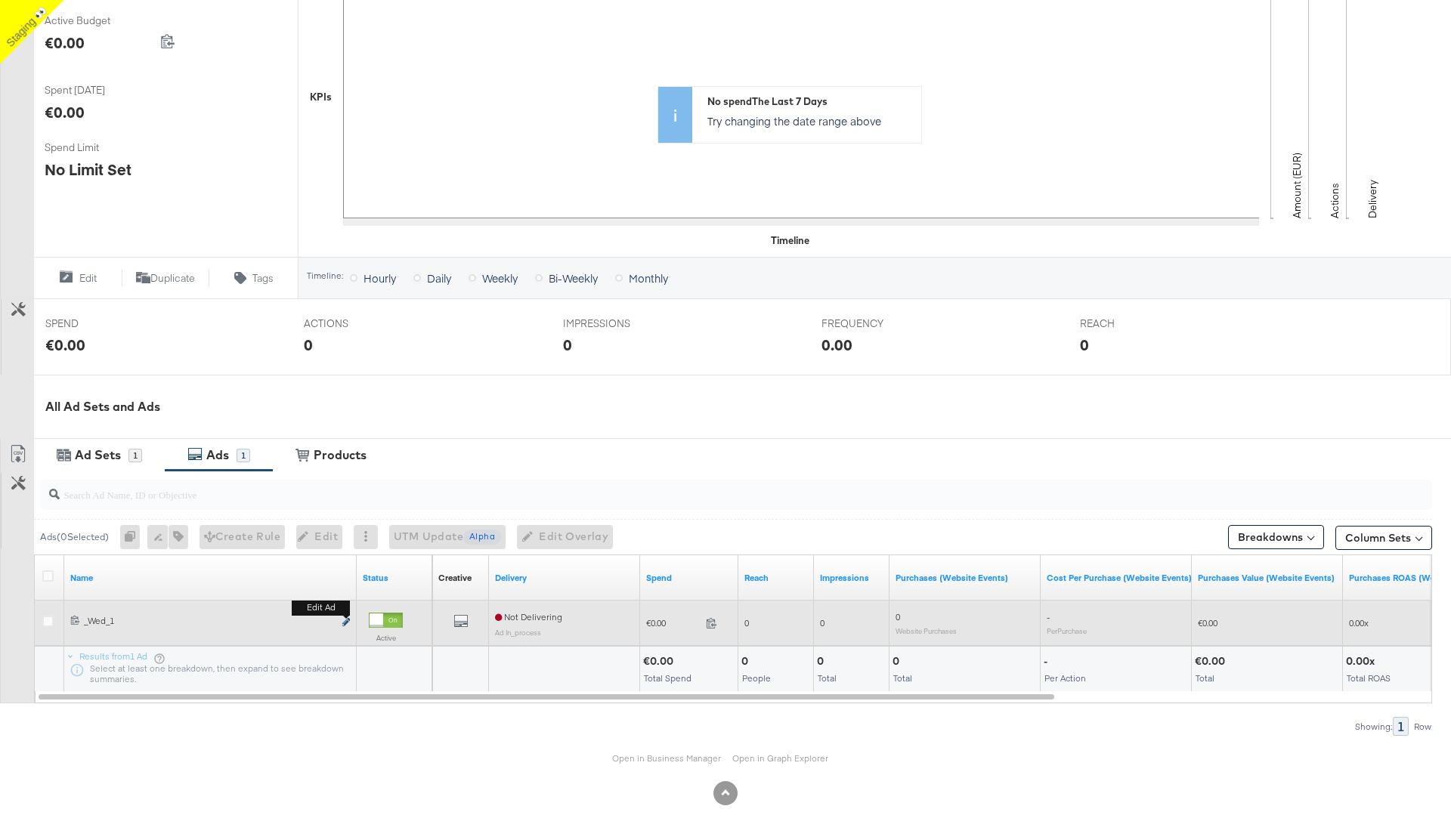
click at [342, 625] on icon "link" at bounding box center [346, 622] width 7 height 8
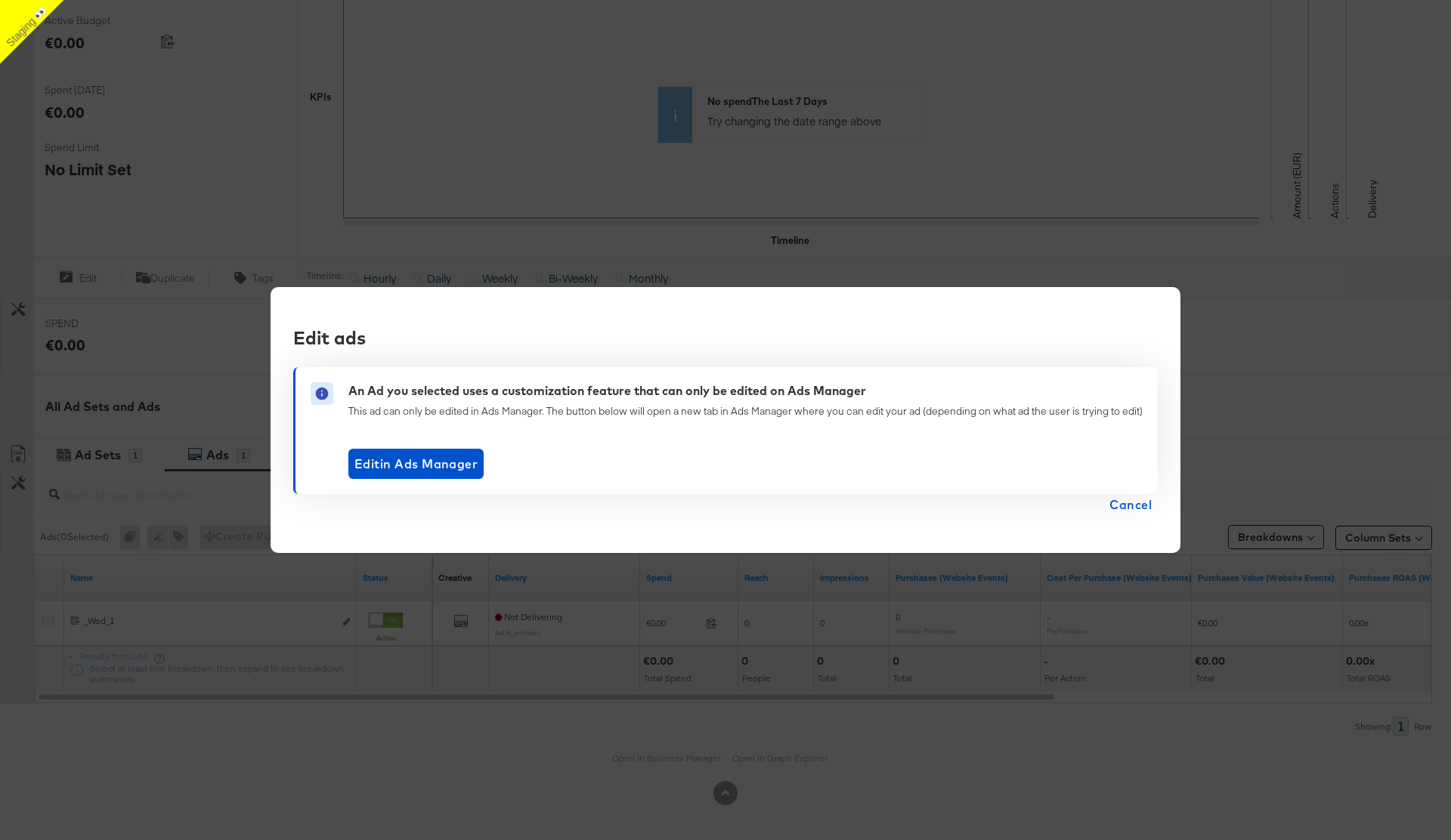
click at [1146, 512] on span "Cancel" at bounding box center [1130, 504] width 42 height 21
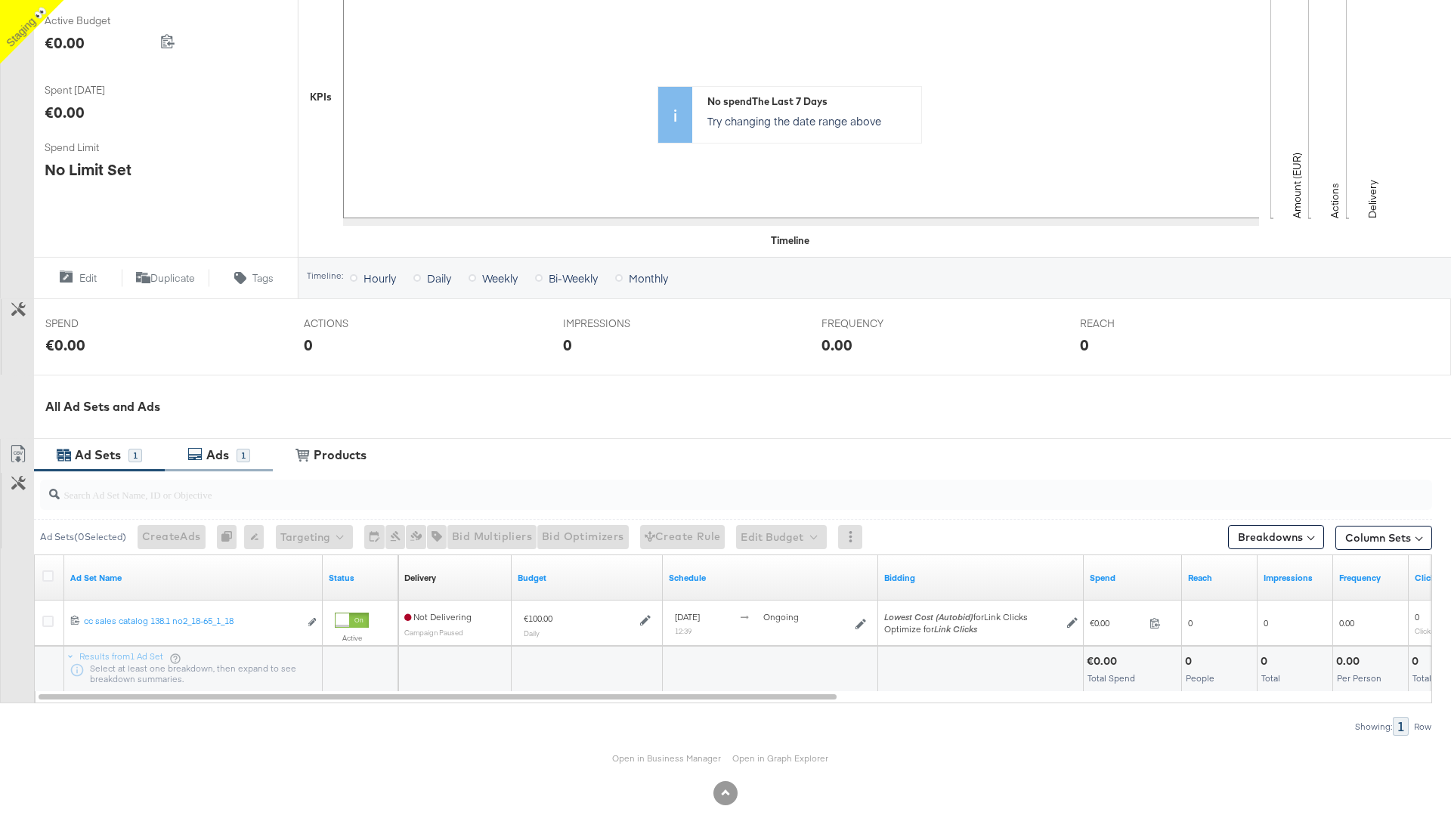
click at [219, 459] on div "Ads" at bounding box center [217, 455] width 23 height 17
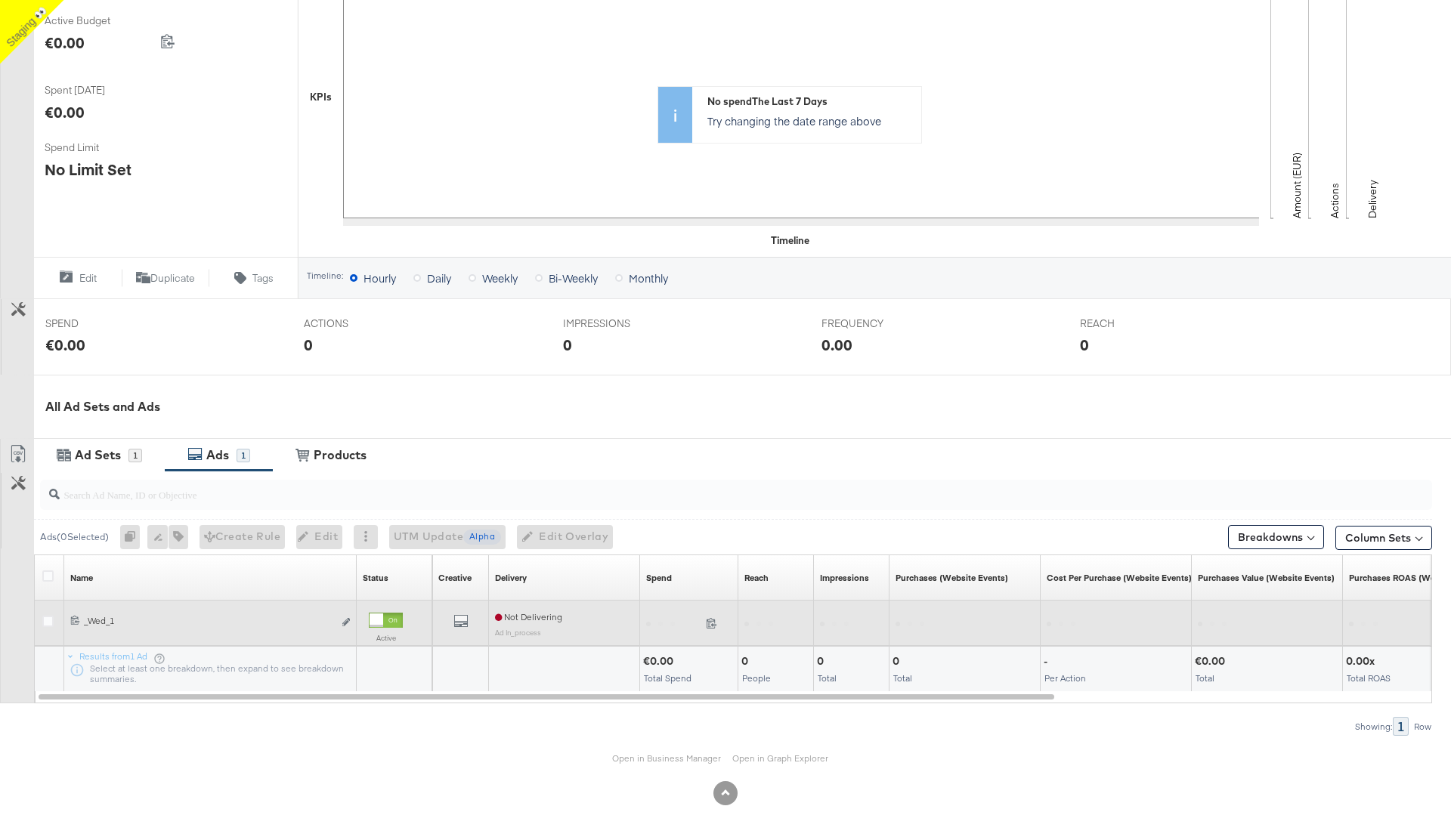
scroll to position [313, 0]
click at [344, 620] on icon "link" at bounding box center [346, 622] width 7 height 8
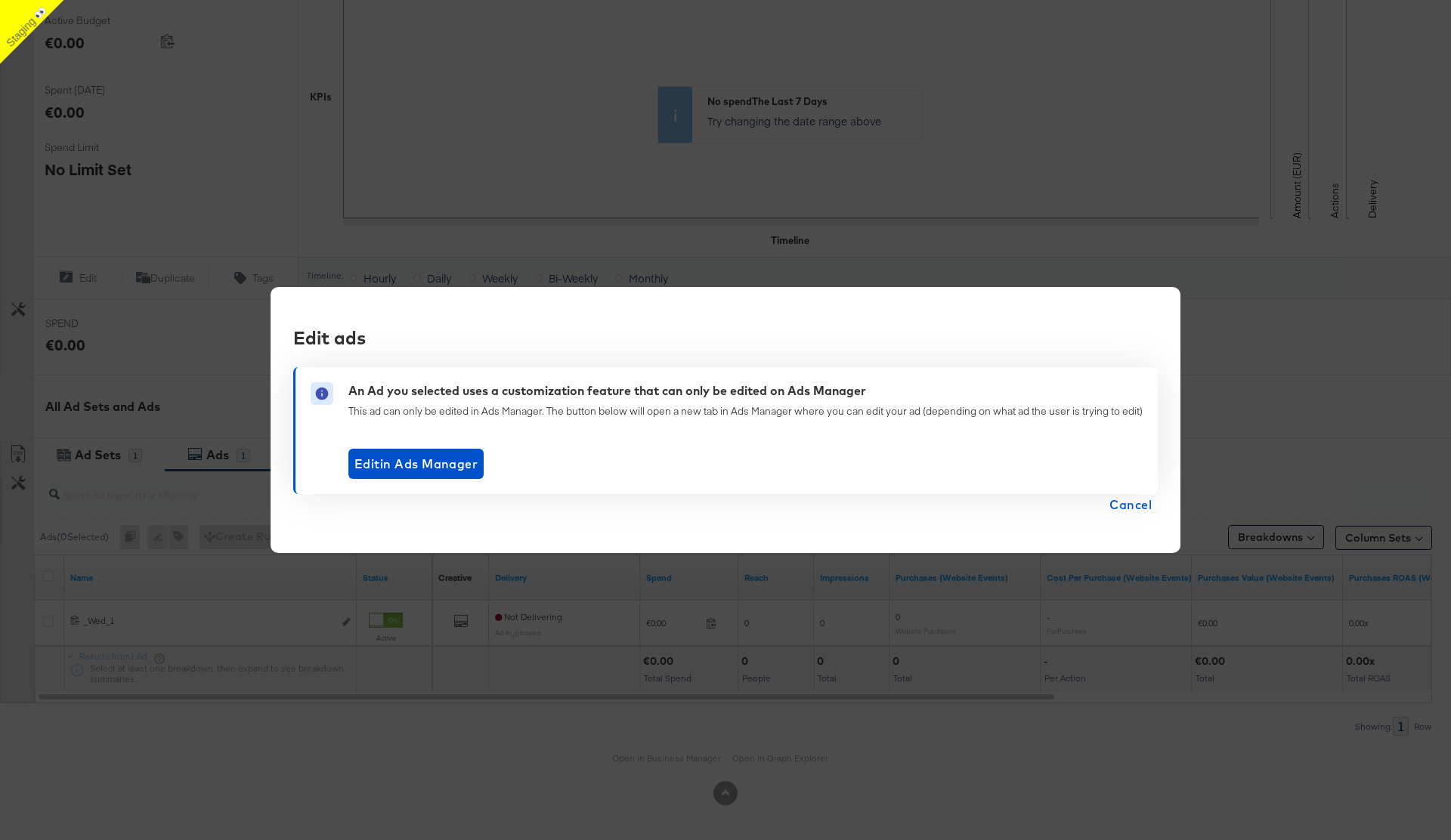
click at [1132, 512] on span "Cancel" at bounding box center [1130, 504] width 42 height 21
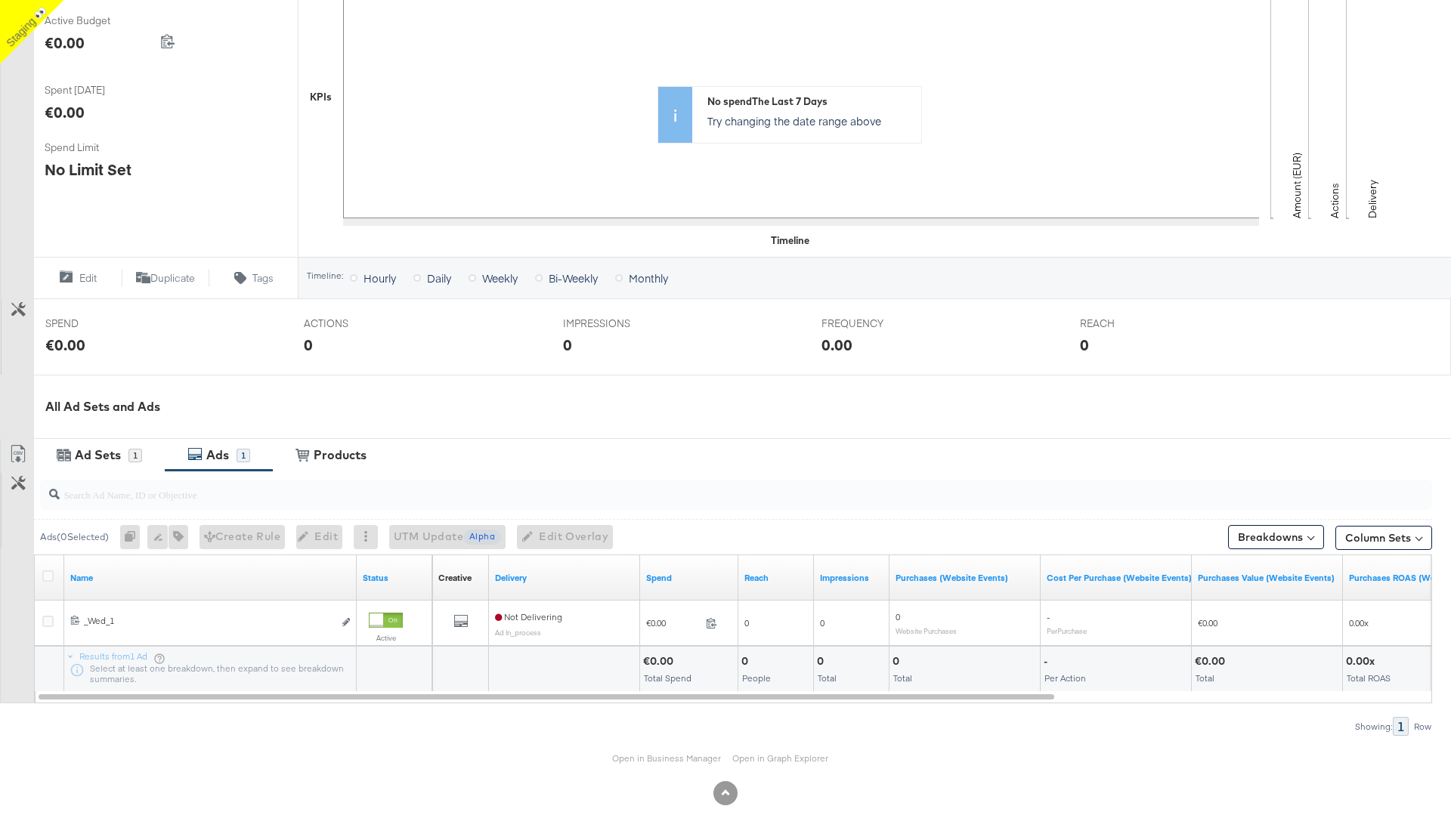
click at [380, 403] on div "All Ad Sets and Ads" at bounding box center [747, 406] width 1405 height 17
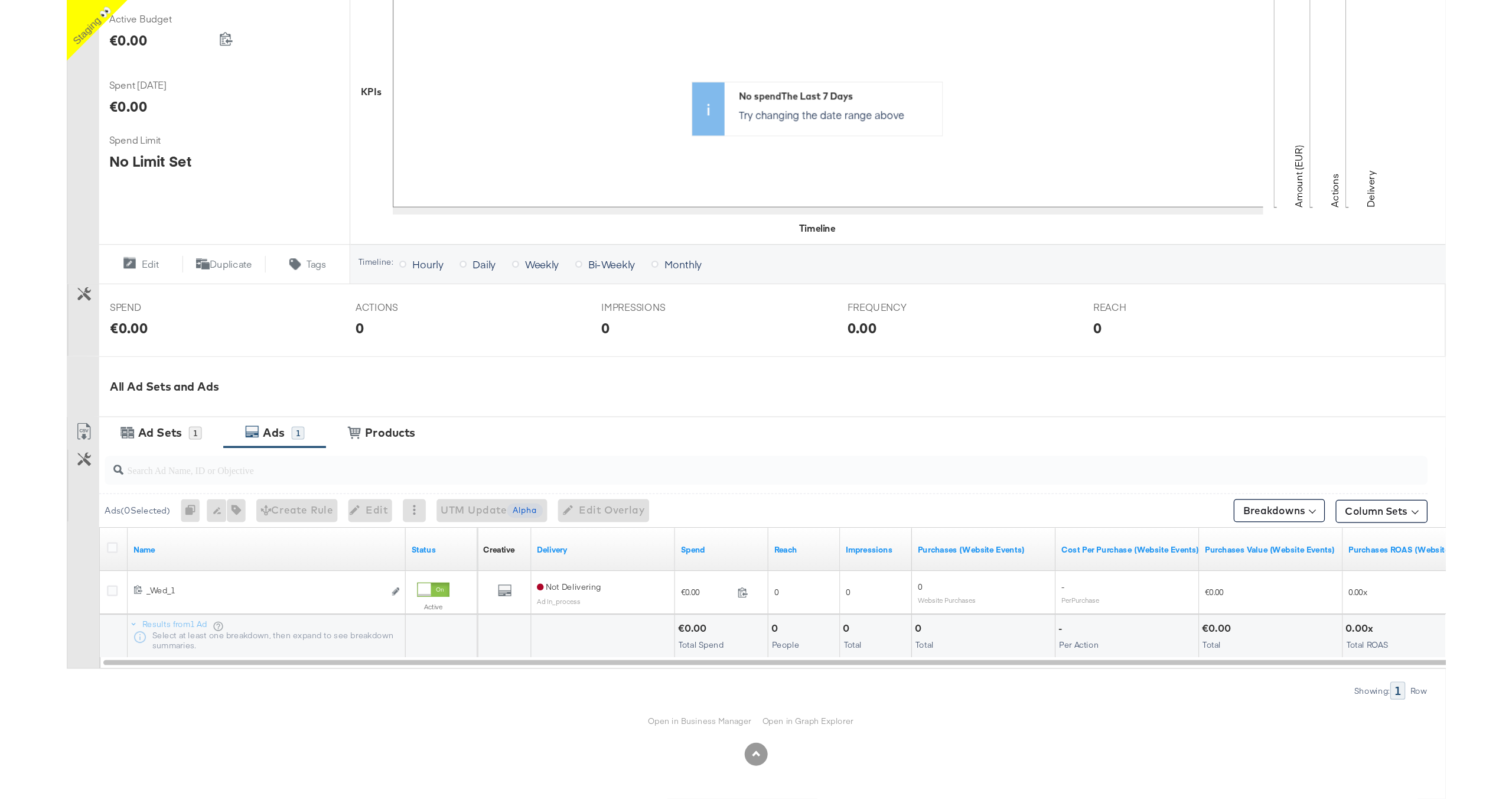
scroll to position [104, 0]
